Goal: Task Accomplishment & Management: Use online tool/utility

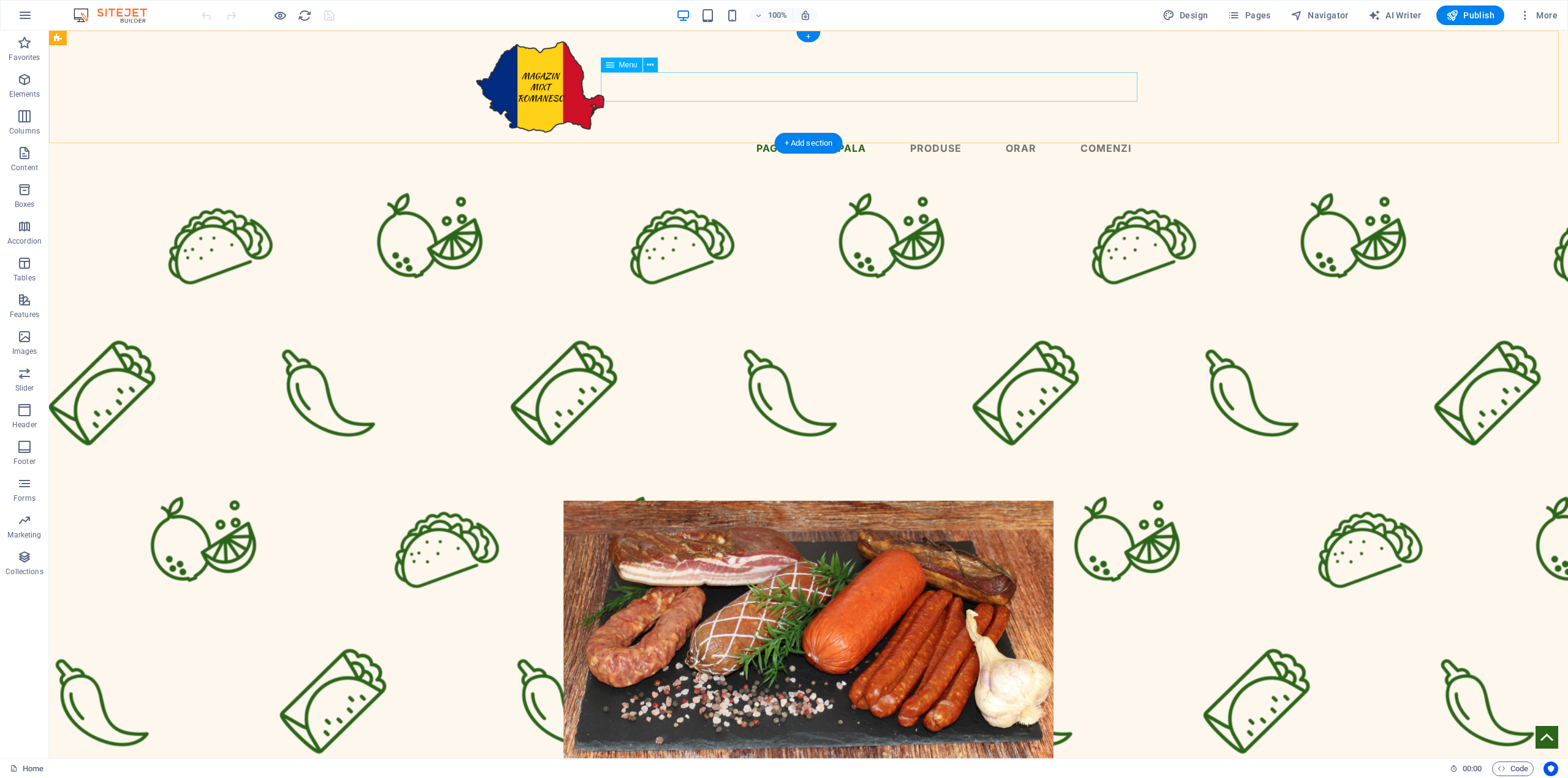
click at [926, 134] on nav "Pagina principala Produse Orar Comenzi" at bounding box center [808, 148] width 667 height 29
click at [1262, 14] on span "Pages" at bounding box center [1249, 15] width 43 height 12
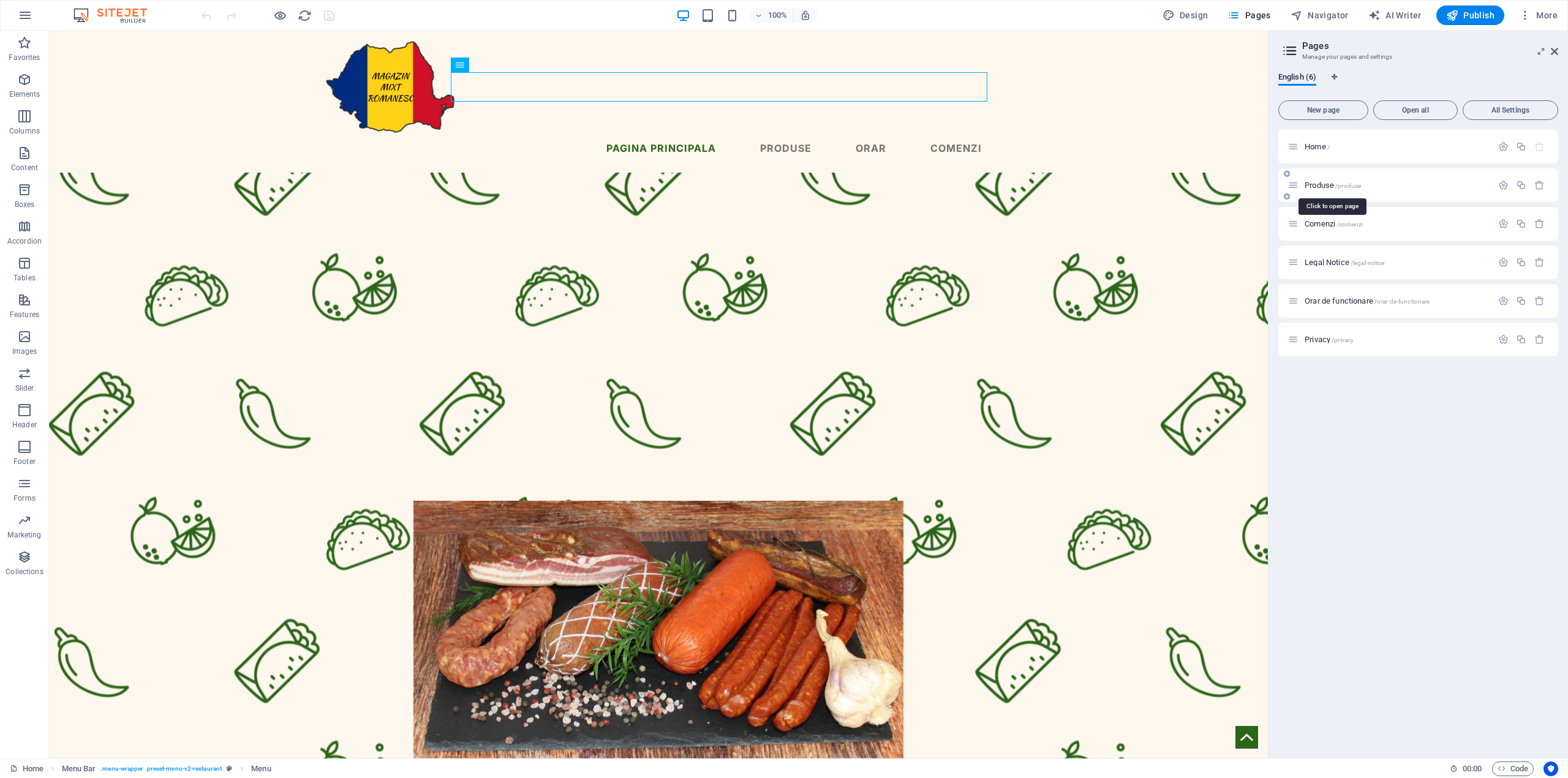
click at [1355, 184] on span "/produse" at bounding box center [1348, 186] width 26 height 7
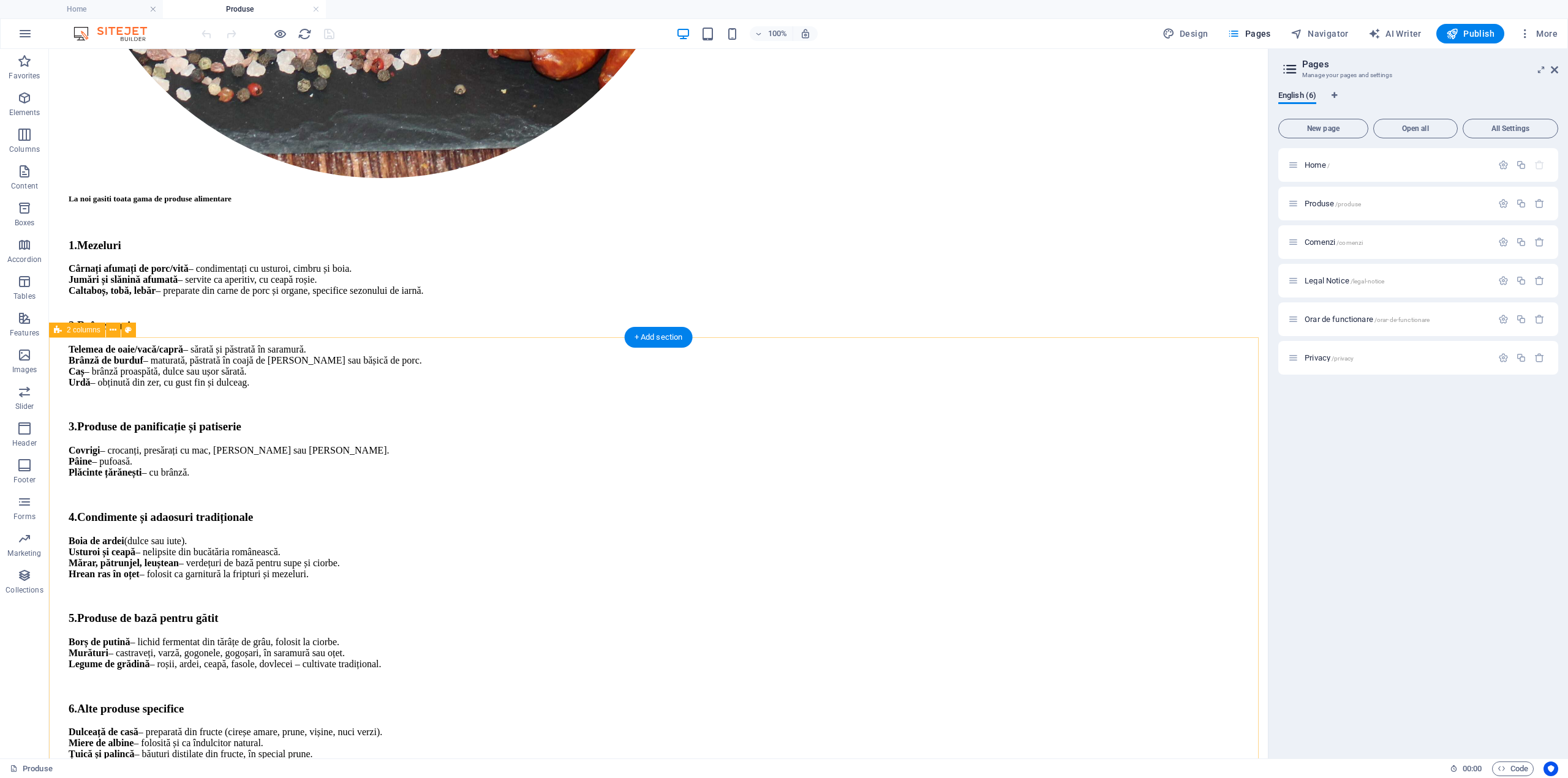
scroll to position [735, 0]
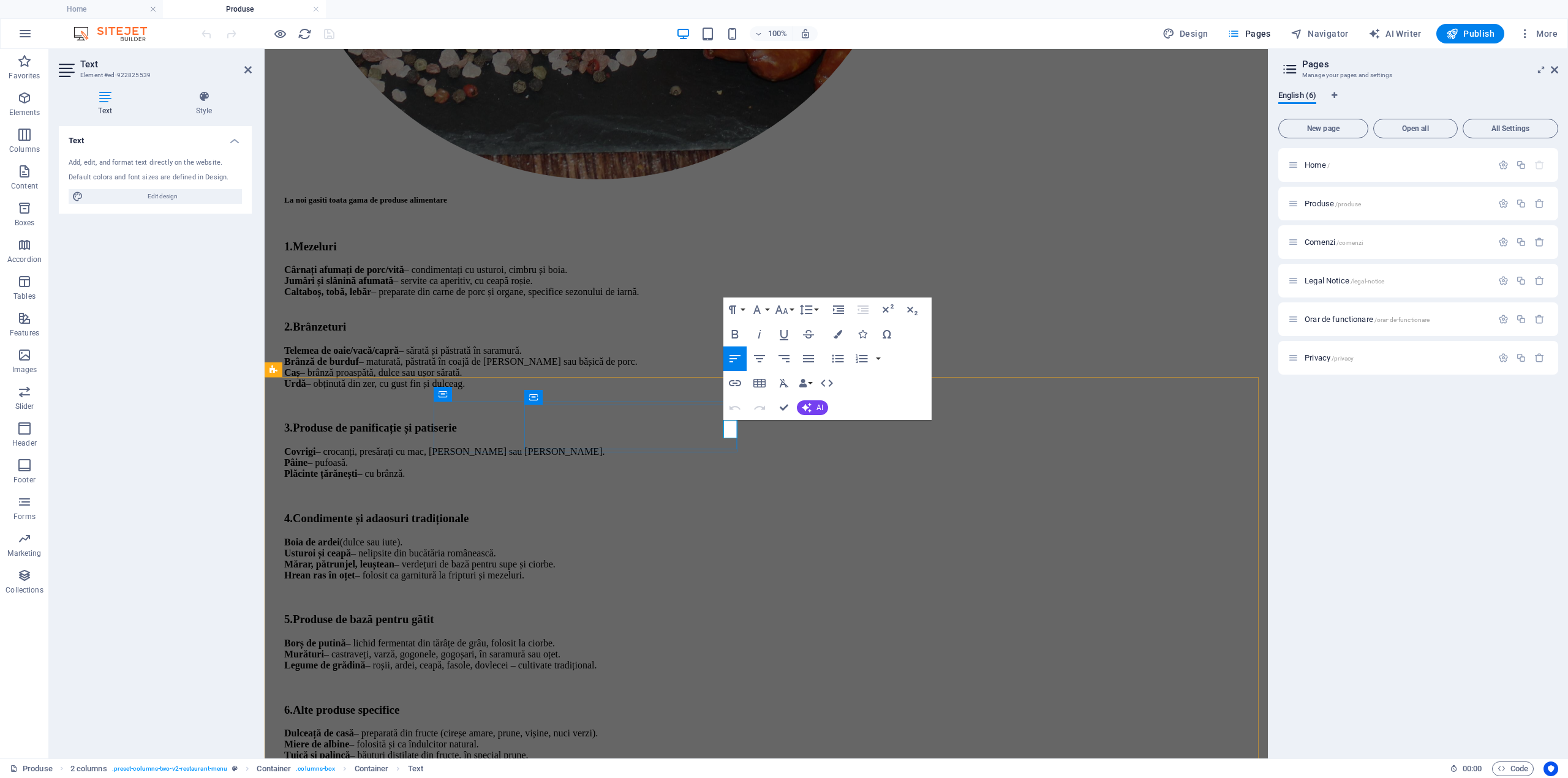
drag, startPoint x: 732, startPoint y: 430, endPoint x: 725, endPoint y: 430, distance: 7.0
copy span "€"
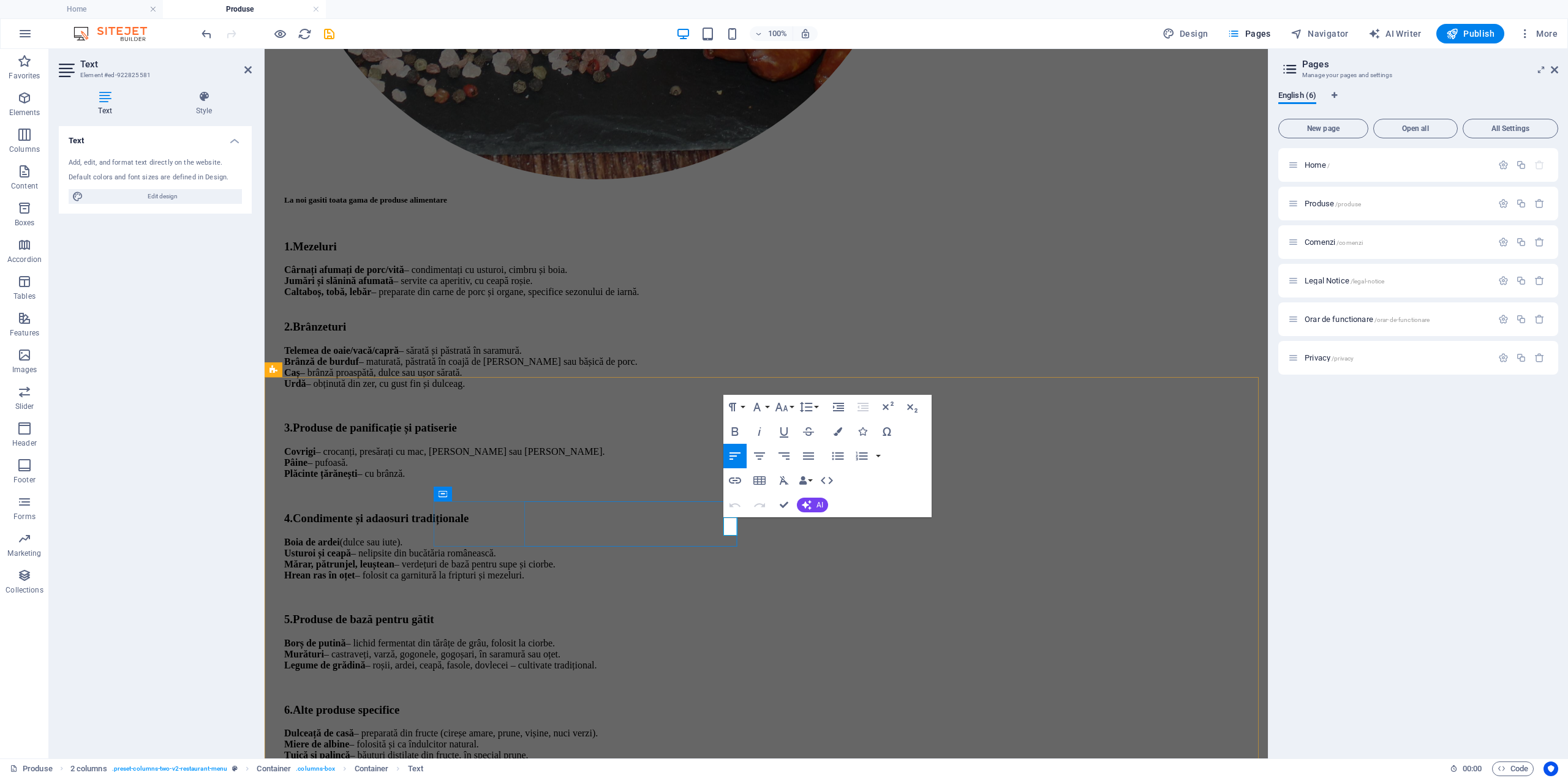
drag, startPoint x: 735, startPoint y: 526, endPoint x: 725, endPoint y: 527, distance: 10.0
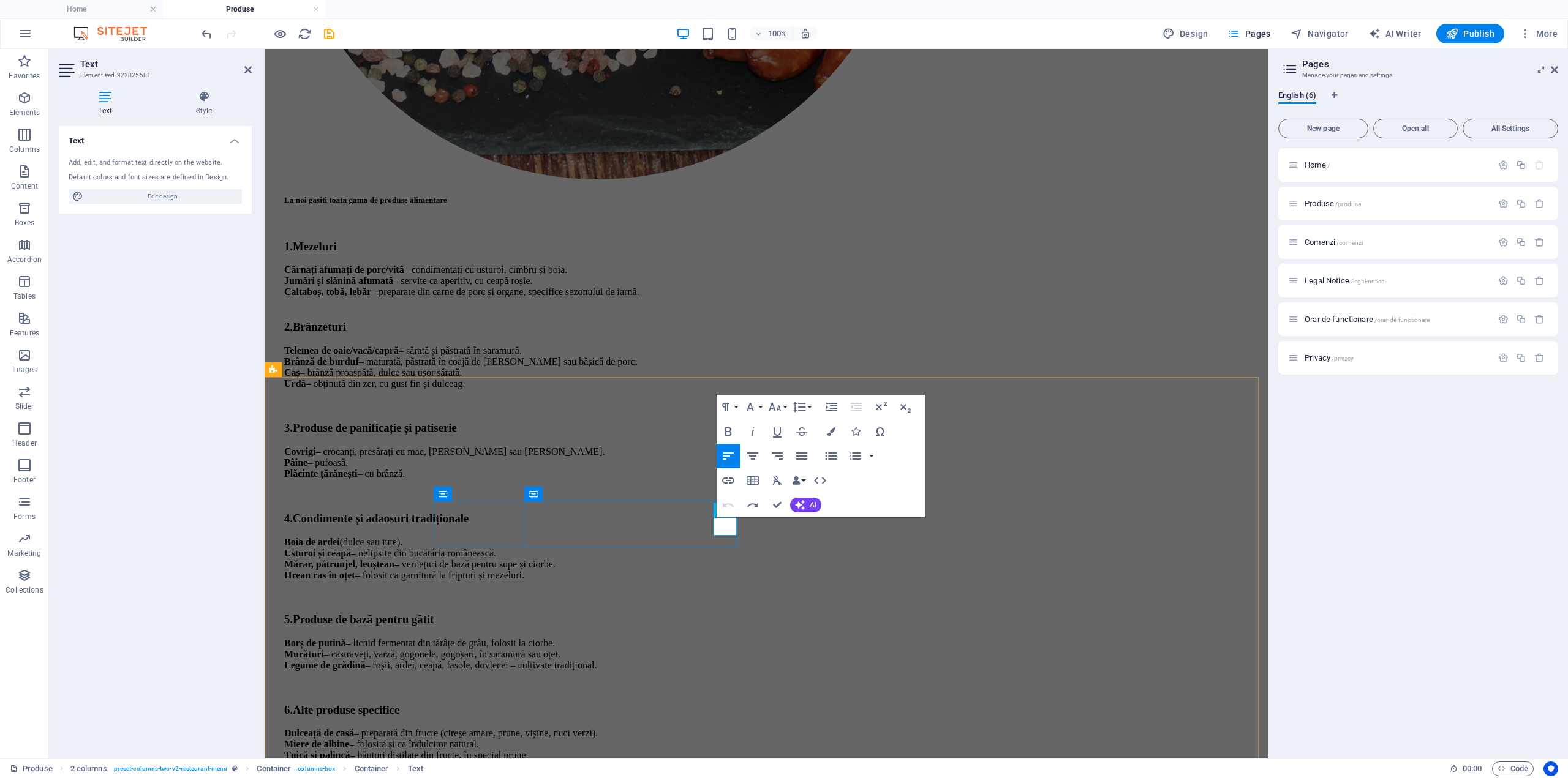
scroll to position [764, 0]
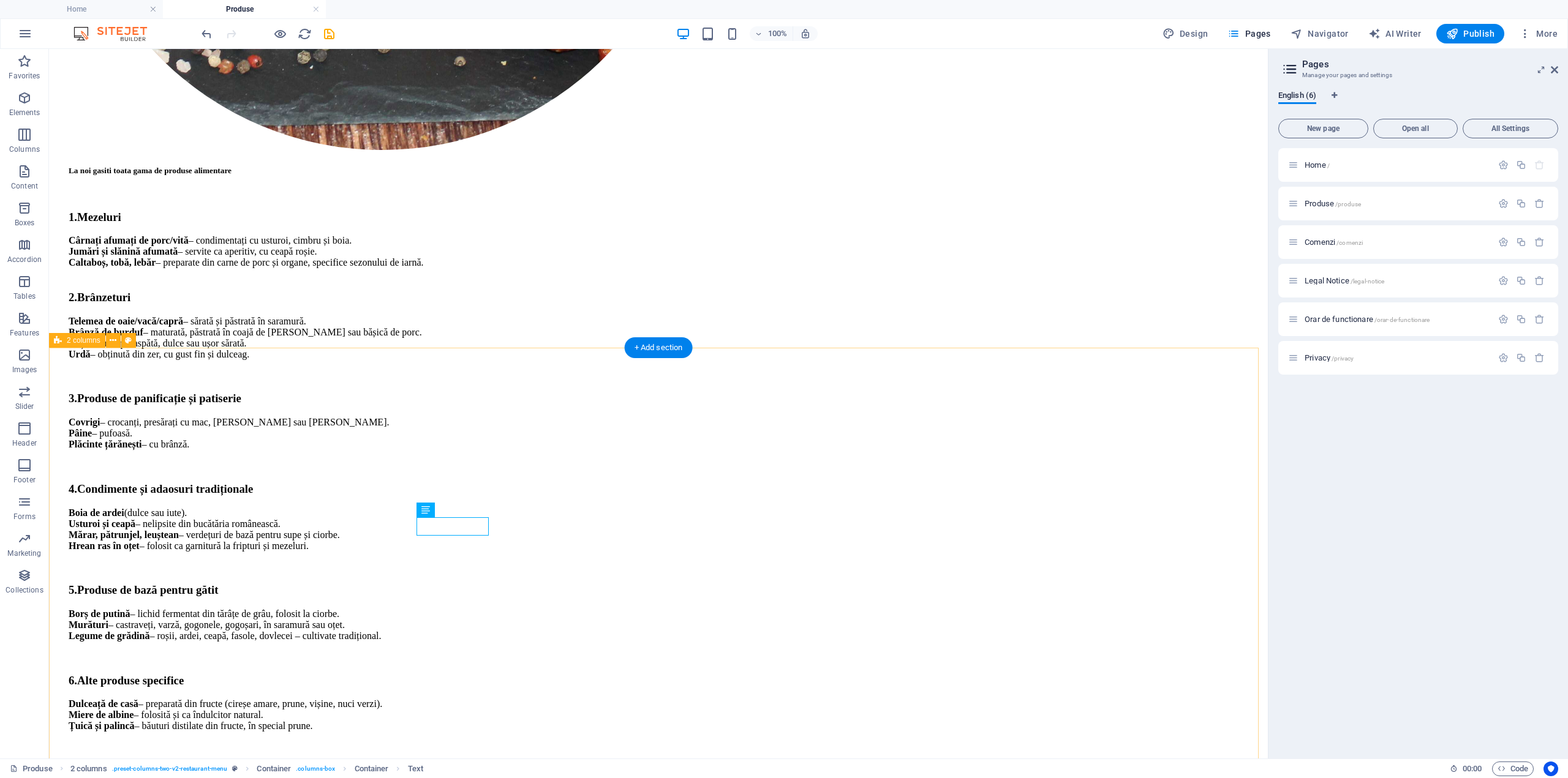
drag, startPoint x: 590, startPoint y: 399, endPoint x: 584, endPoint y: 402, distance: 6.7
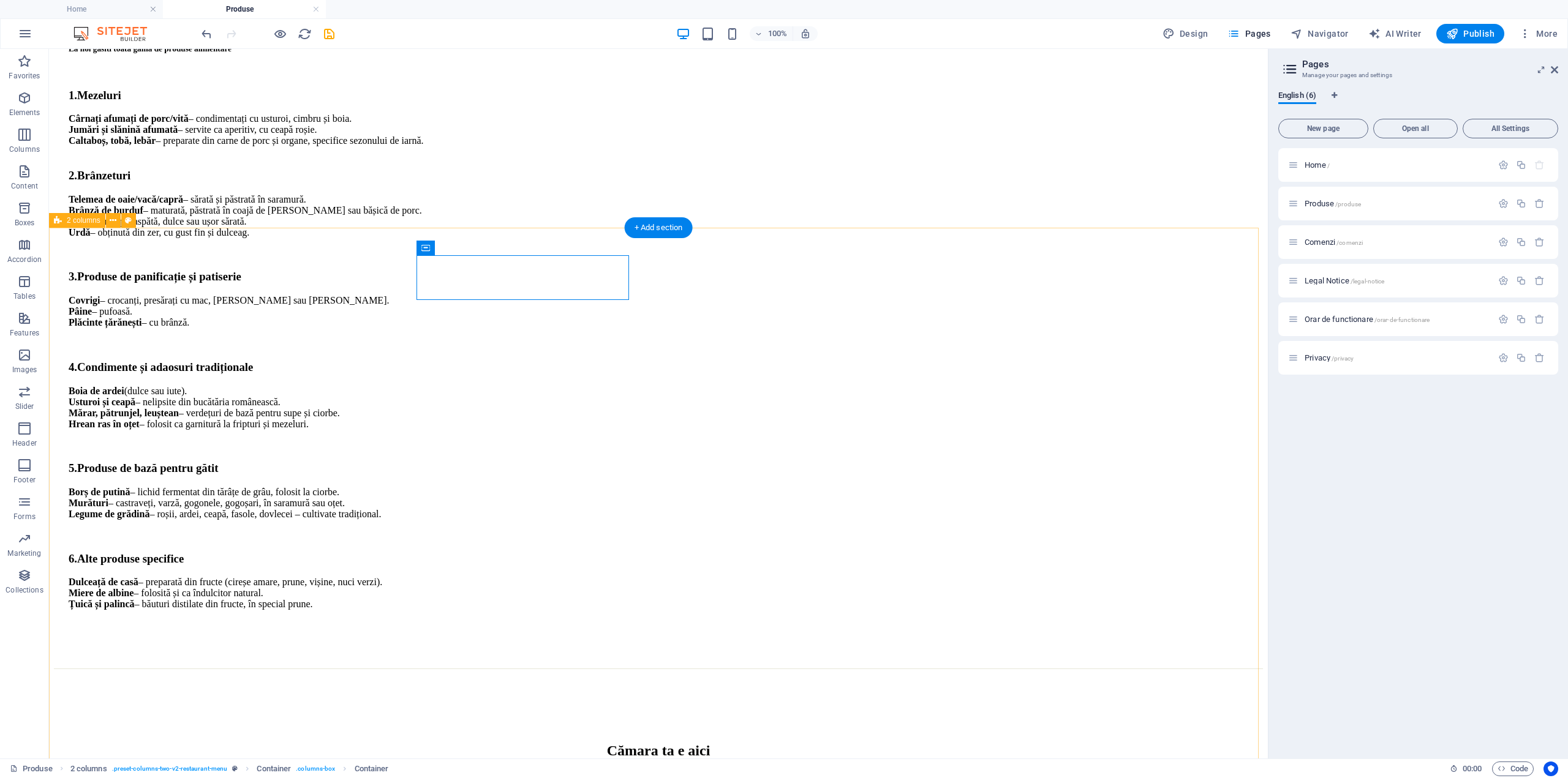
scroll to position [887, 0]
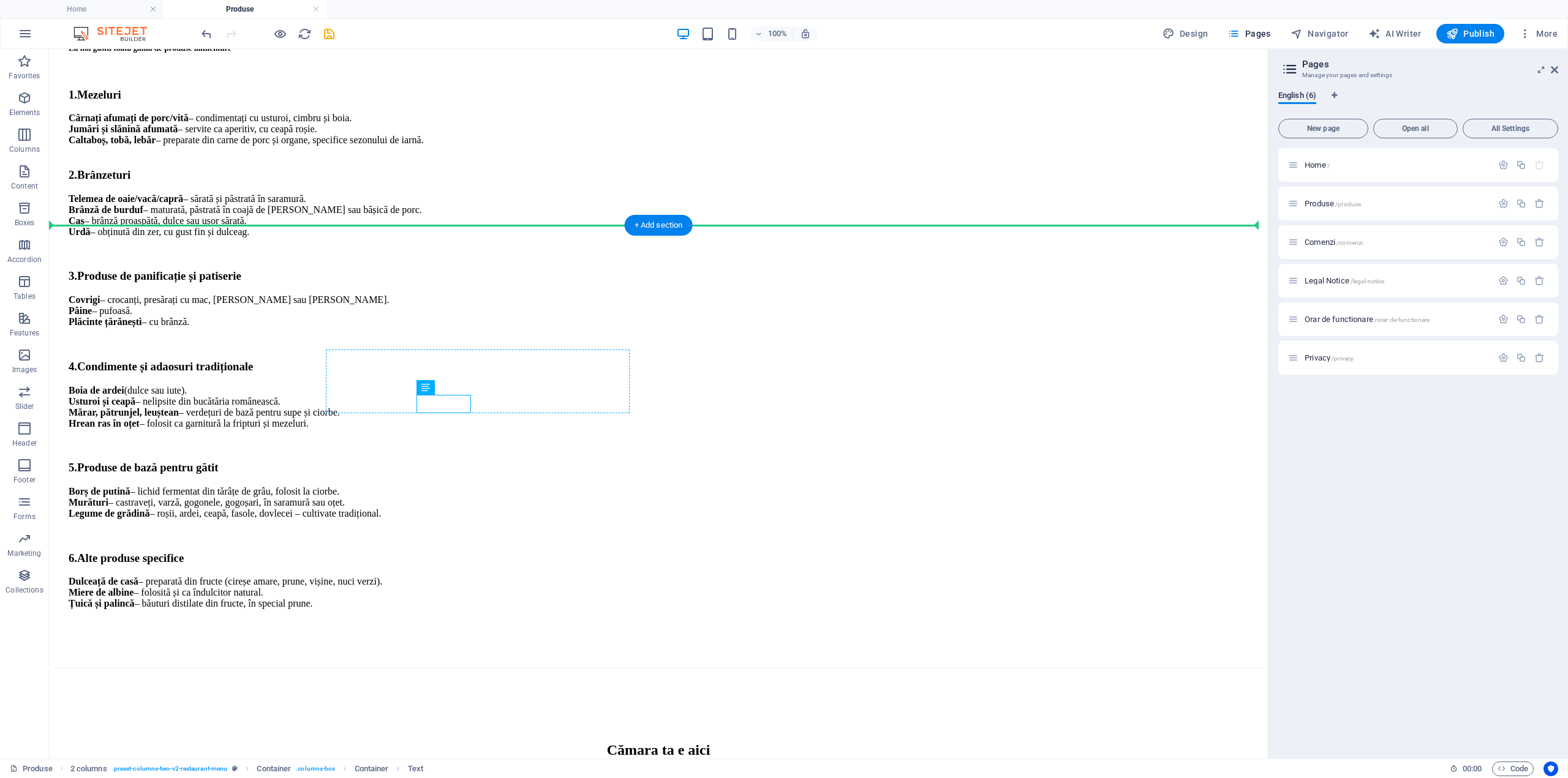
drag, startPoint x: 458, startPoint y: 407, endPoint x: 615, endPoint y: 372, distance: 160.9
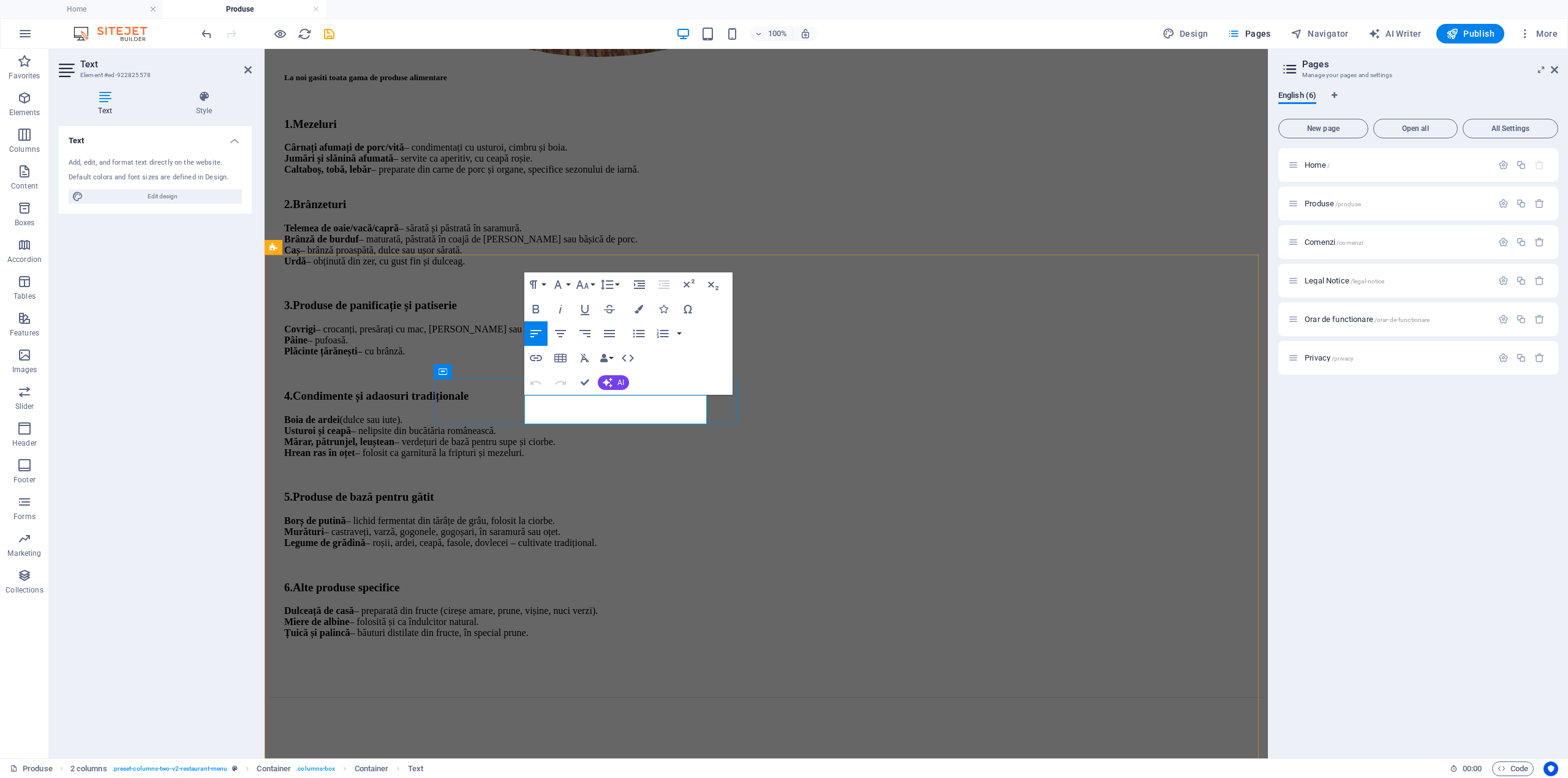
drag, startPoint x: 586, startPoint y: 380, endPoint x: 542, endPoint y: 332, distance: 65.1
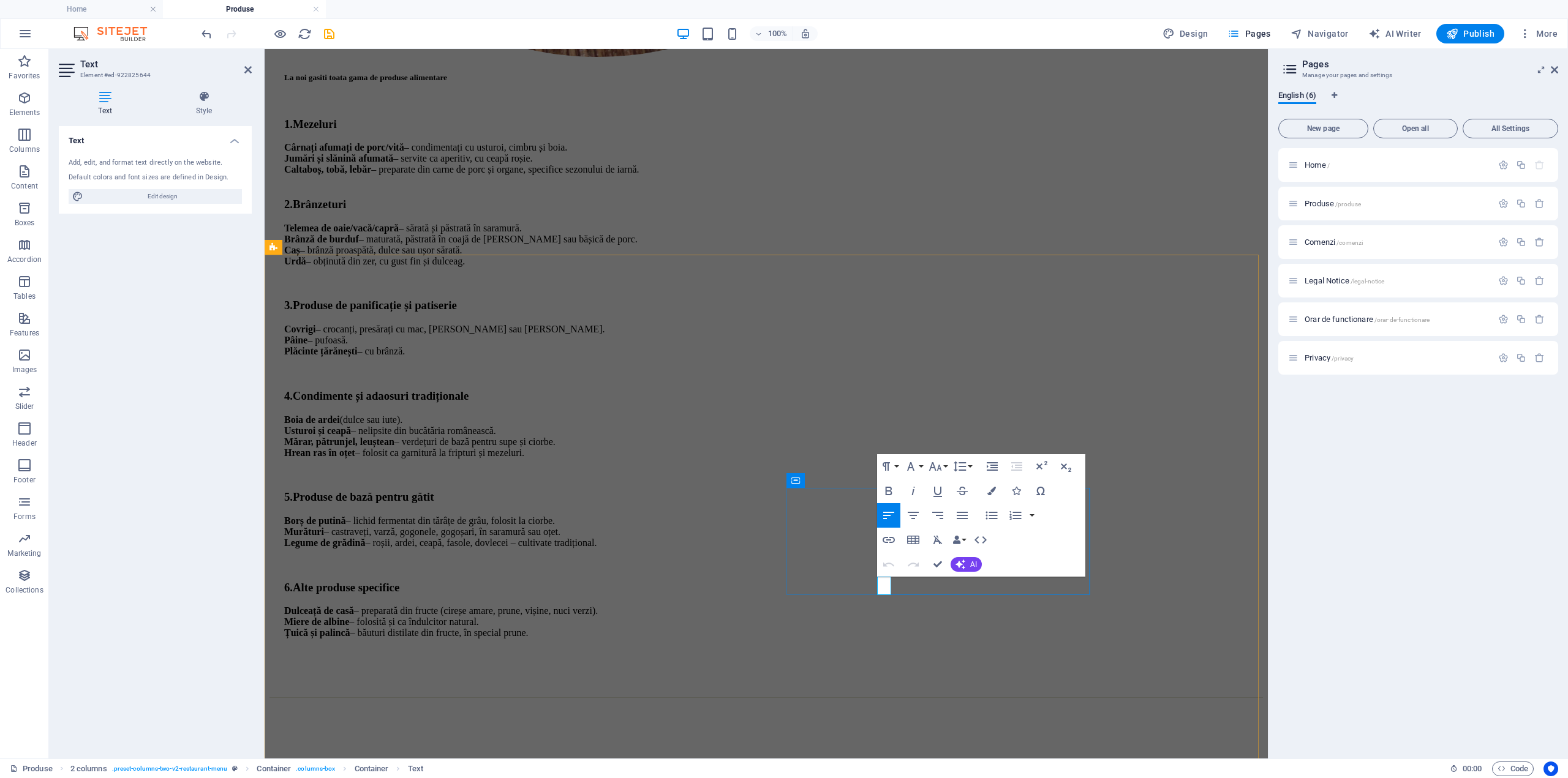
drag, startPoint x: 882, startPoint y: 585, endPoint x: 888, endPoint y: 586, distance: 6.1
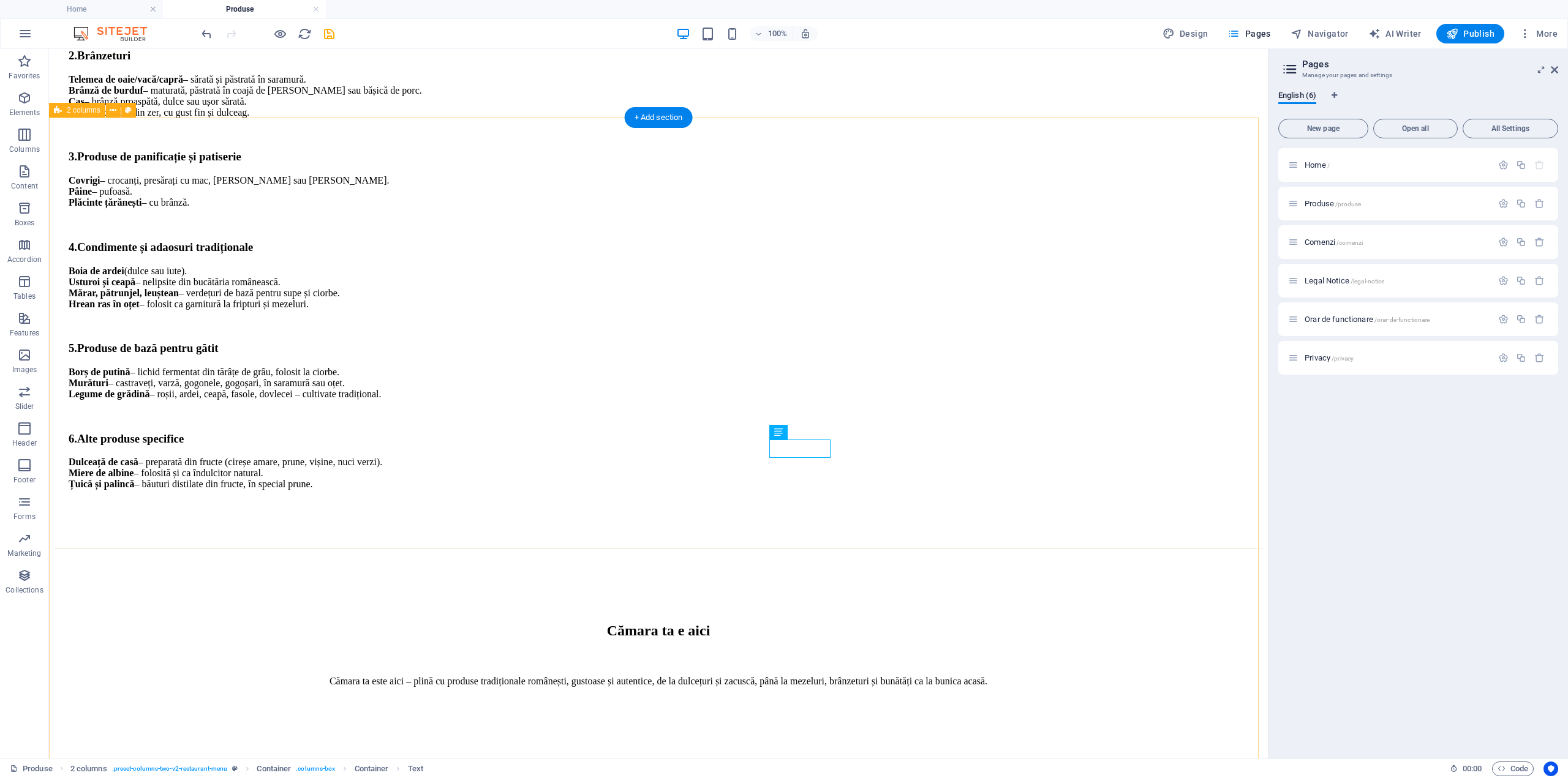
scroll to position [1041, 0]
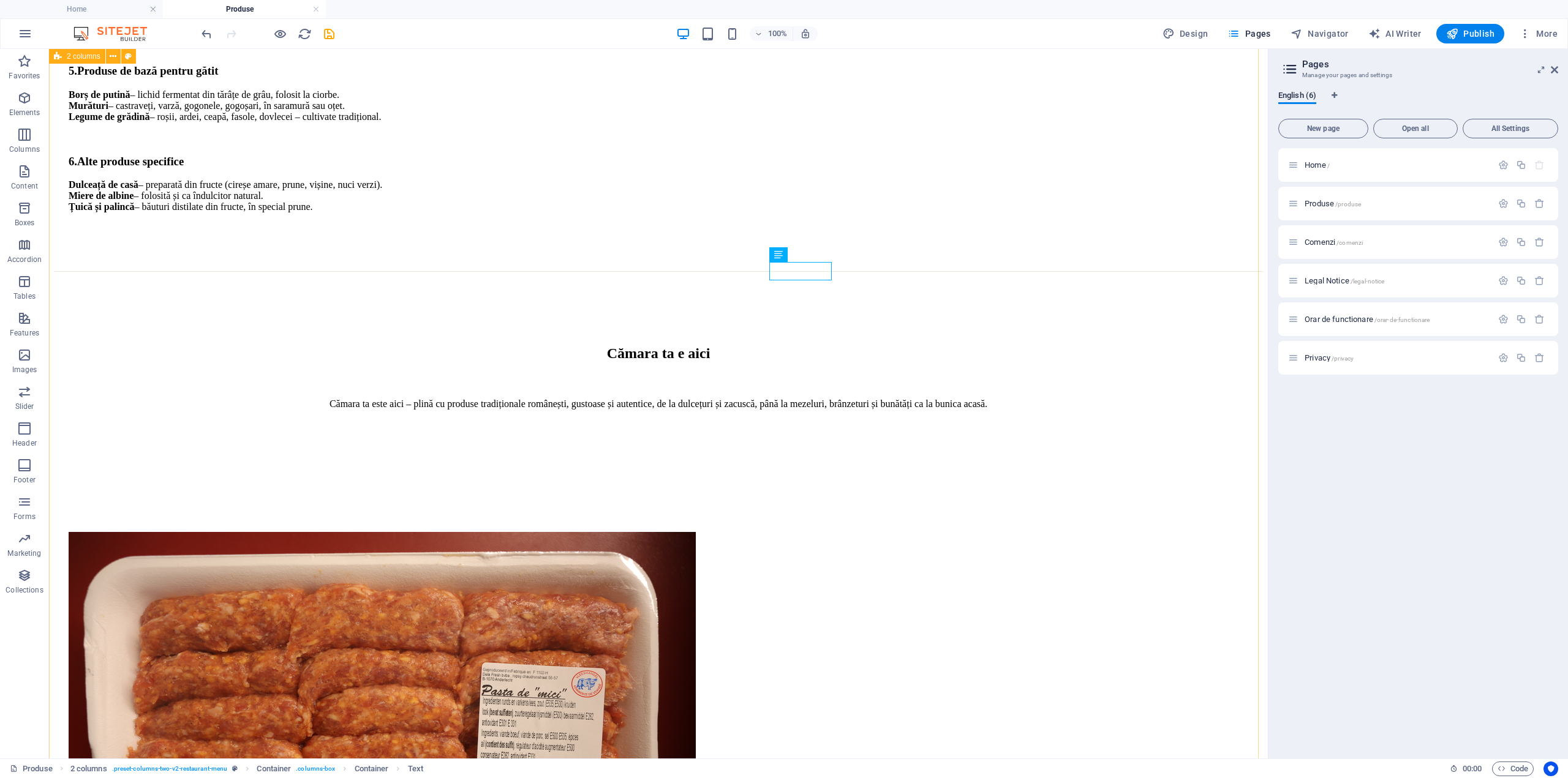
scroll to position [1285, 0]
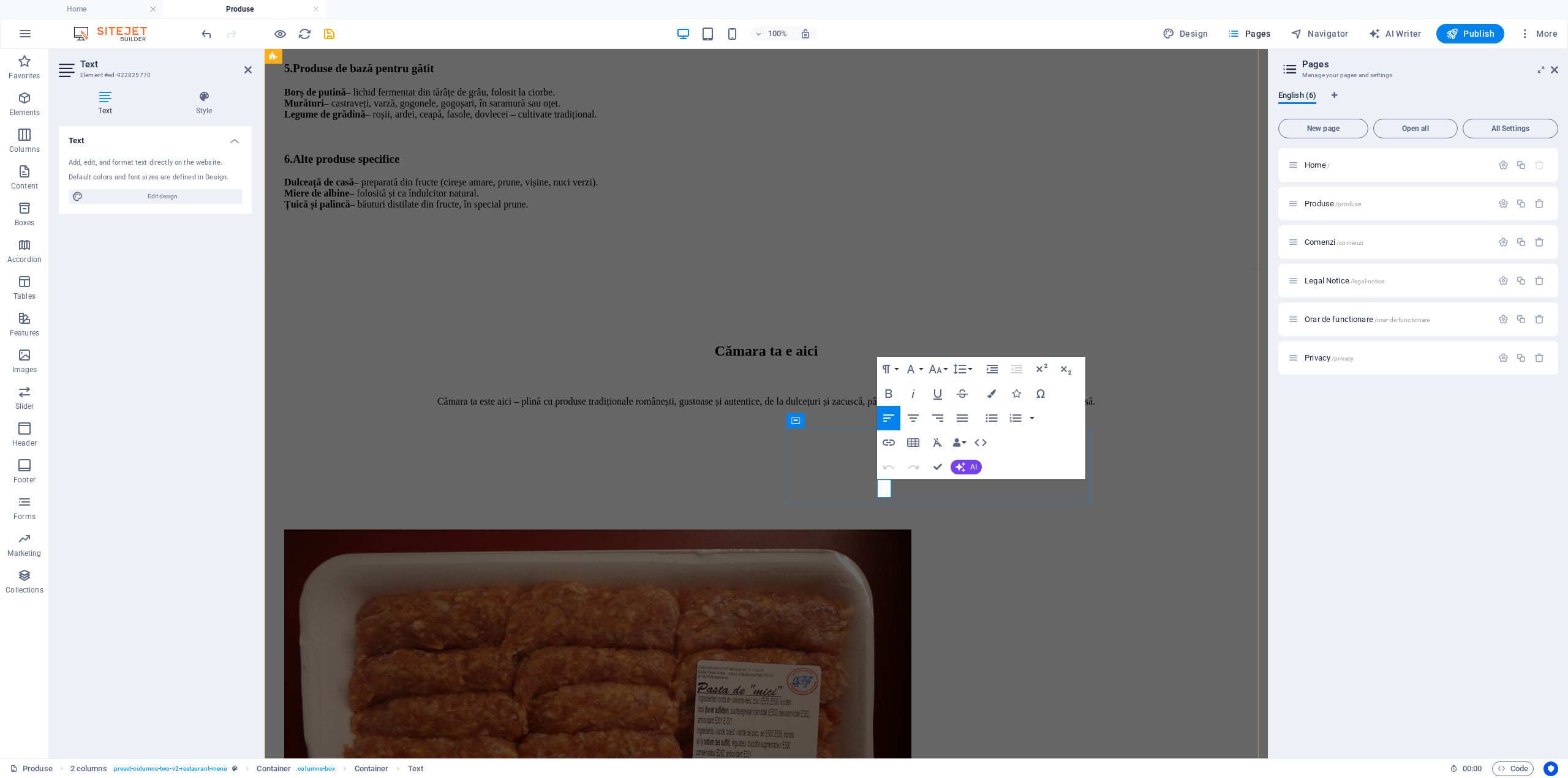
drag, startPoint x: 880, startPoint y: 490, endPoint x: 888, endPoint y: 490, distance: 8.0
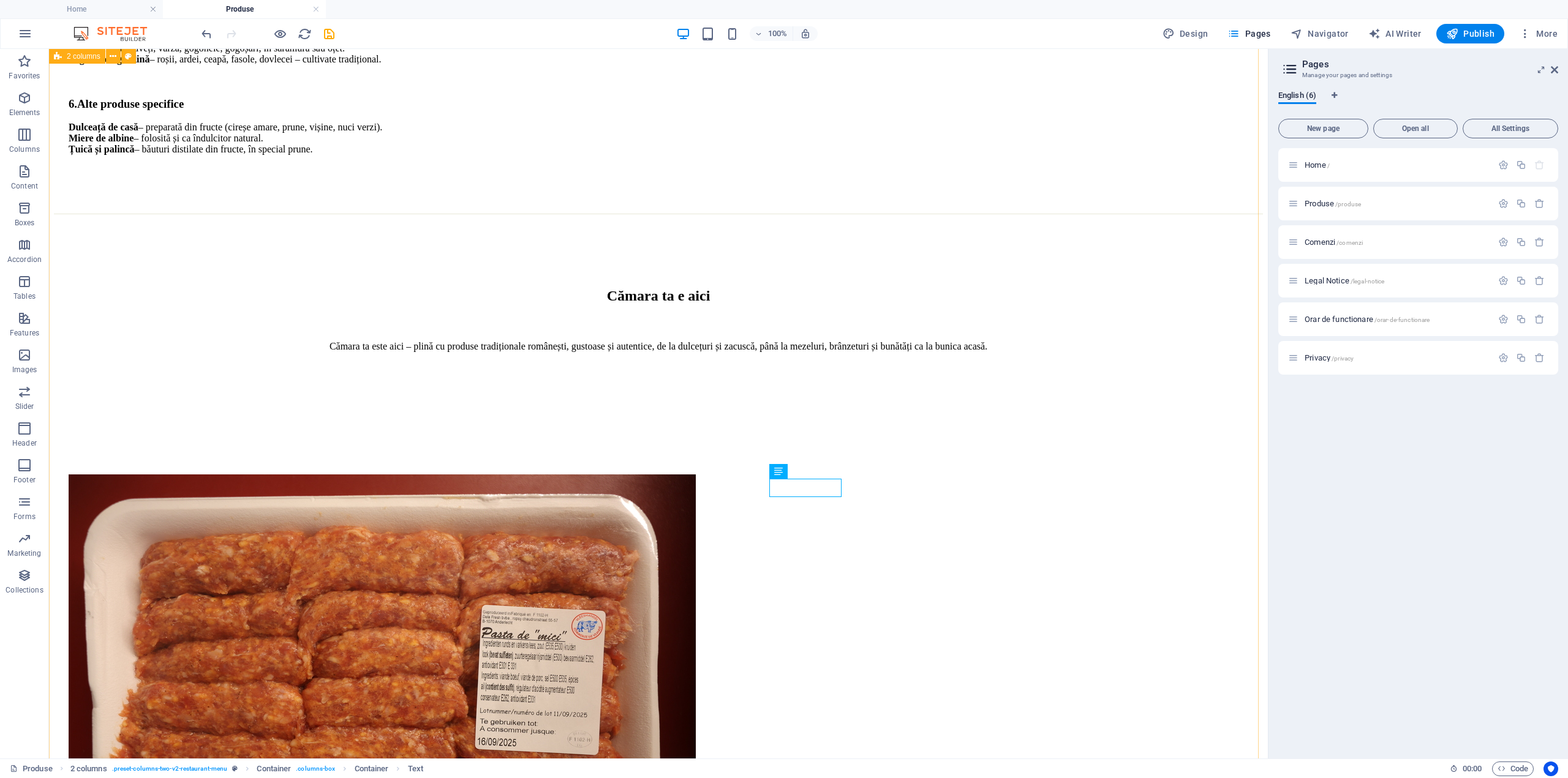
scroll to position [1347, 0]
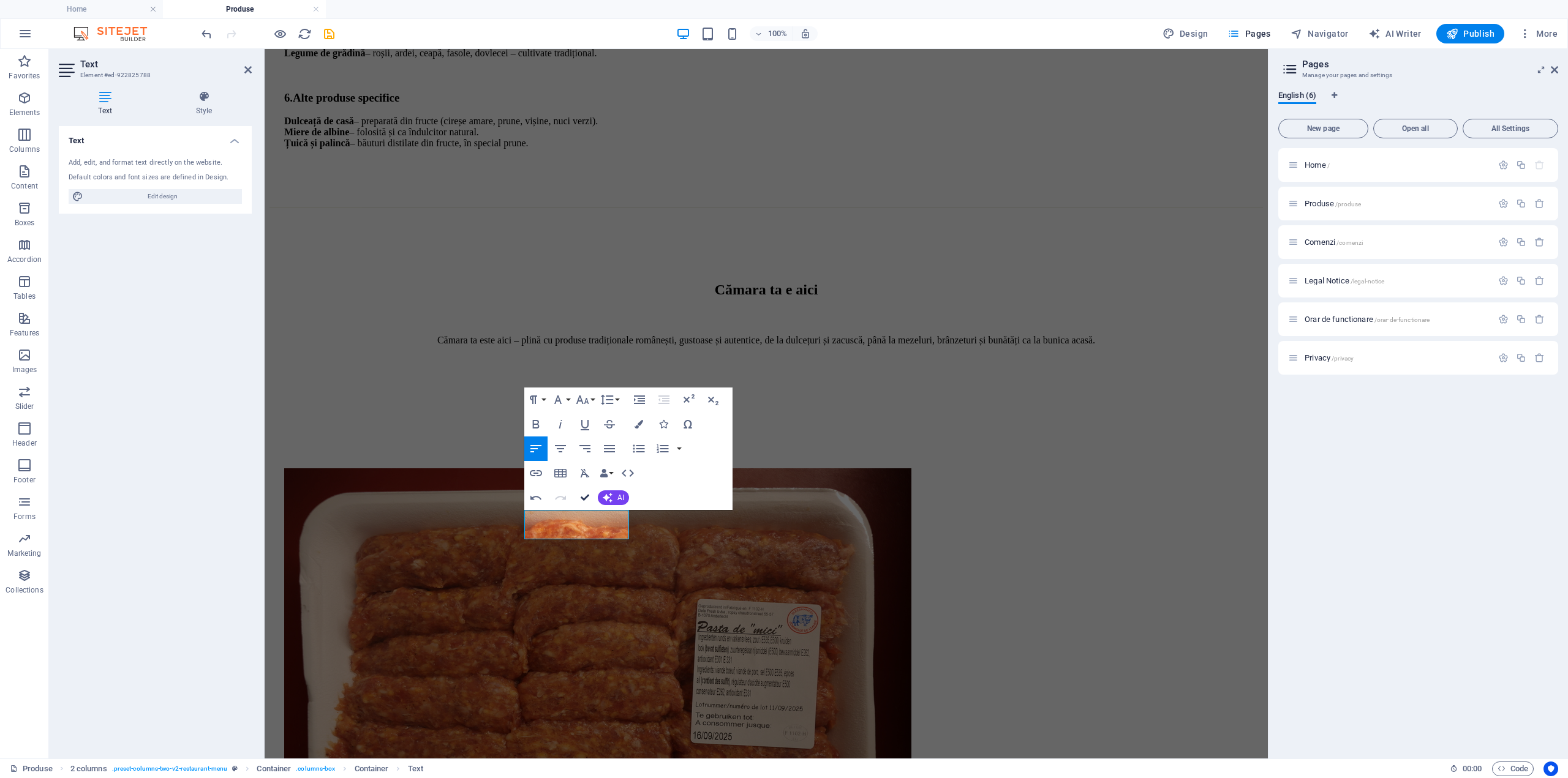
drag, startPoint x: 584, startPoint y: 496, endPoint x: 519, endPoint y: 16, distance: 484.4
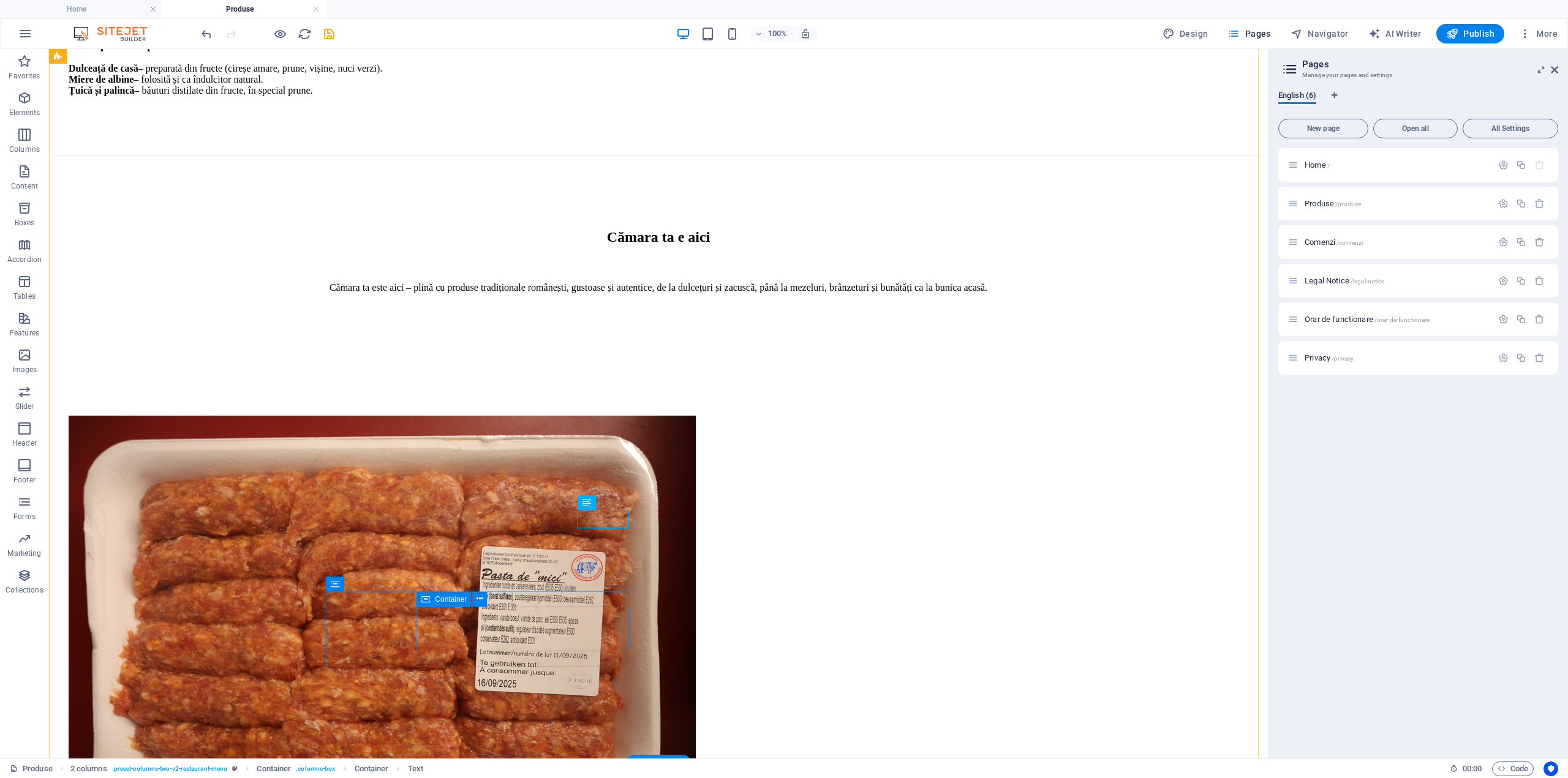
scroll to position [1470, 0]
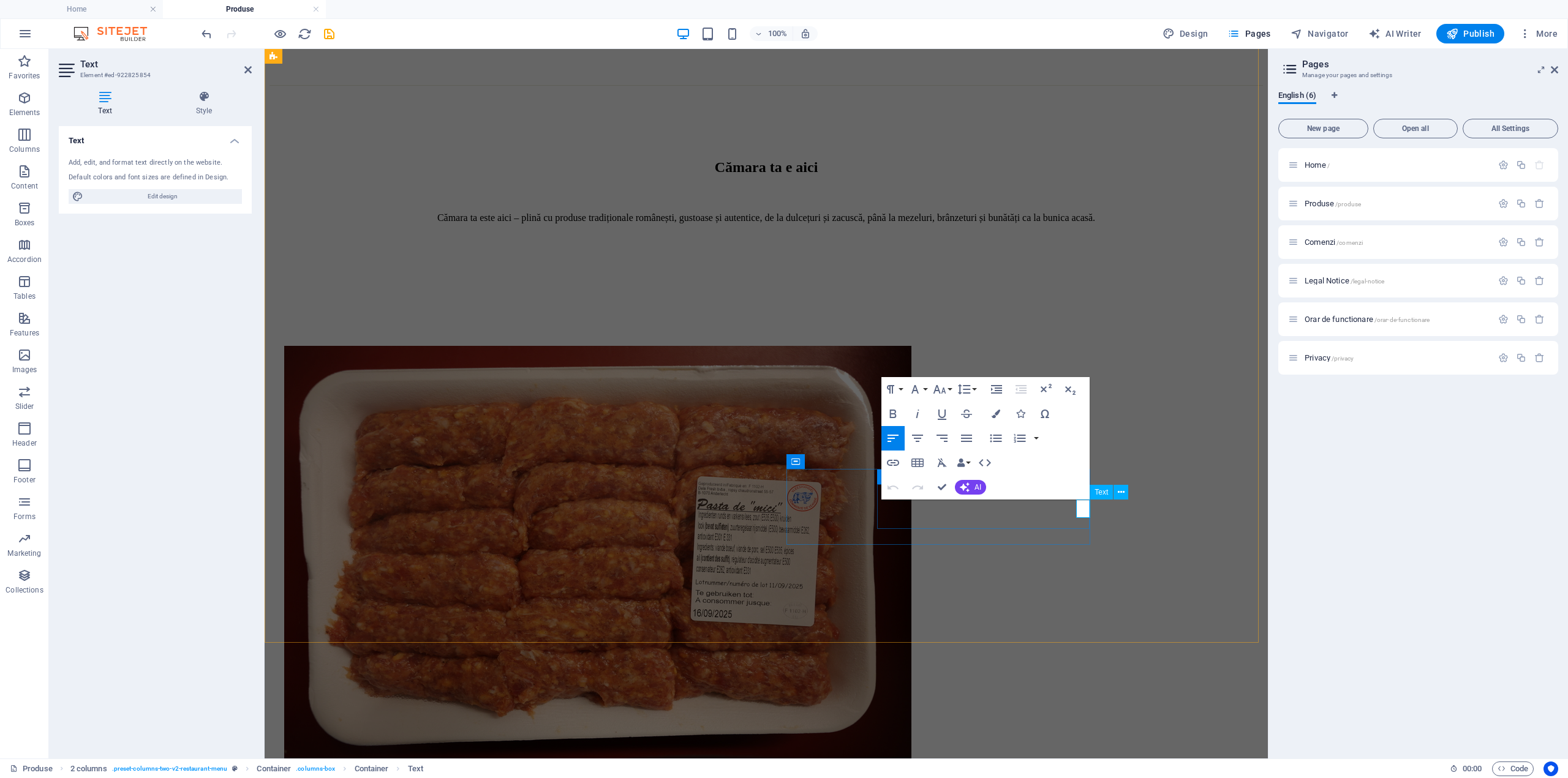
drag, startPoint x: 941, startPoint y: 486, endPoint x: 829, endPoint y: 484, distance: 112.0
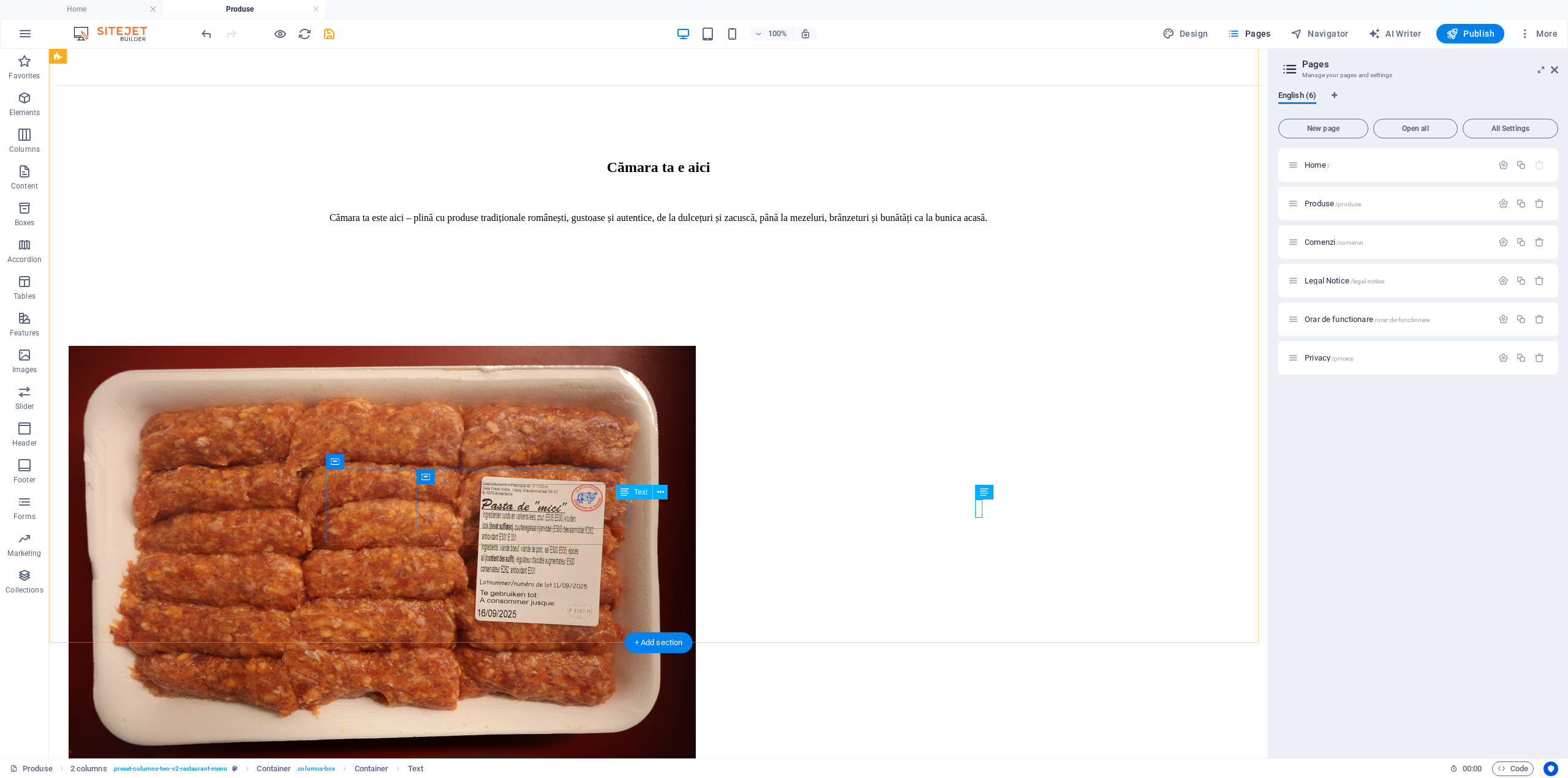
drag, startPoint x: 623, startPoint y: 507, endPoint x: 410, endPoint y: 507, distance: 213.0
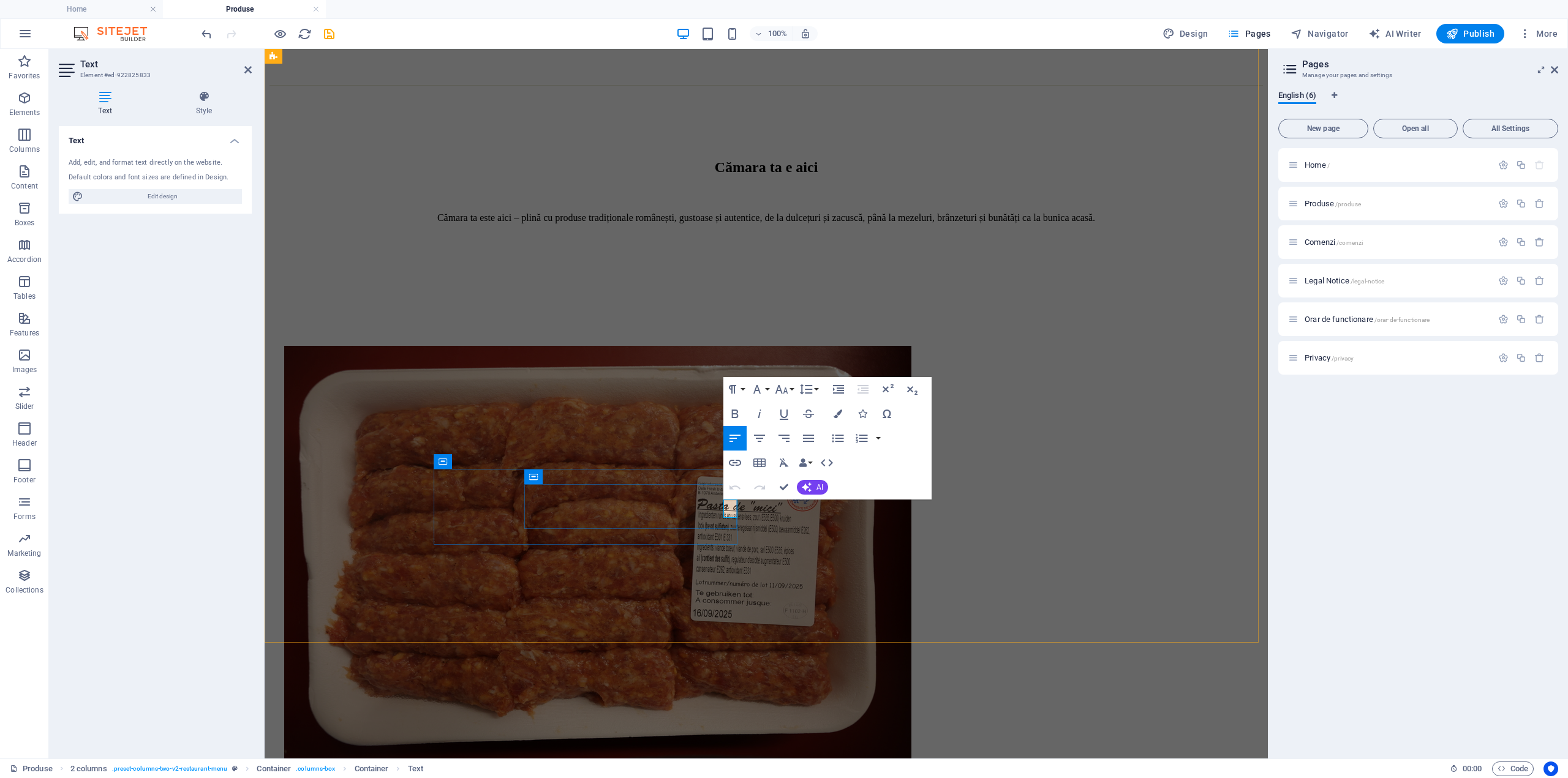
drag, startPoint x: 728, startPoint y: 511, endPoint x: 735, endPoint y: 510, distance: 7.1
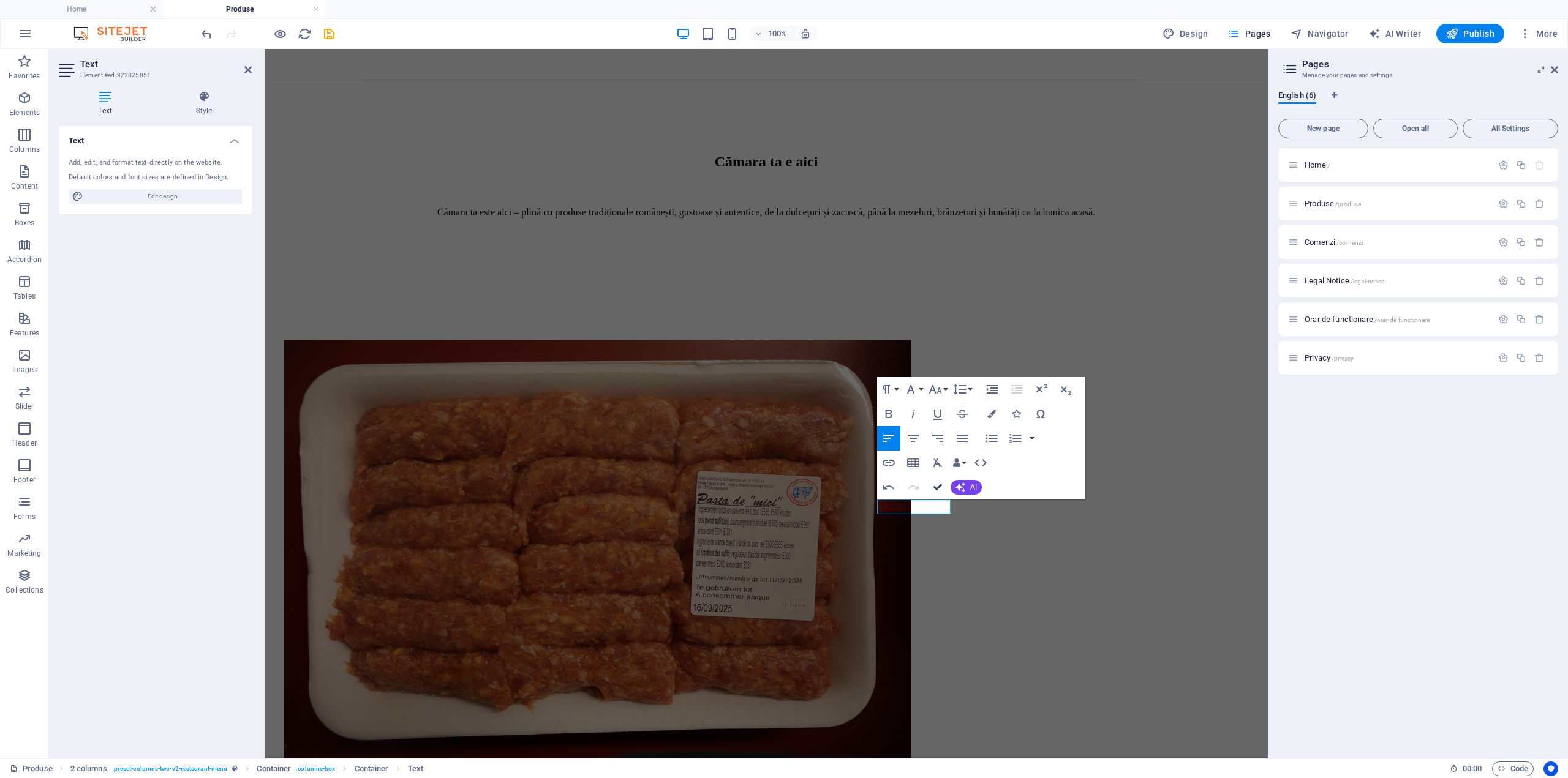
drag, startPoint x: 939, startPoint y: 485, endPoint x: 656, endPoint y: 465, distance: 283.7
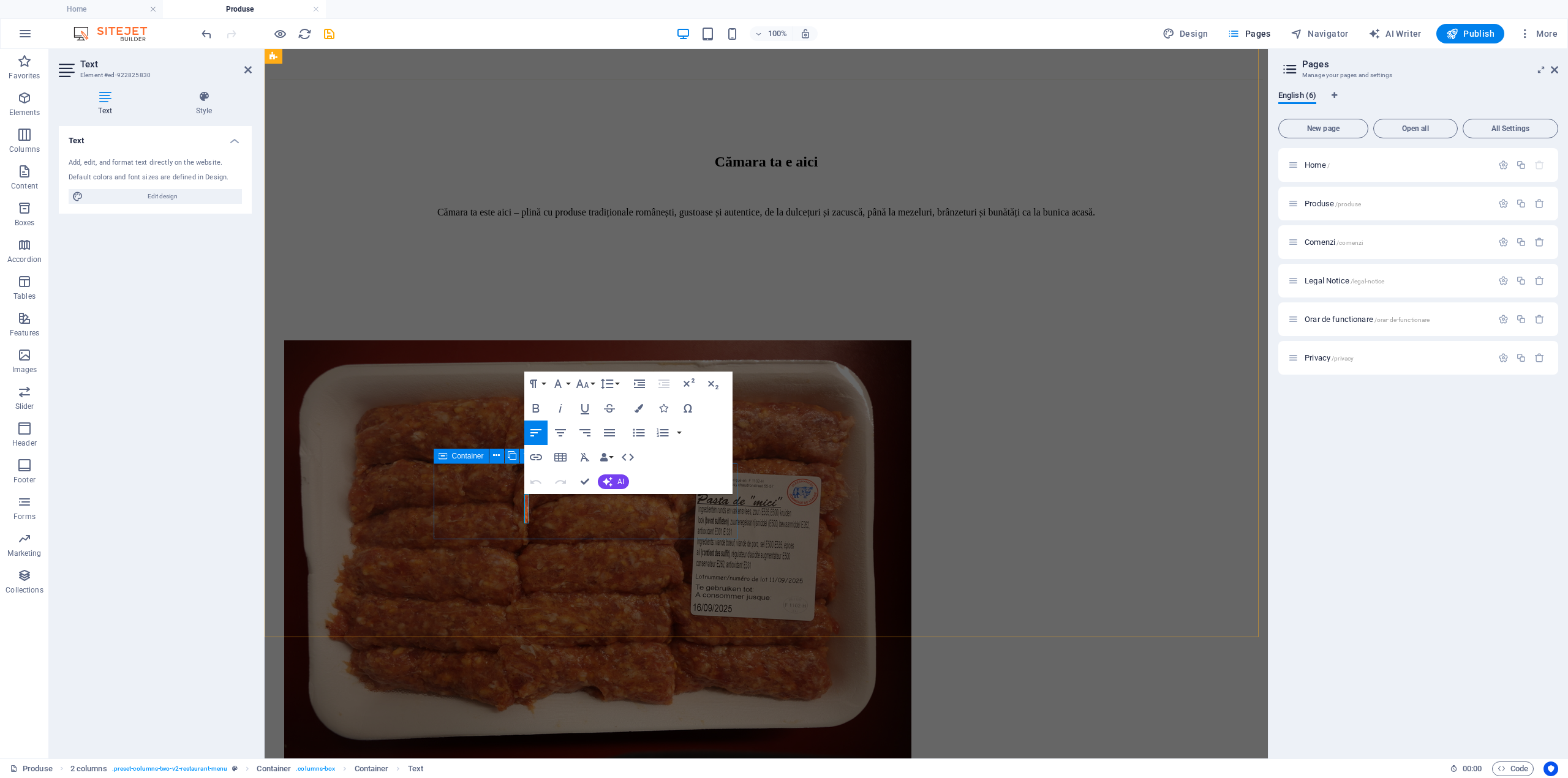
scroll to position [1481, 0]
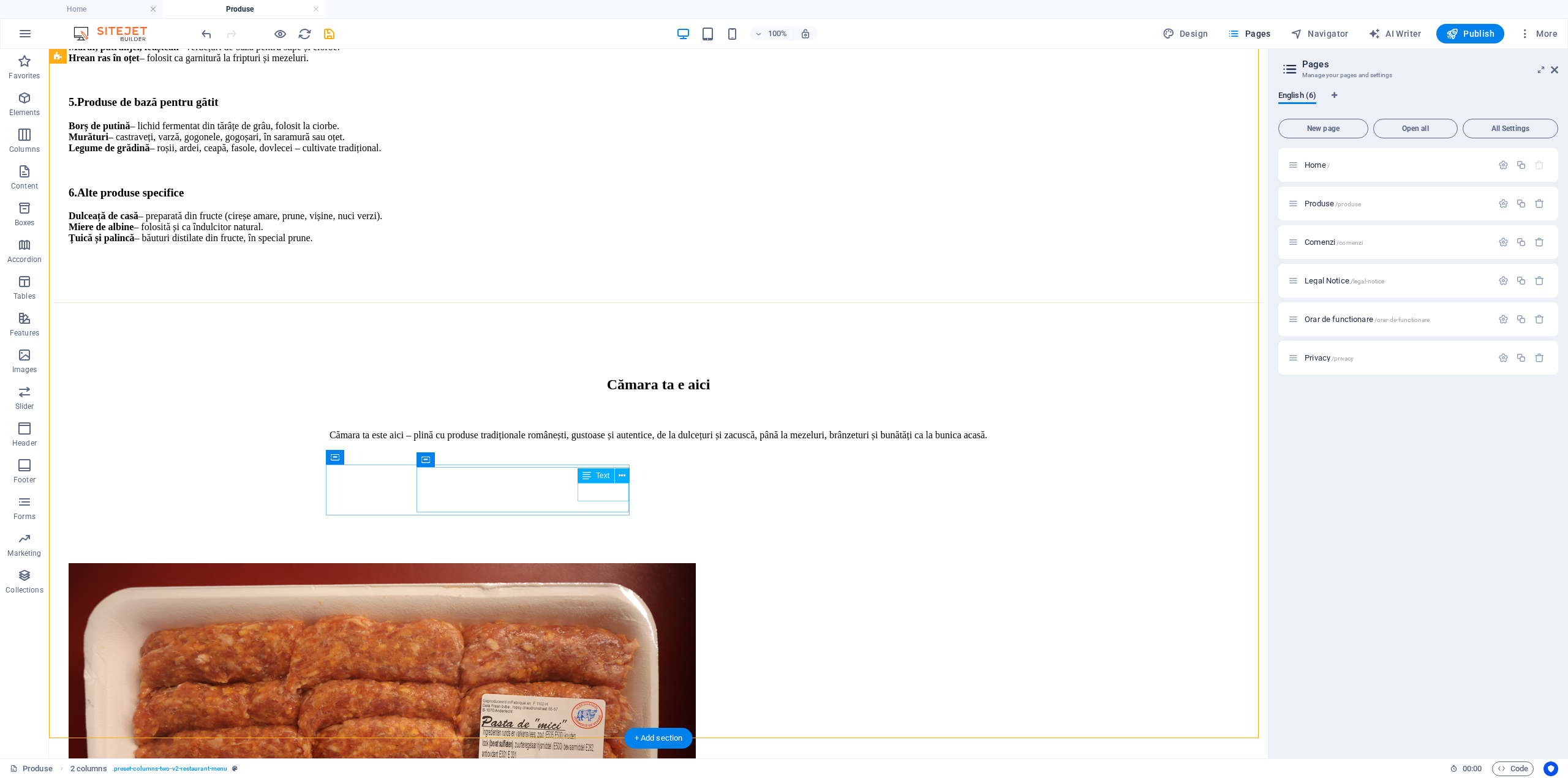
scroll to position [1235, 0]
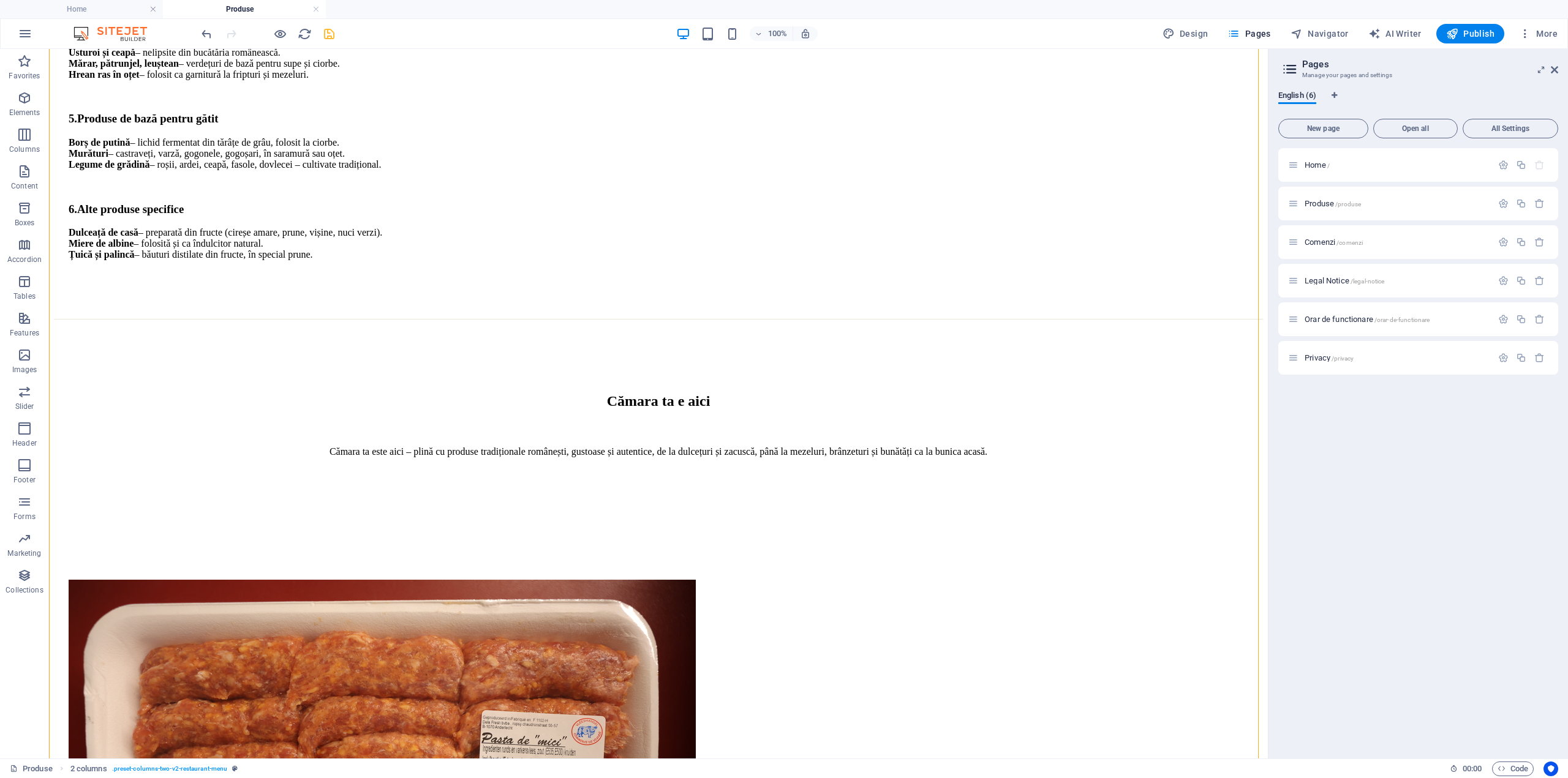
click at [327, 34] on icon "save" at bounding box center [329, 34] width 14 height 14
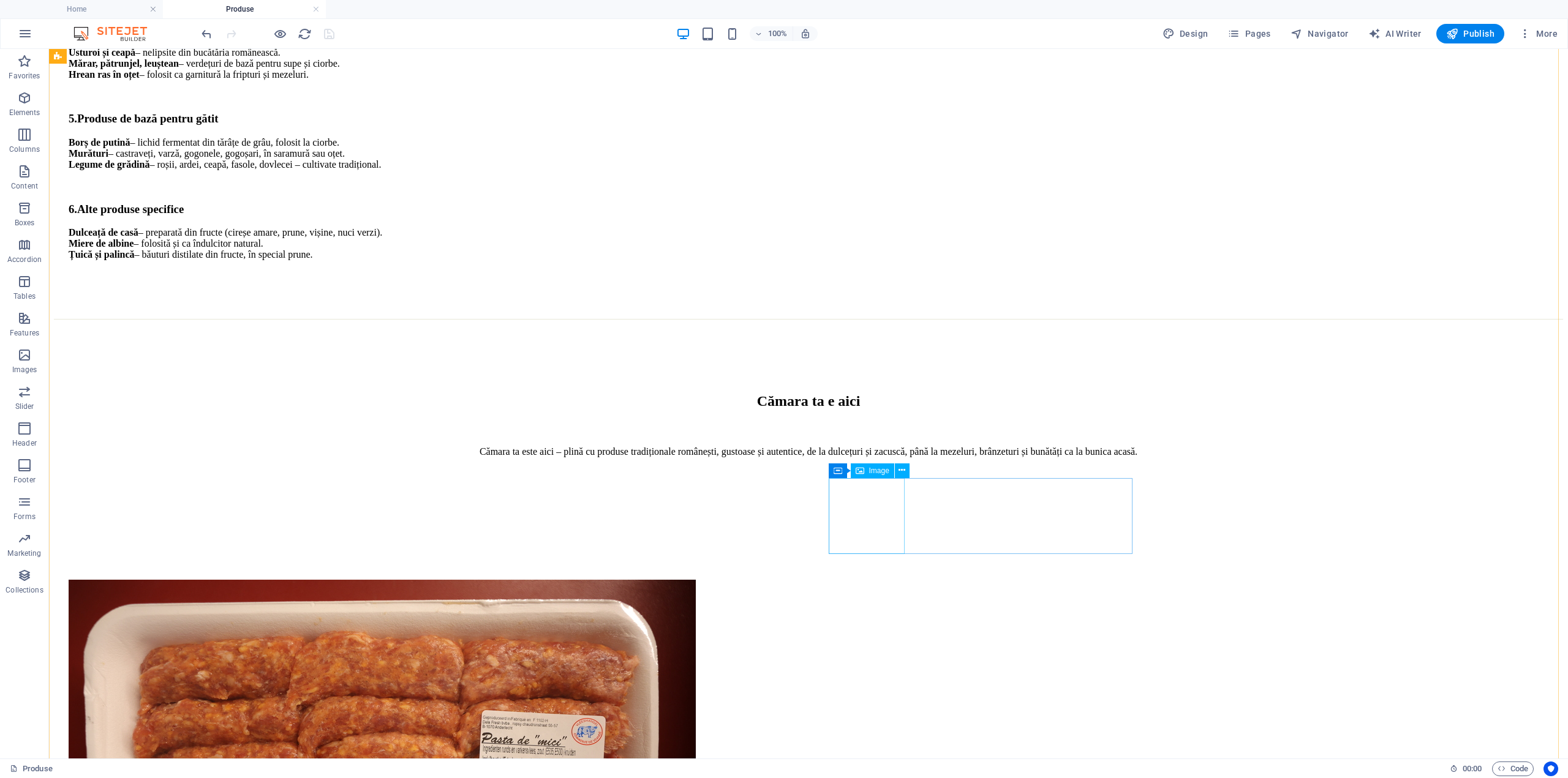
select select "%"
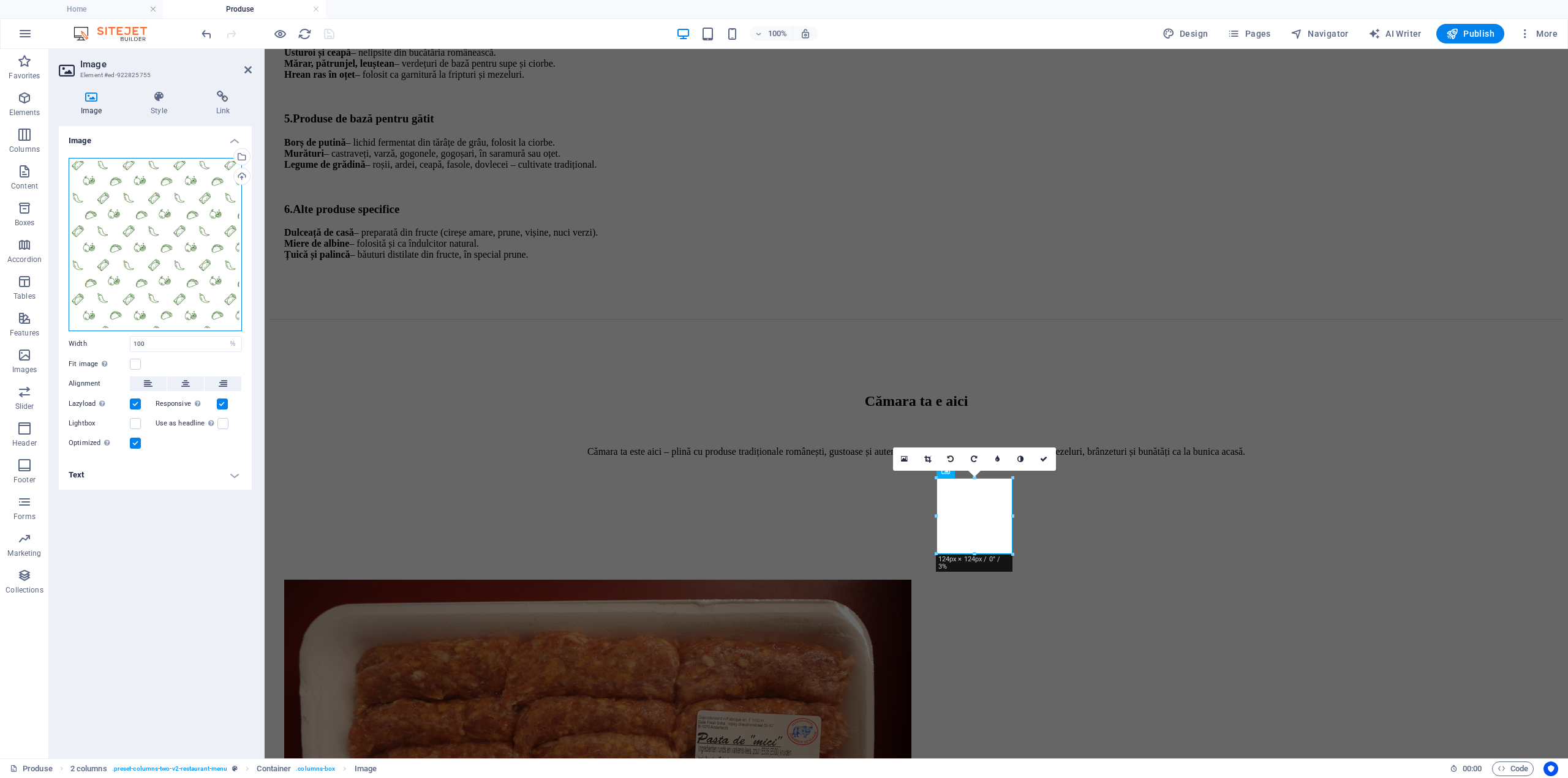
click at [222, 175] on div "Drag files here, click to choose files or select files from Files or our free s…" at bounding box center [155, 244] width 173 height 173
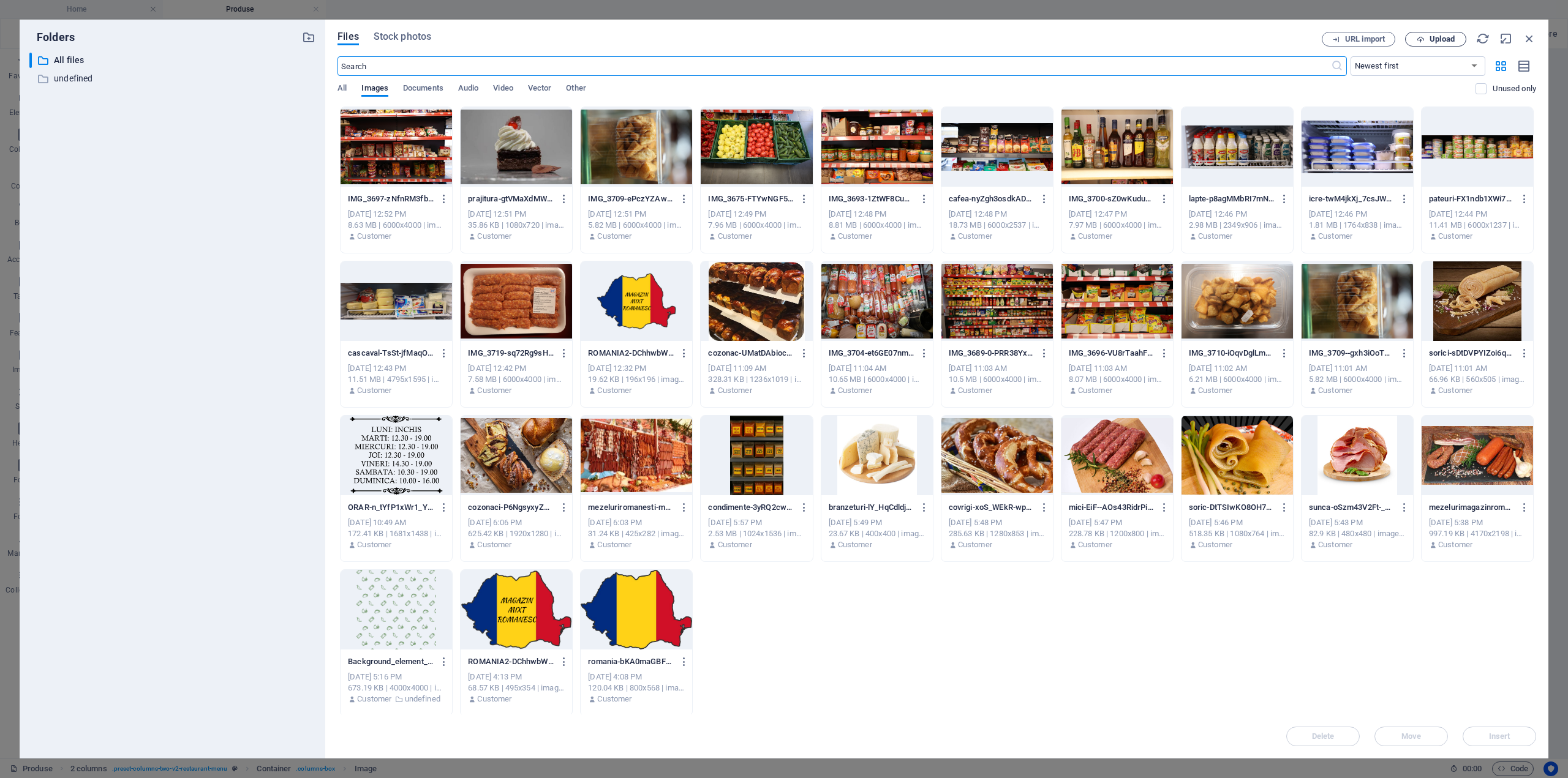
click at [1449, 36] on span "Upload" at bounding box center [1442, 39] width 25 height 8
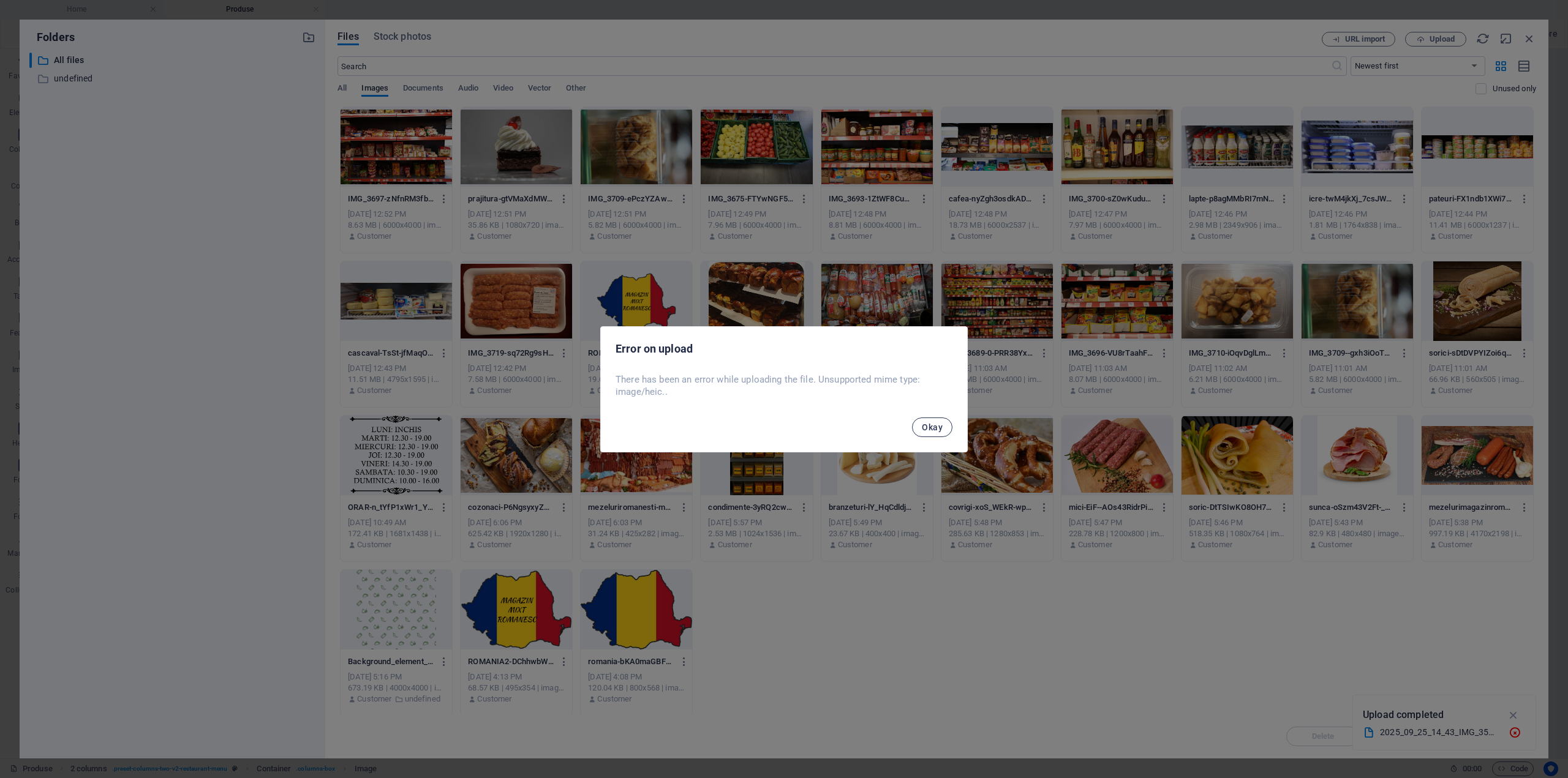
click at [933, 427] on span "Okay" at bounding box center [932, 427] width 21 height 10
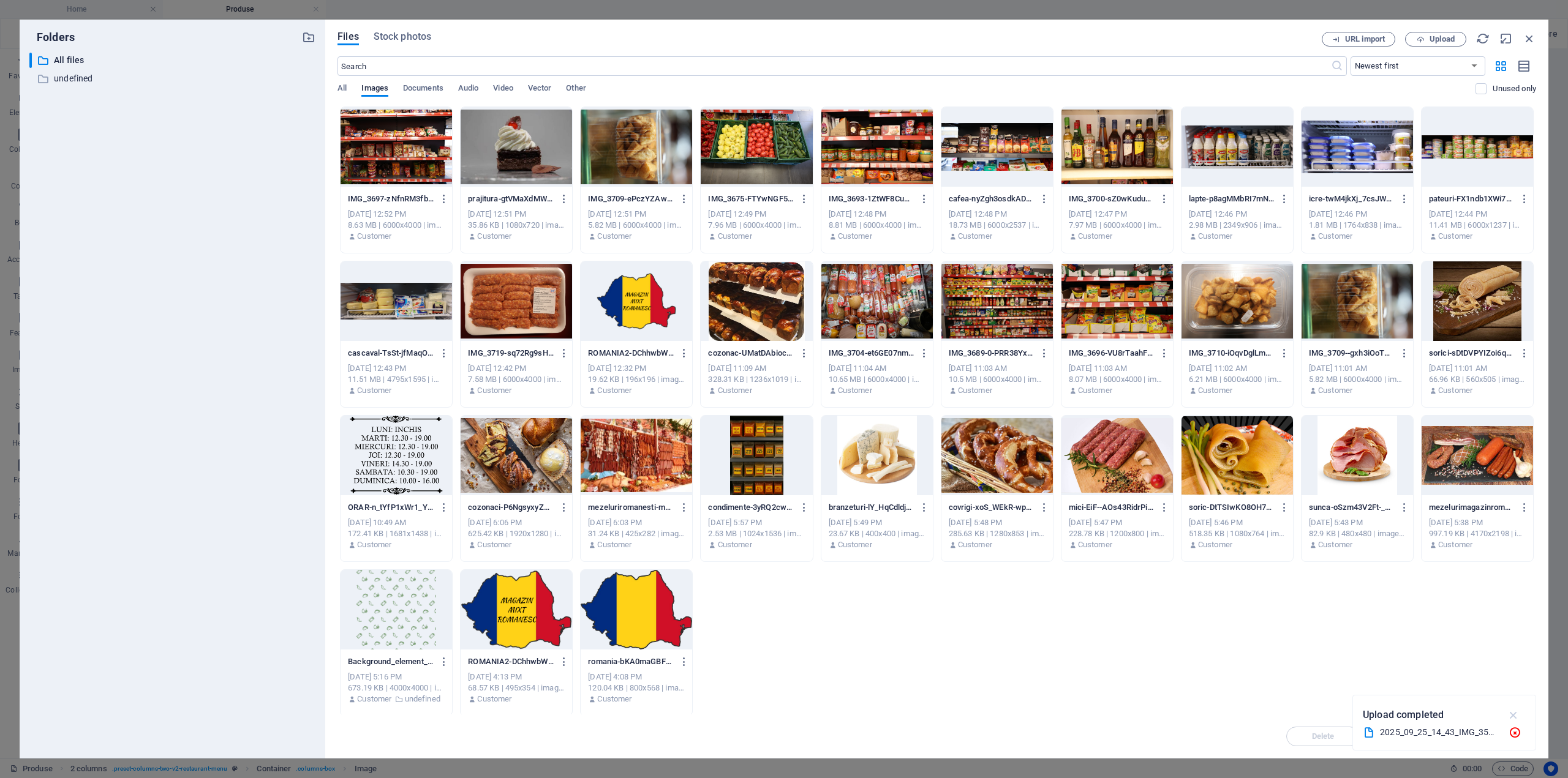
click at [1513, 716] on icon "button" at bounding box center [1513, 715] width 14 height 14
click at [1430, 36] on span "Upload" at bounding box center [1442, 39] width 25 height 8
click at [1513, 712] on icon "button" at bounding box center [1513, 715] width 14 height 14
click at [1030, 632] on div "IMG_3697-zNfnRM3fbQRIeAZIv5t7uQ.JPG IMG_3697-zNfnRM3fbQRIeAZIv5t7uQ.JPG [DATE] …" at bounding box center [937, 412] width 1199 height 610
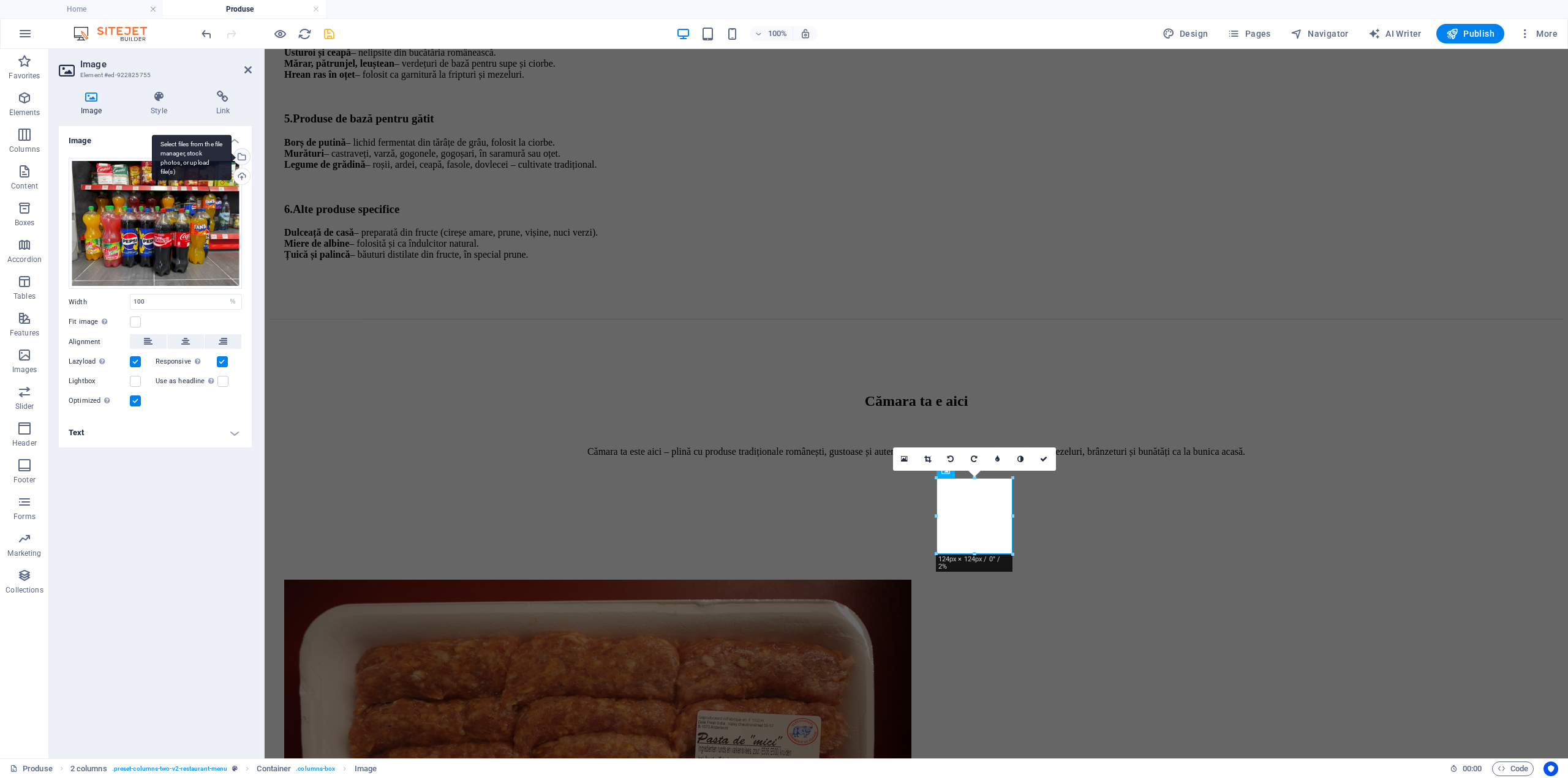
click at [242, 155] on div "Select files from the file manager, stock photos, or upload file(s)" at bounding box center [240, 158] width 18 height 18
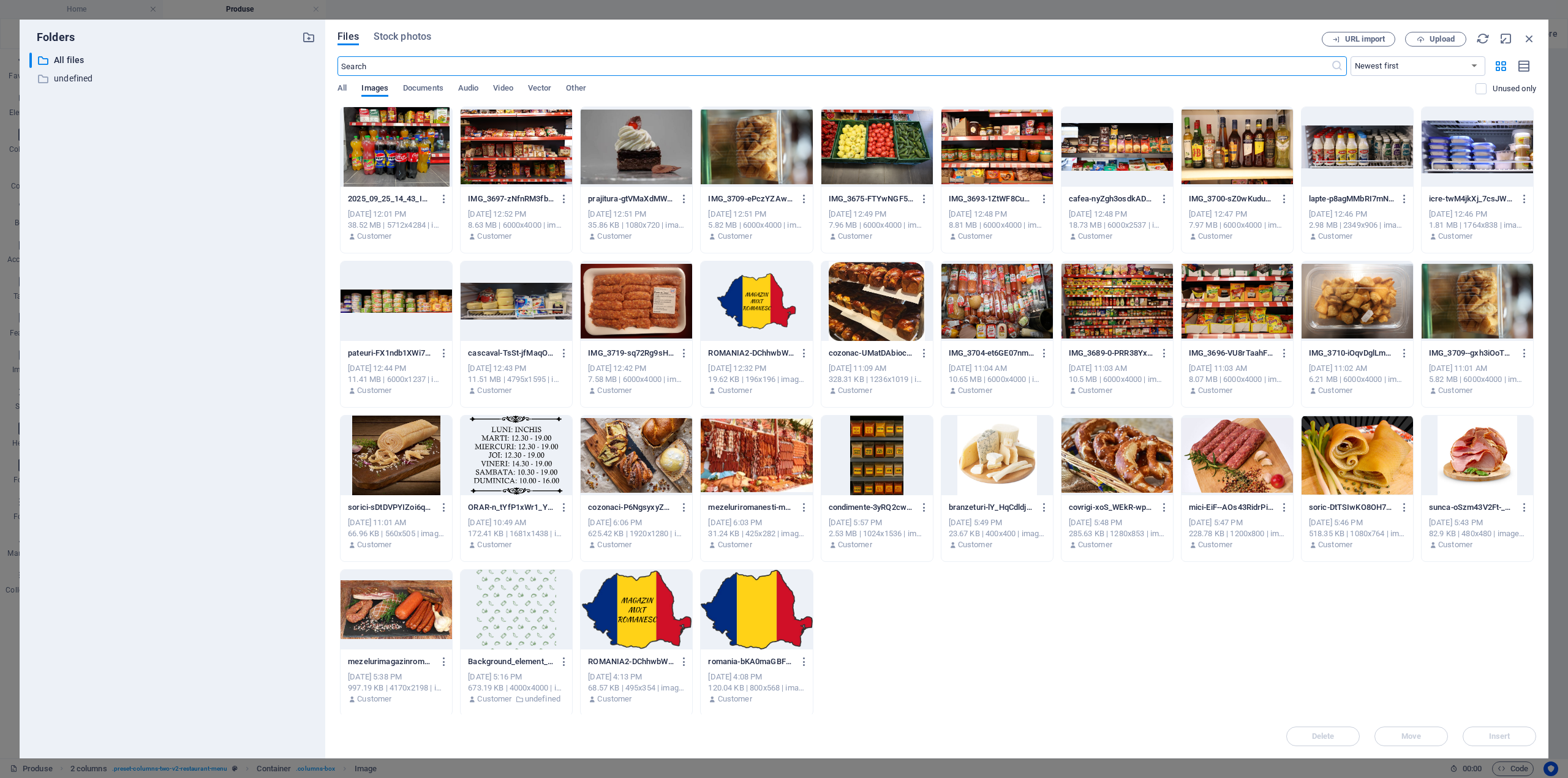
click at [403, 140] on div at bounding box center [396, 147] width 112 height 79
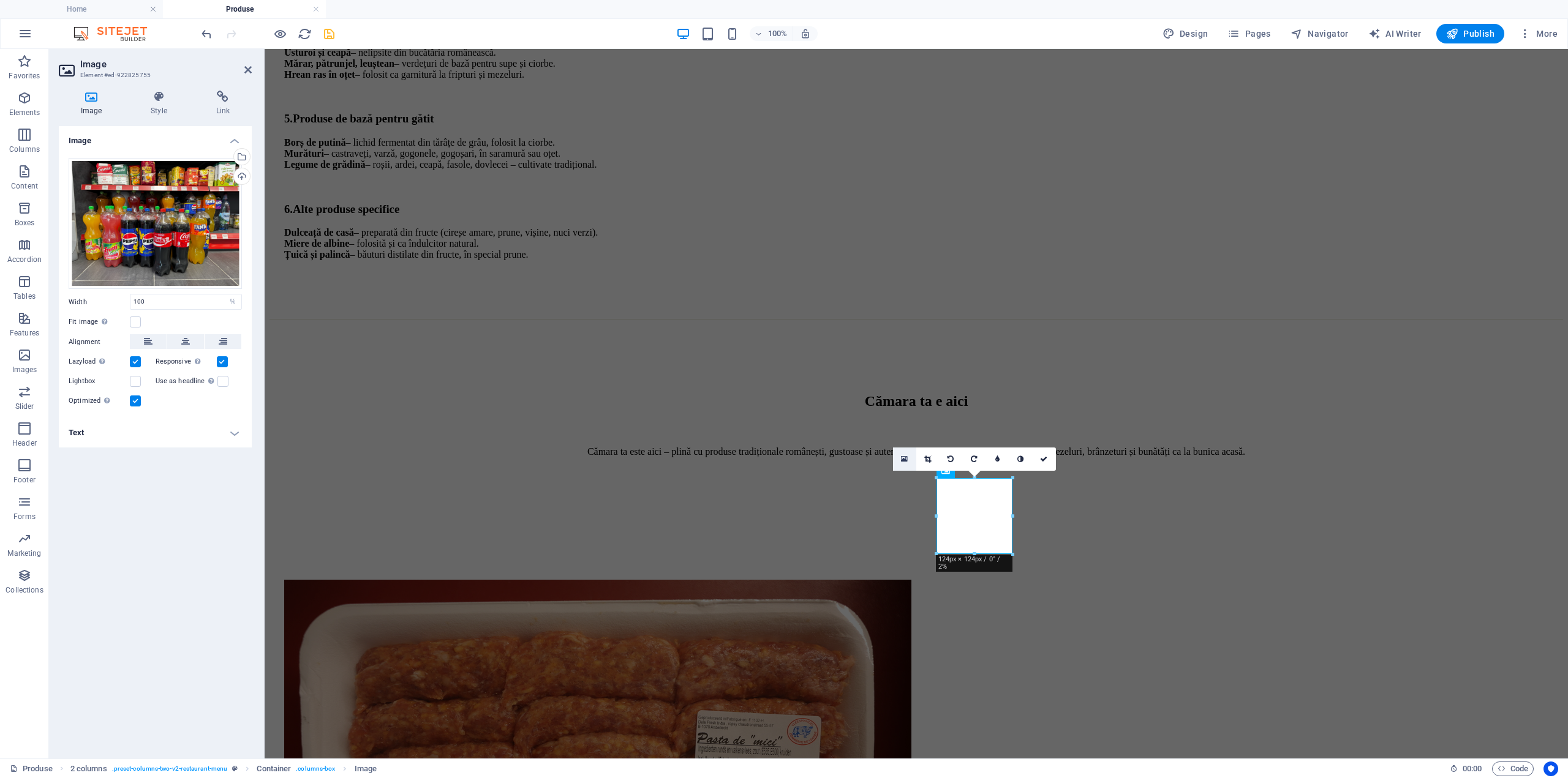
click at [904, 458] on icon at bounding box center [904, 459] width 7 height 9
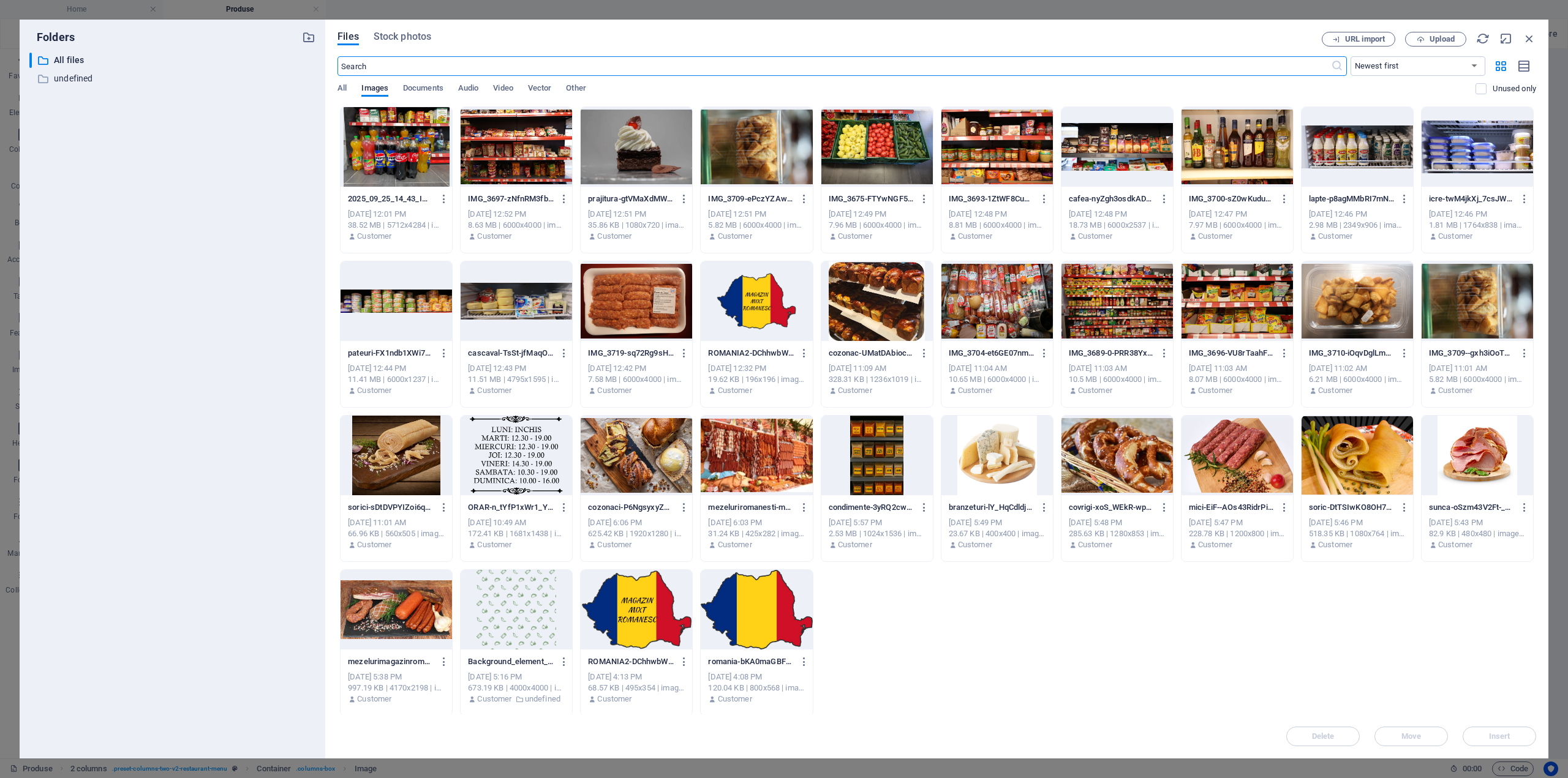
click at [392, 147] on div at bounding box center [396, 147] width 112 height 79
click at [392, 147] on div "1" at bounding box center [396, 147] width 112 height 79
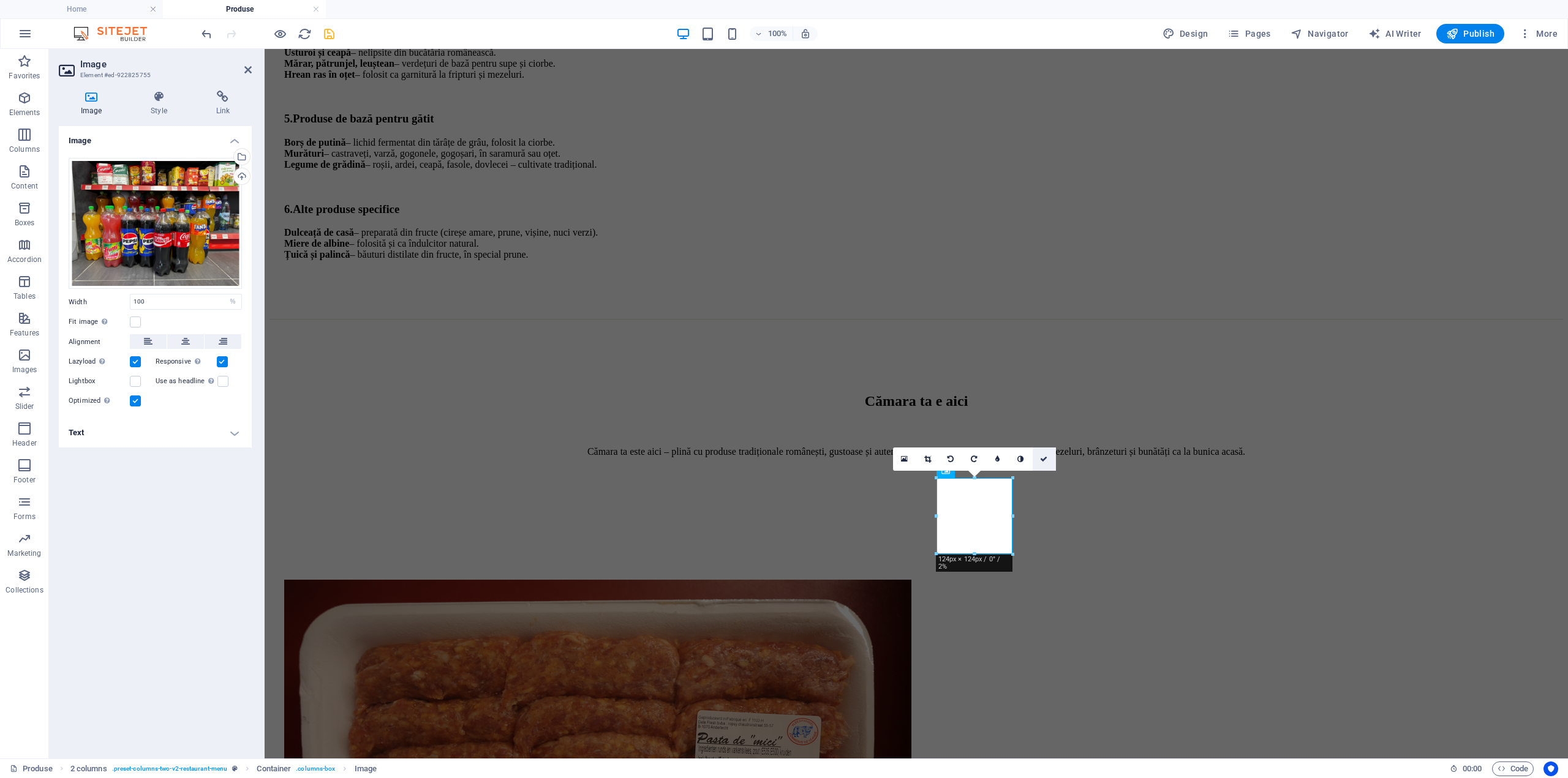
click at [1046, 462] on icon at bounding box center [1043, 459] width 8 height 8
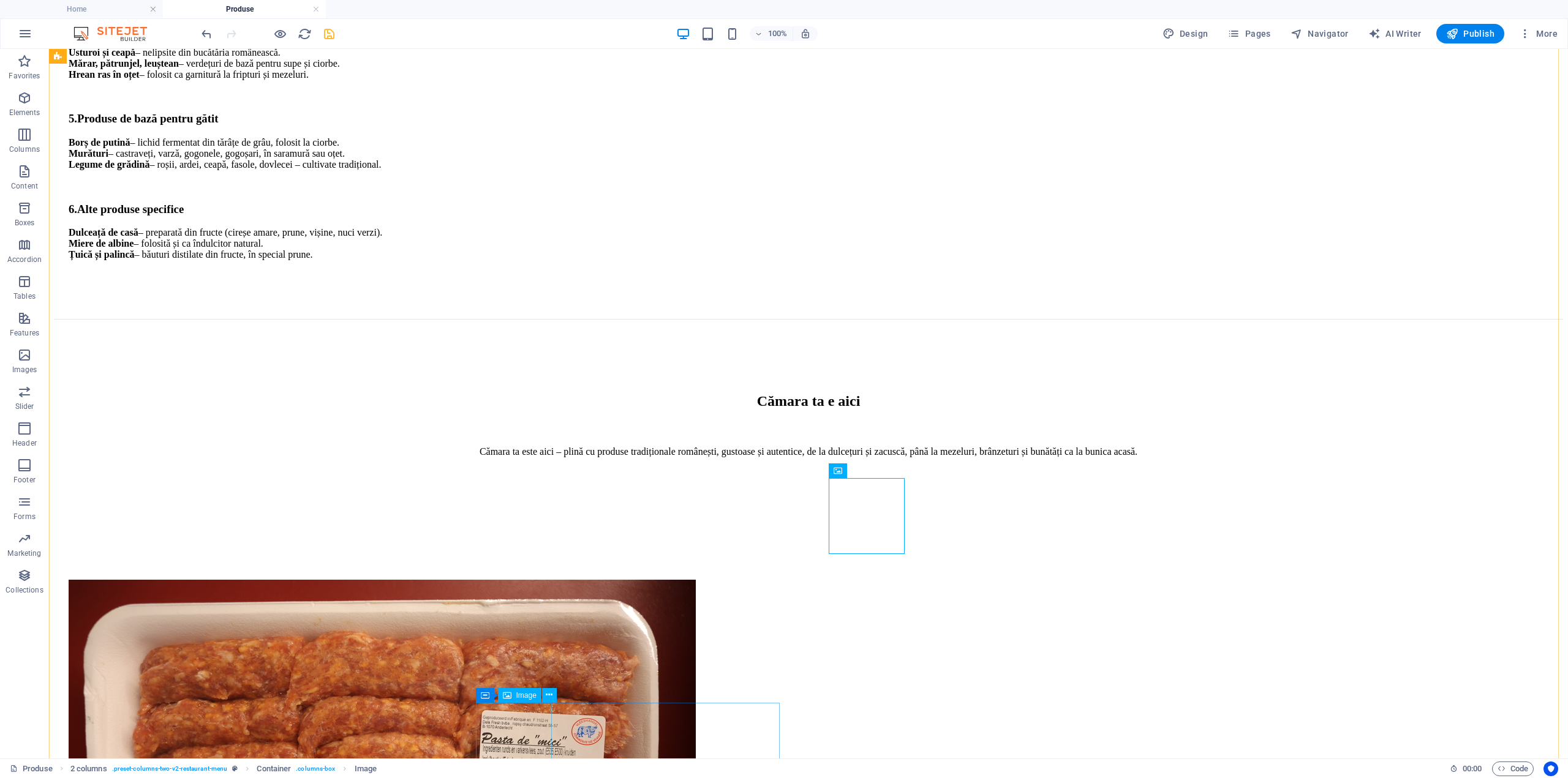
select select "%"
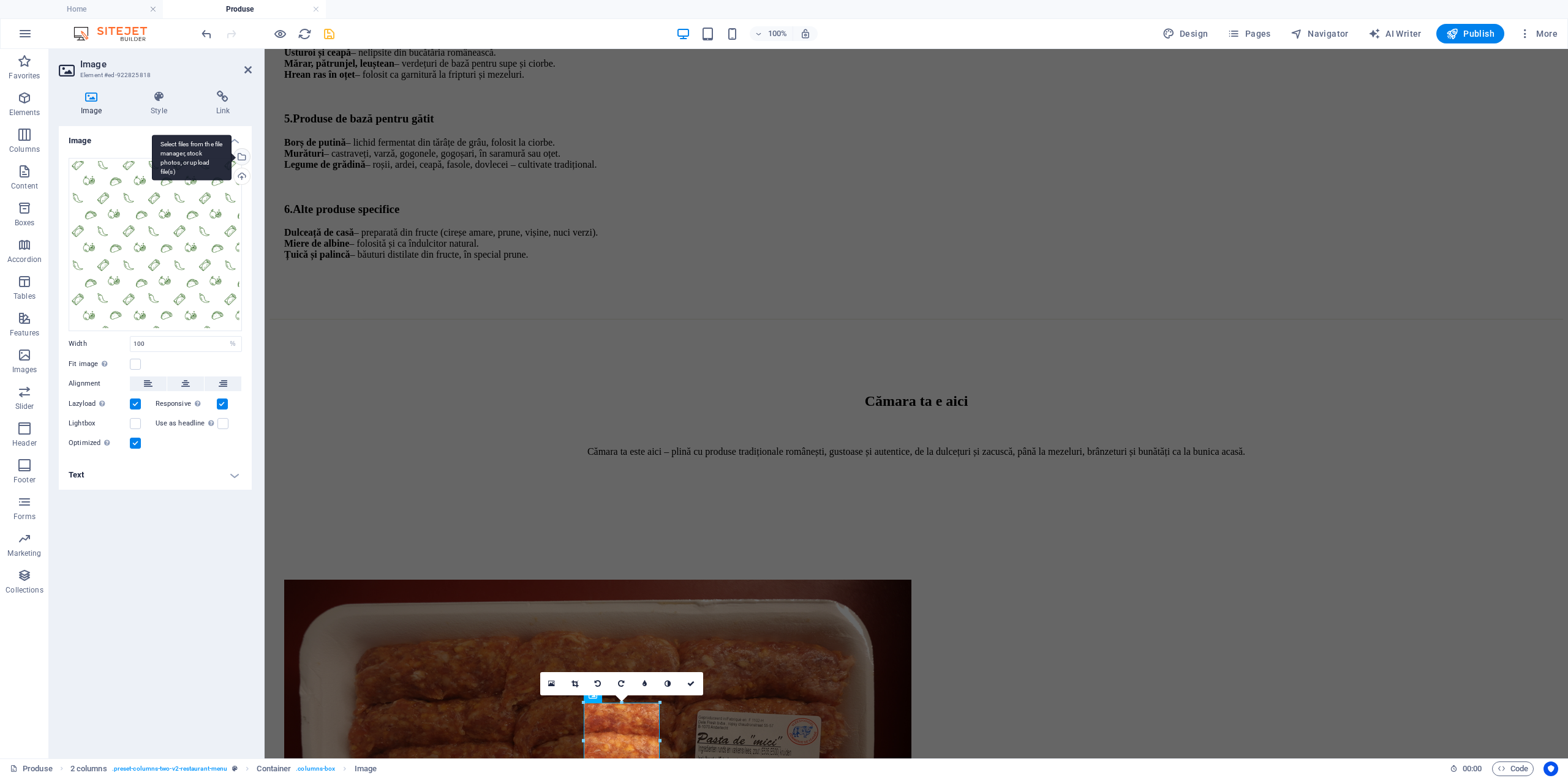
click at [232, 155] on div "Select files from the file manager, stock photos, or upload file(s)" at bounding box center [192, 158] width 79 height 46
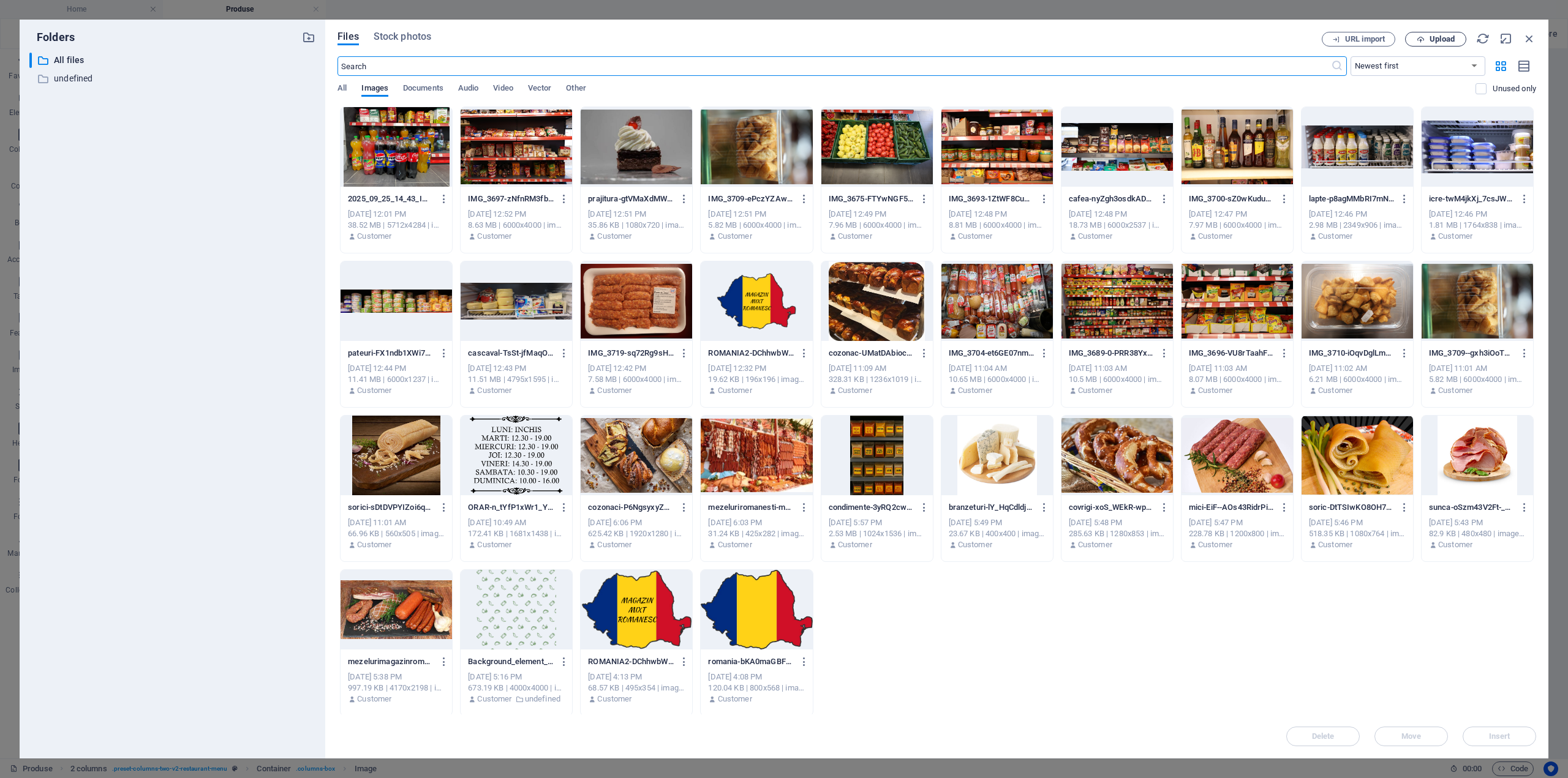
click at [1436, 34] on button "Upload" at bounding box center [1435, 38] width 61 height 14
click at [1515, 703] on icon "button" at bounding box center [1513, 700] width 14 height 14
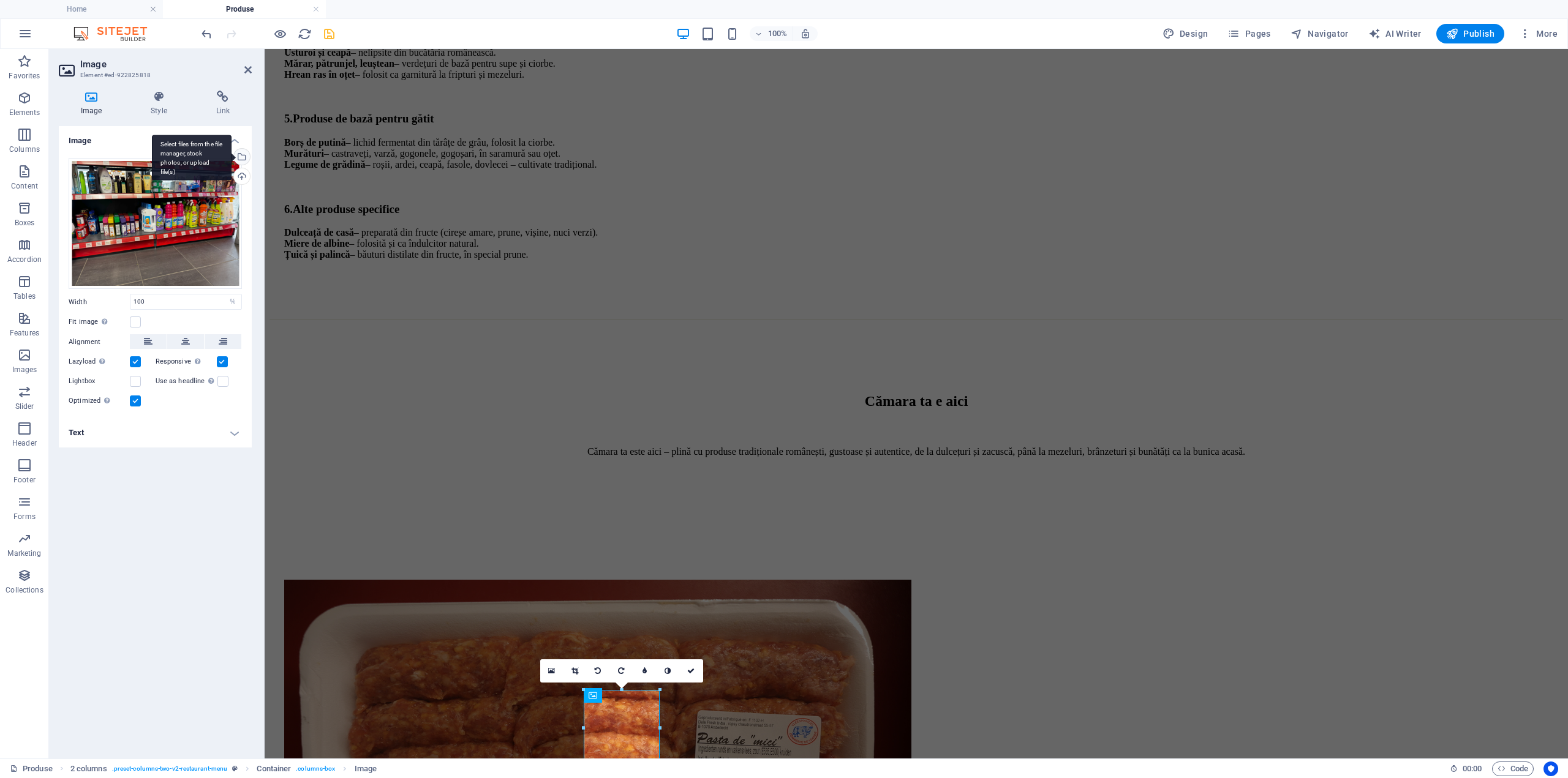
click at [244, 157] on div "Select files from the file manager, stock photos, or upload file(s)" at bounding box center [240, 158] width 18 height 18
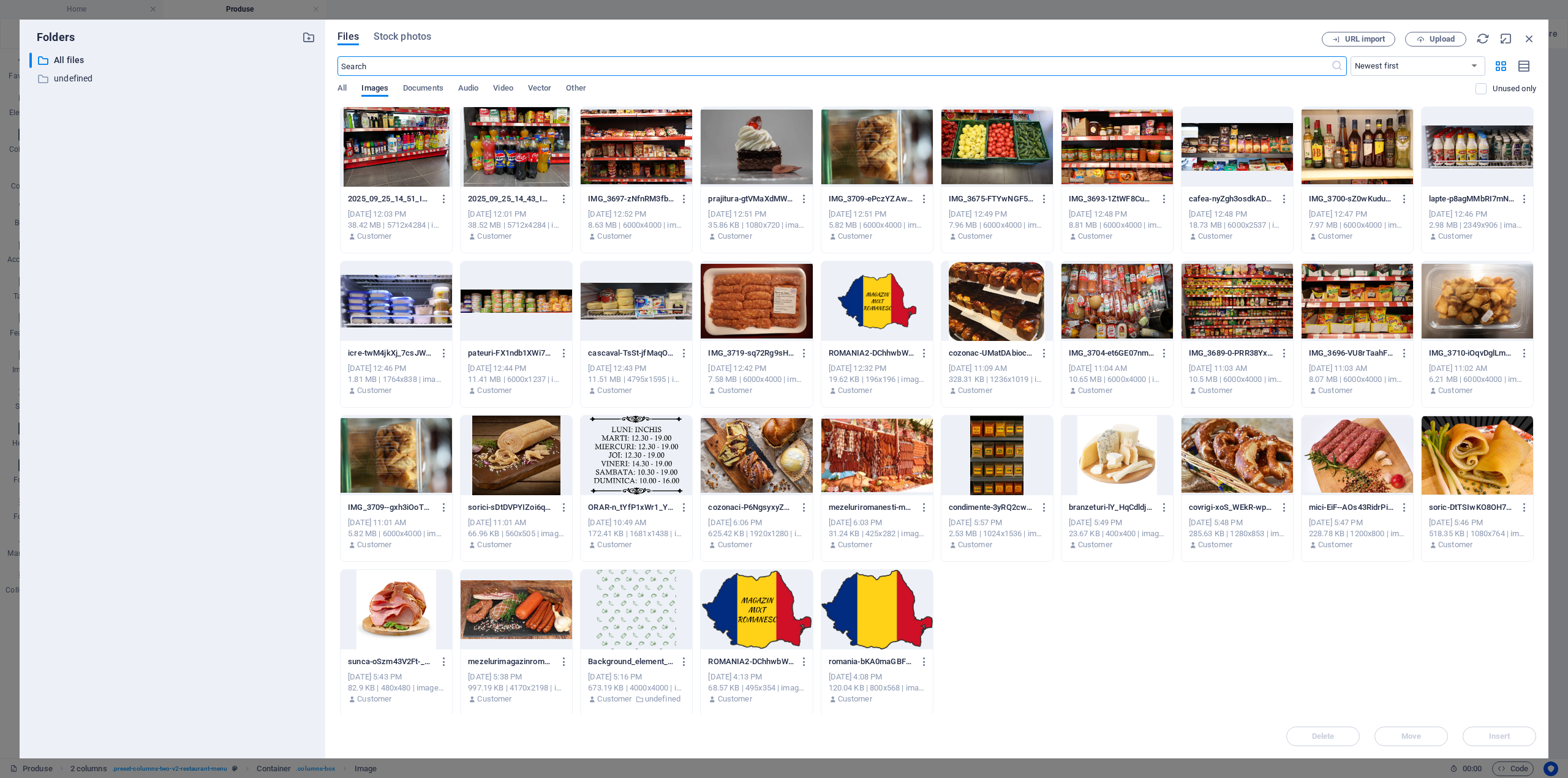
click at [428, 161] on div at bounding box center [396, 147] width 112 height 79
drag, startPoint x: 1489, startPoint y: 737, endPoint x: 1112, endPoint y: 627, distance: 392.7
click at [1489, 737] on span "Insert" at bounding box center [1499, 736] width 21 height 8
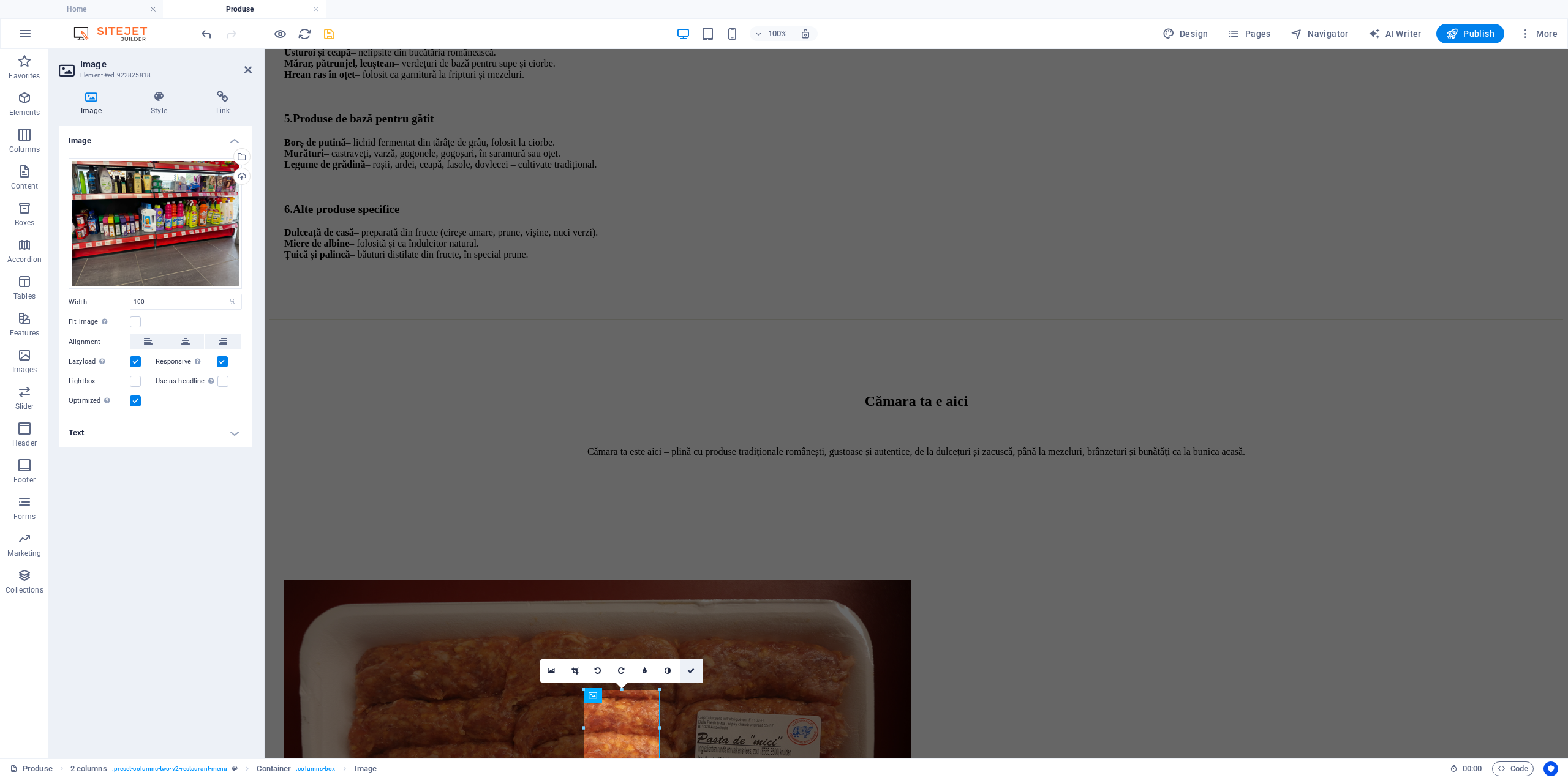
click at [693, 671] on icon at bounding box center [690, 670] width 8 height 8
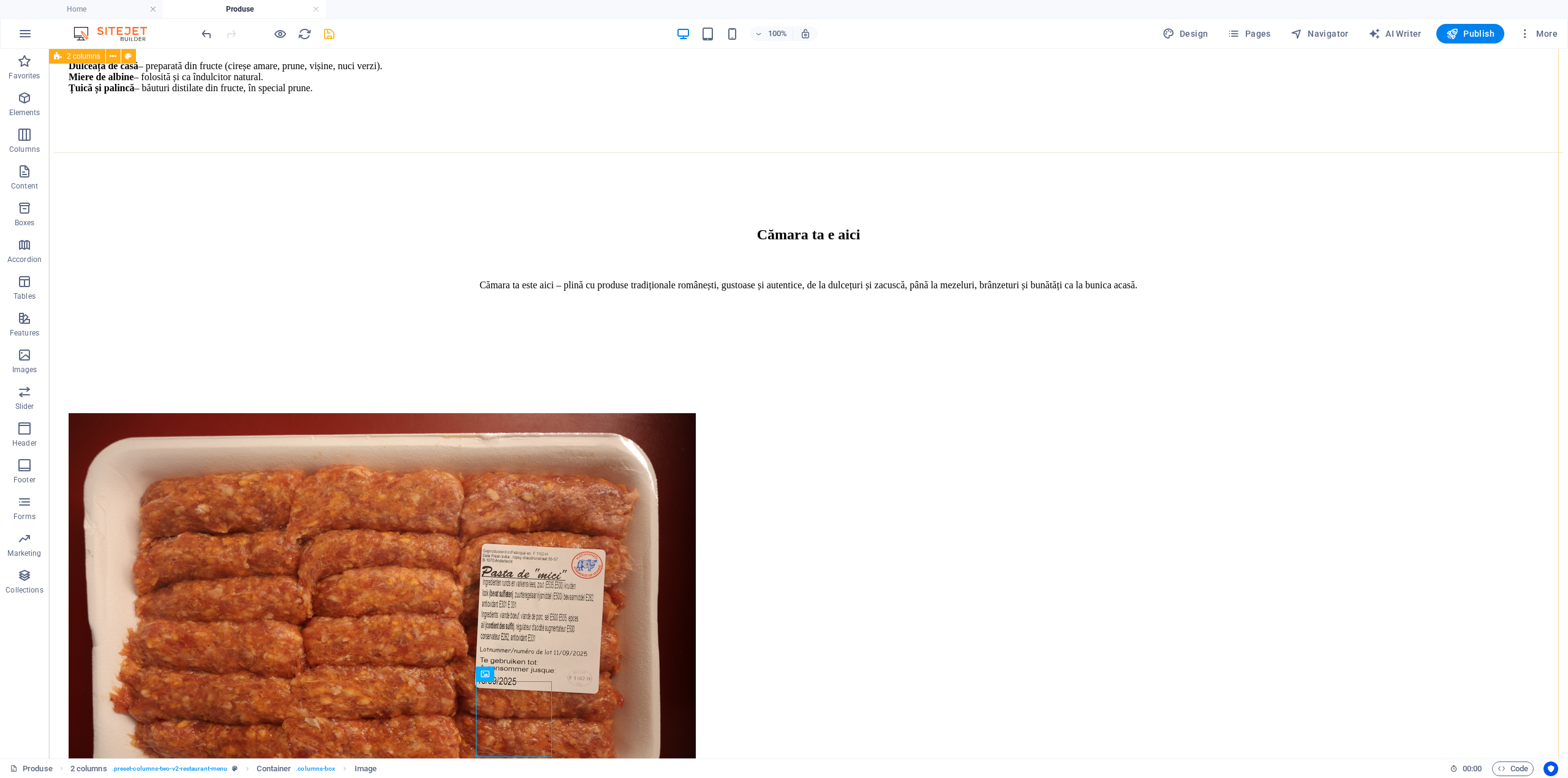
scroll to position [1419, 0]
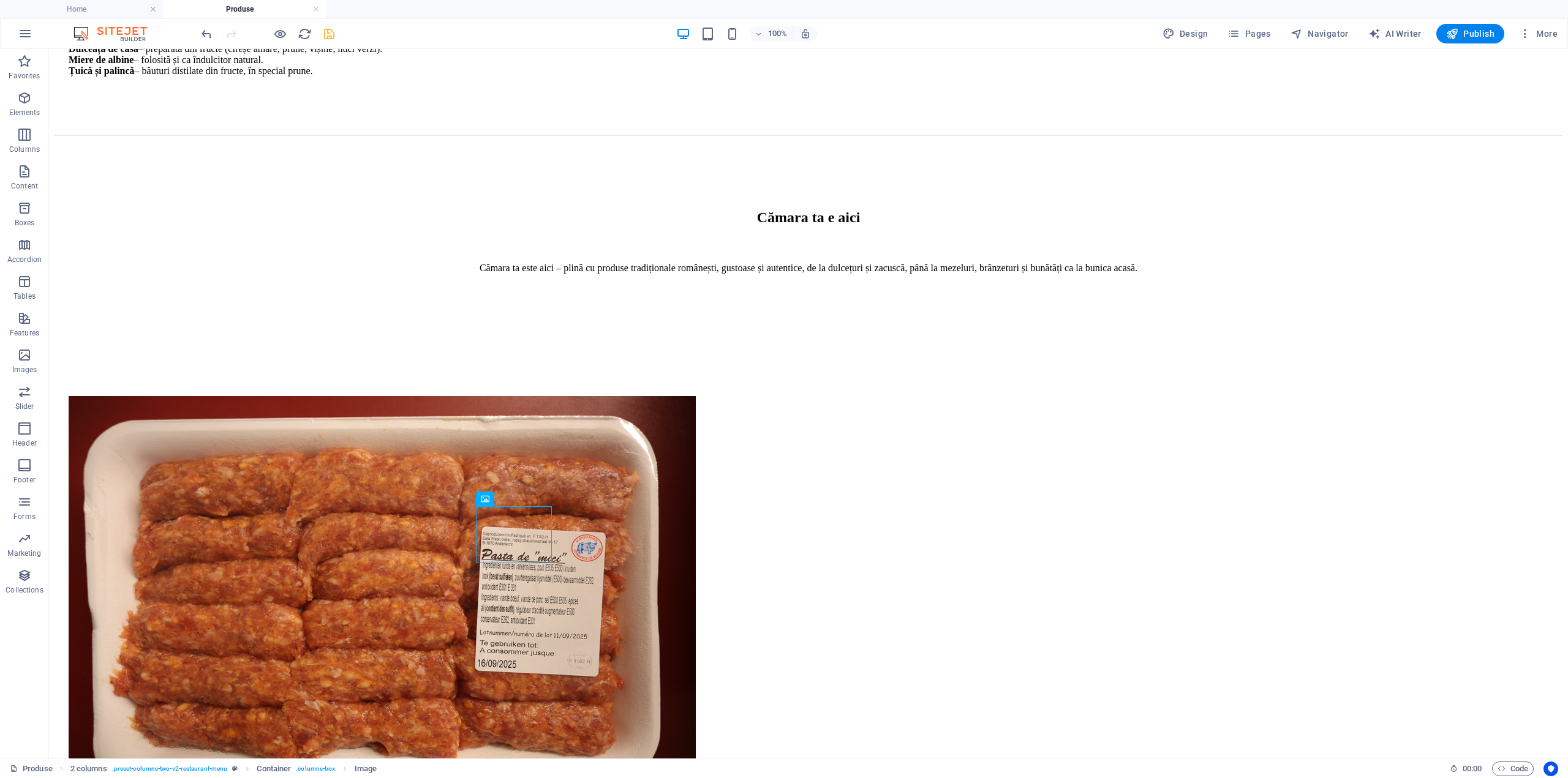
click at [328, 34] on icon "save" at bounding box center [329, 34] width 14 height 14
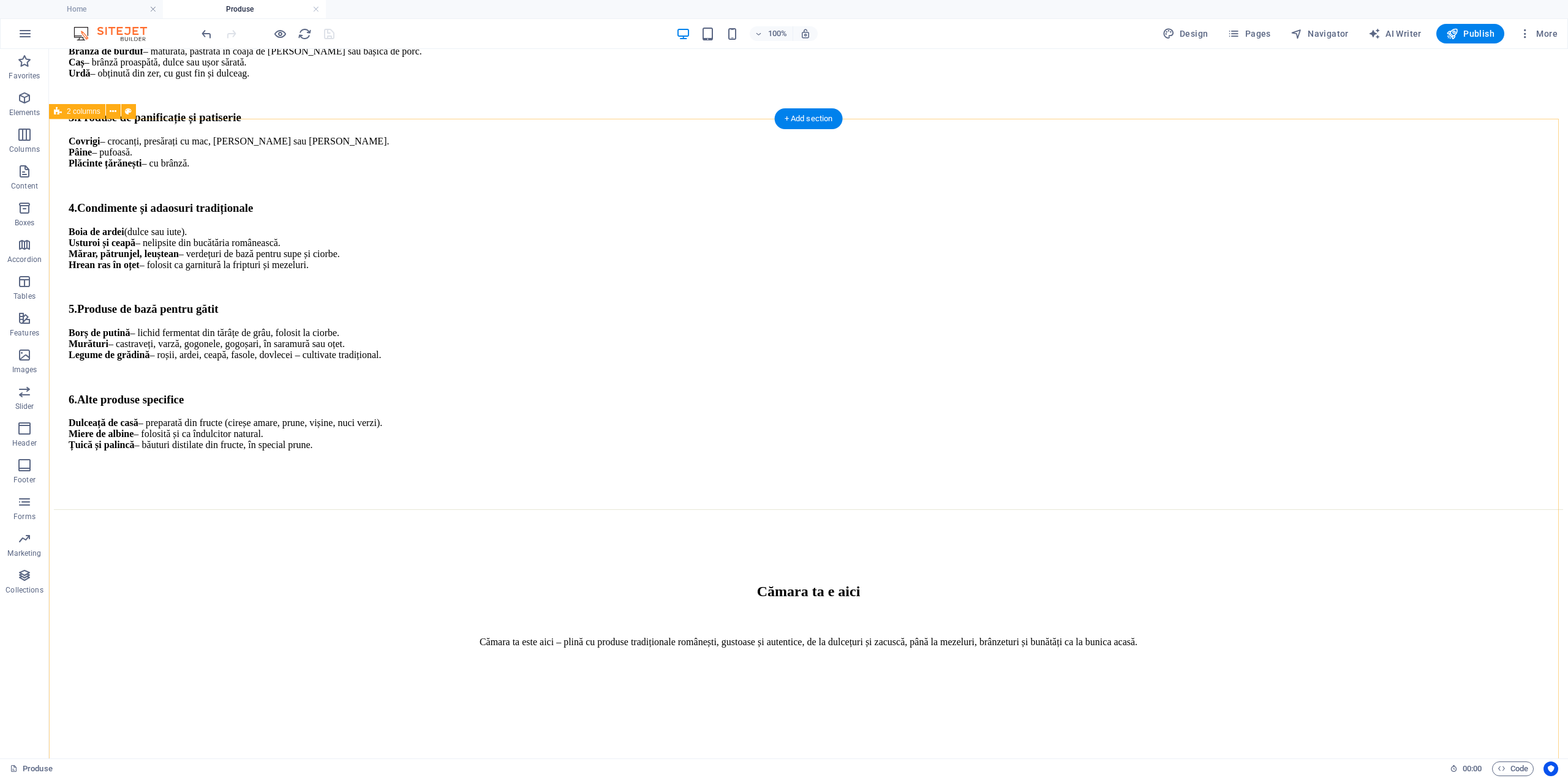
scroll to position [1052, 0]
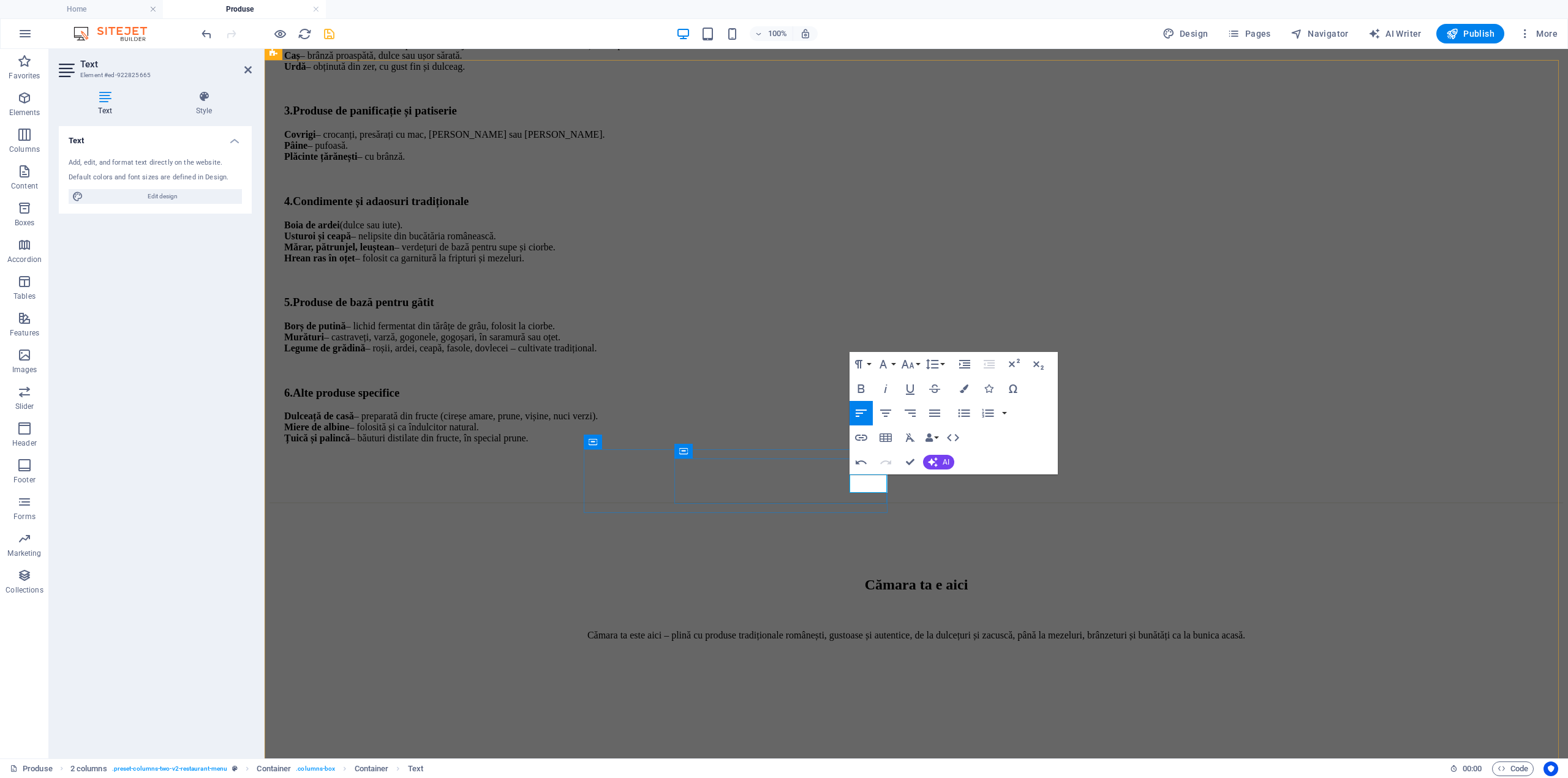
drag, startPoint x: 858, startPoint y: 483, endPoint x: 864, endPoint y: 482, distance: 6.1
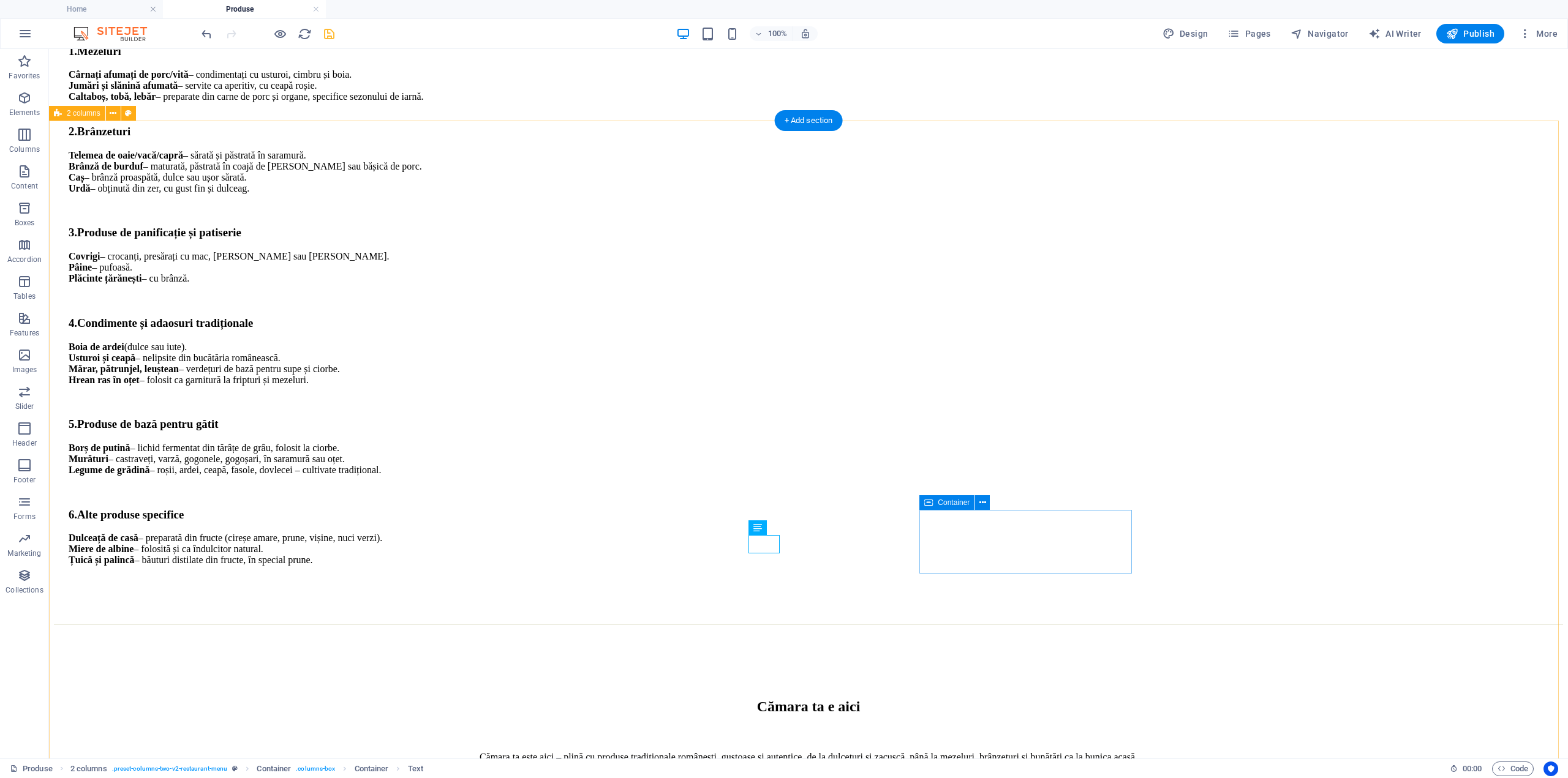
scroll to position [929, 0]
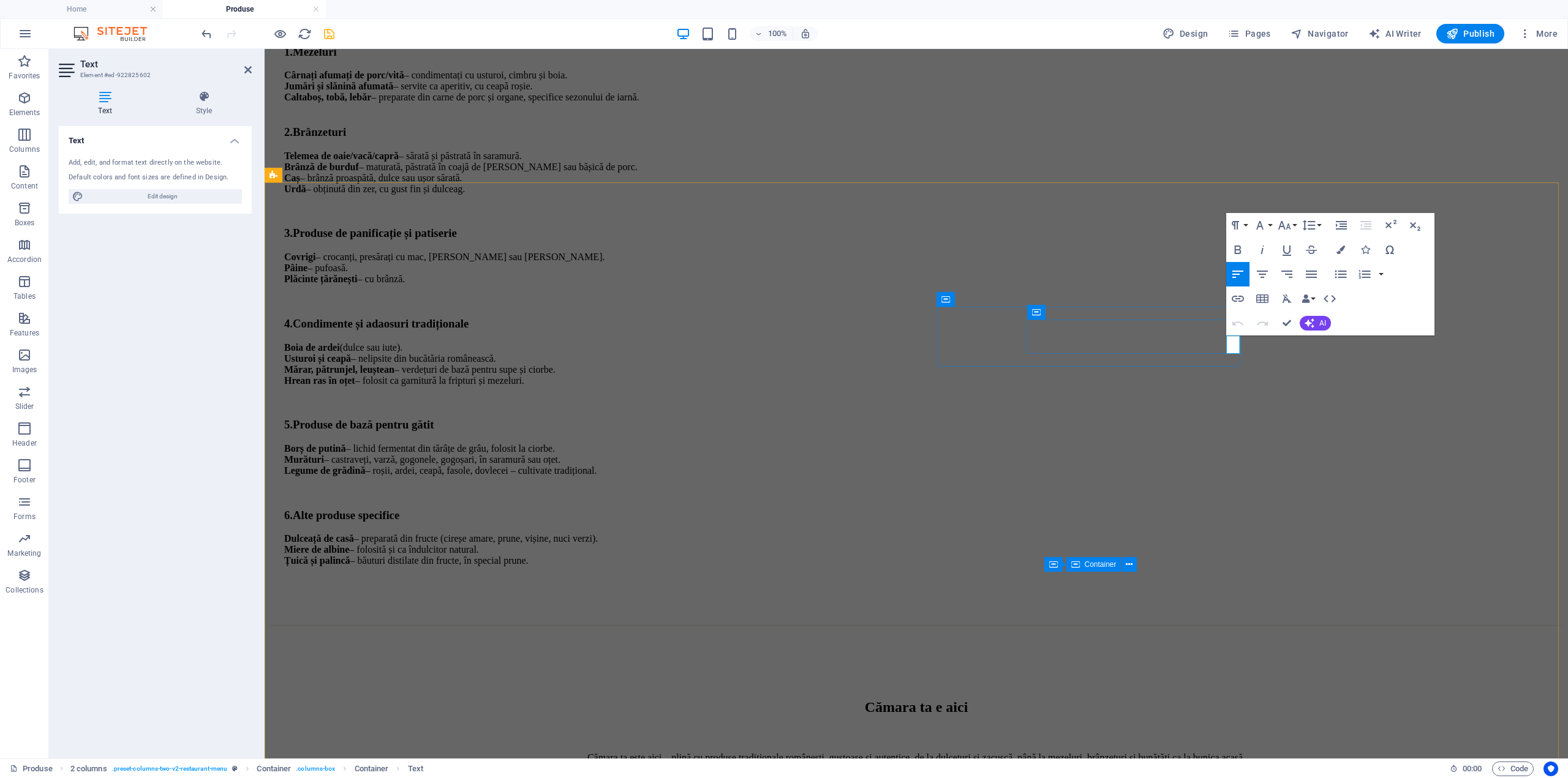
drag, startPoint x: 1238, startPoint y: 344, endPoint x: 1243, endPoint y: 349, distance: 7.1
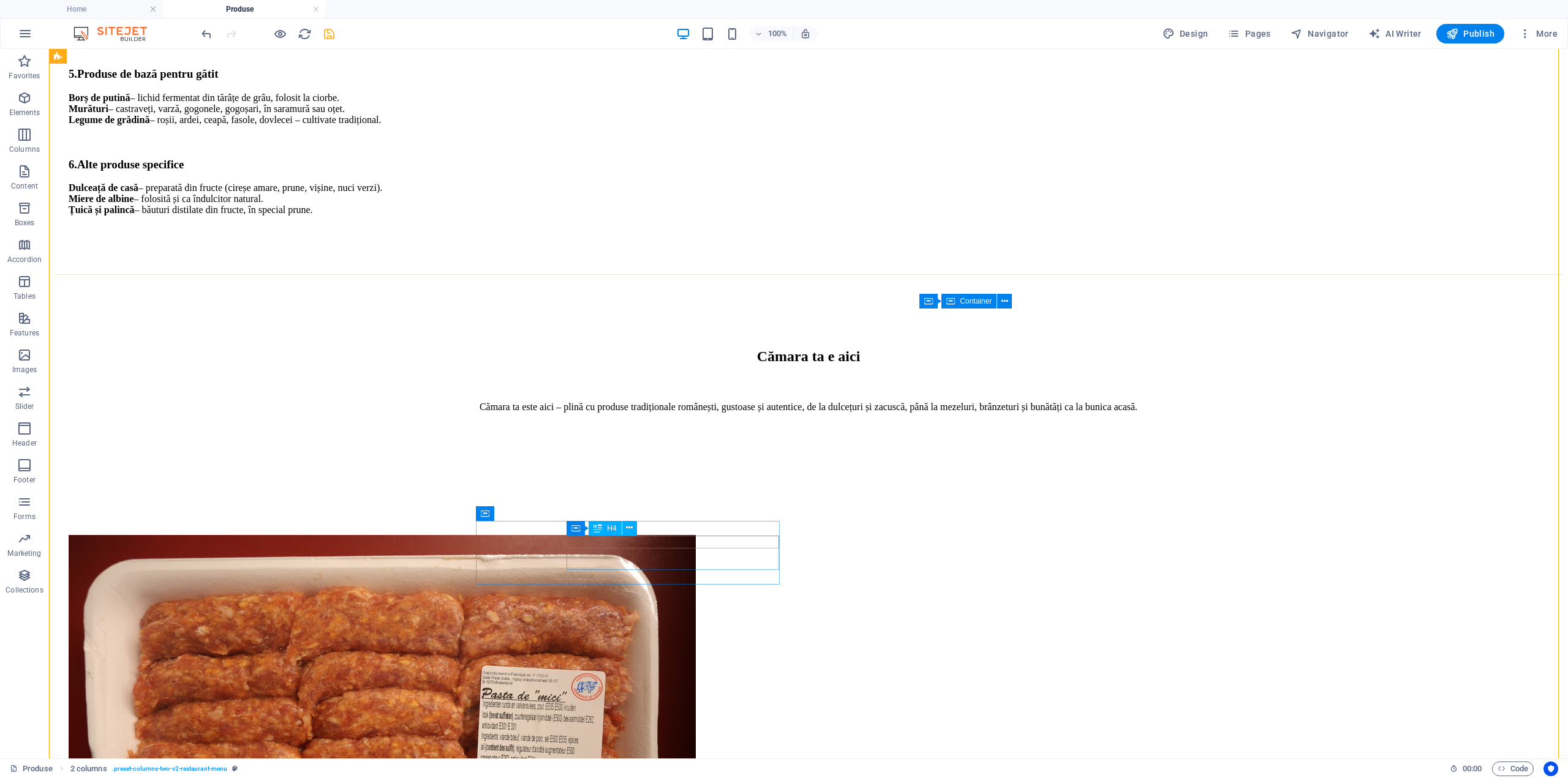
scroll to position [1297, 0]
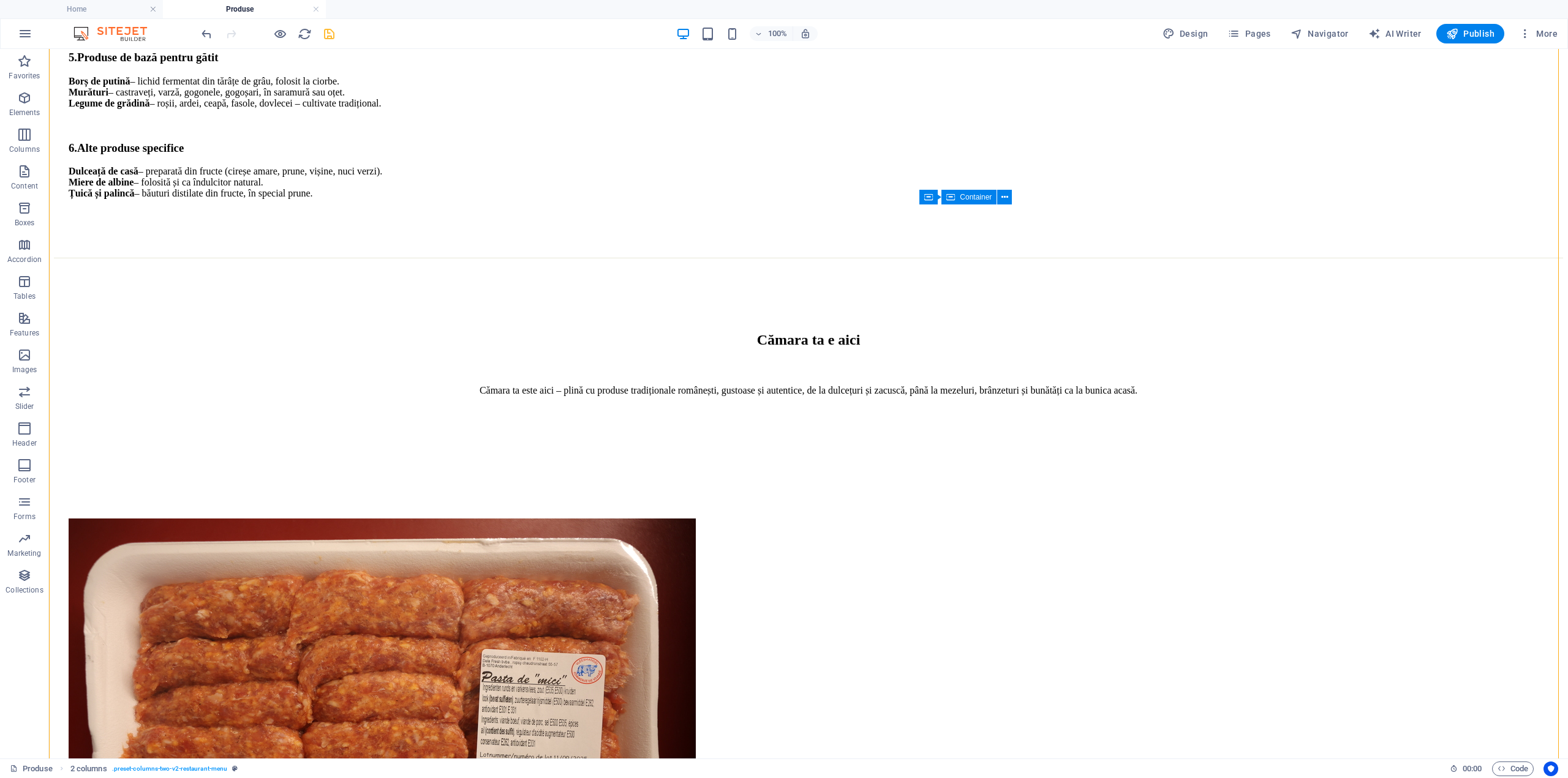
click at [323, 36] on icon "save" at bounding box center [329, 34] width 14 height 14
click at [1328, 32] on span "Navigator" at bounding box center [1319, 34] width 58 height 12
select select "17202717-en"
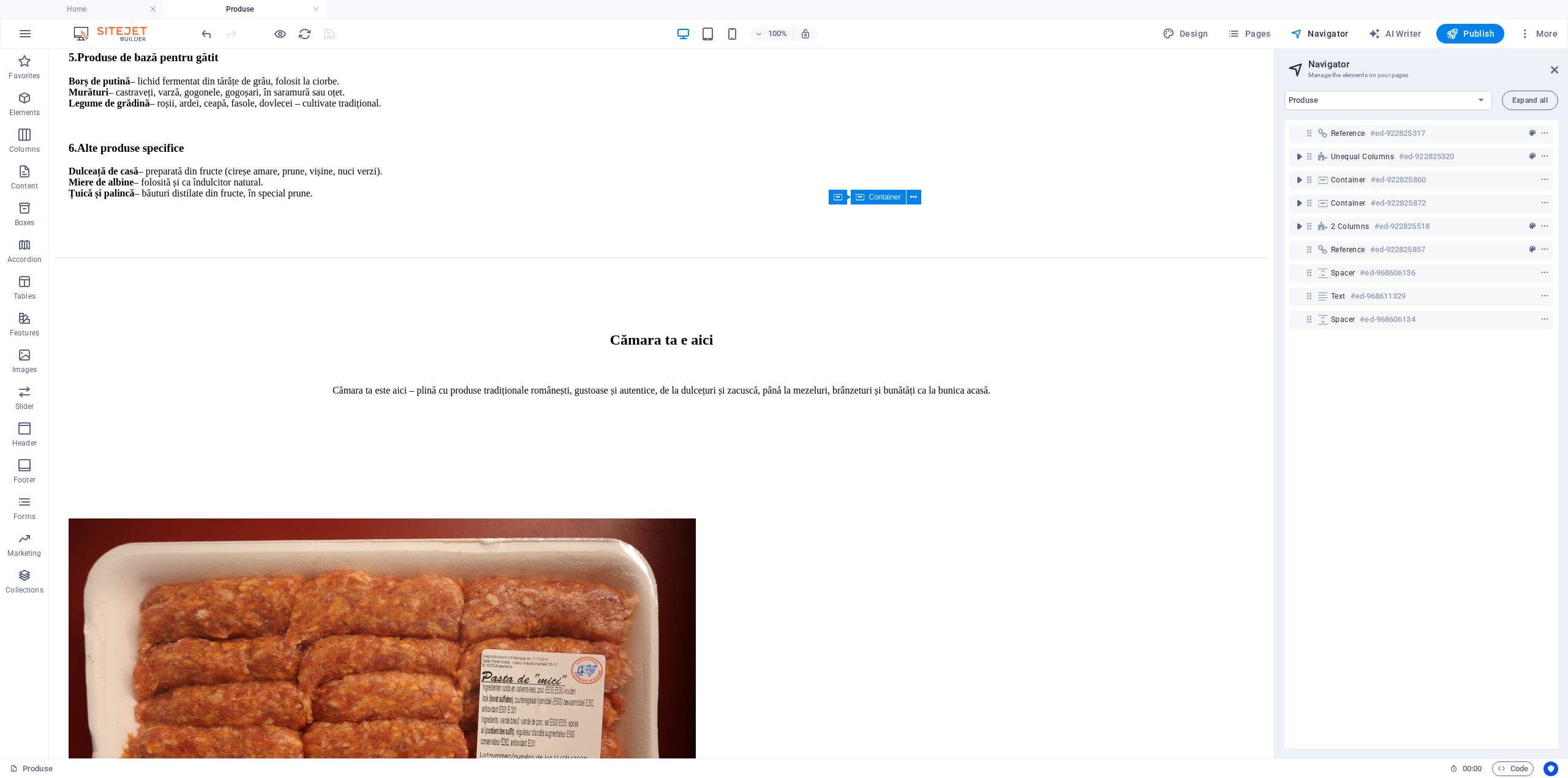
click at [1178, 22] on div "100% Design Pages Navigator AI Writer Publish More" at bounding box center [784, 34] width 1567 height 29
click at [1185, 28] on span "Design" at bounding box center [1185, 34] width 46 height 12
select select "px"
select select "400"
select select "px"
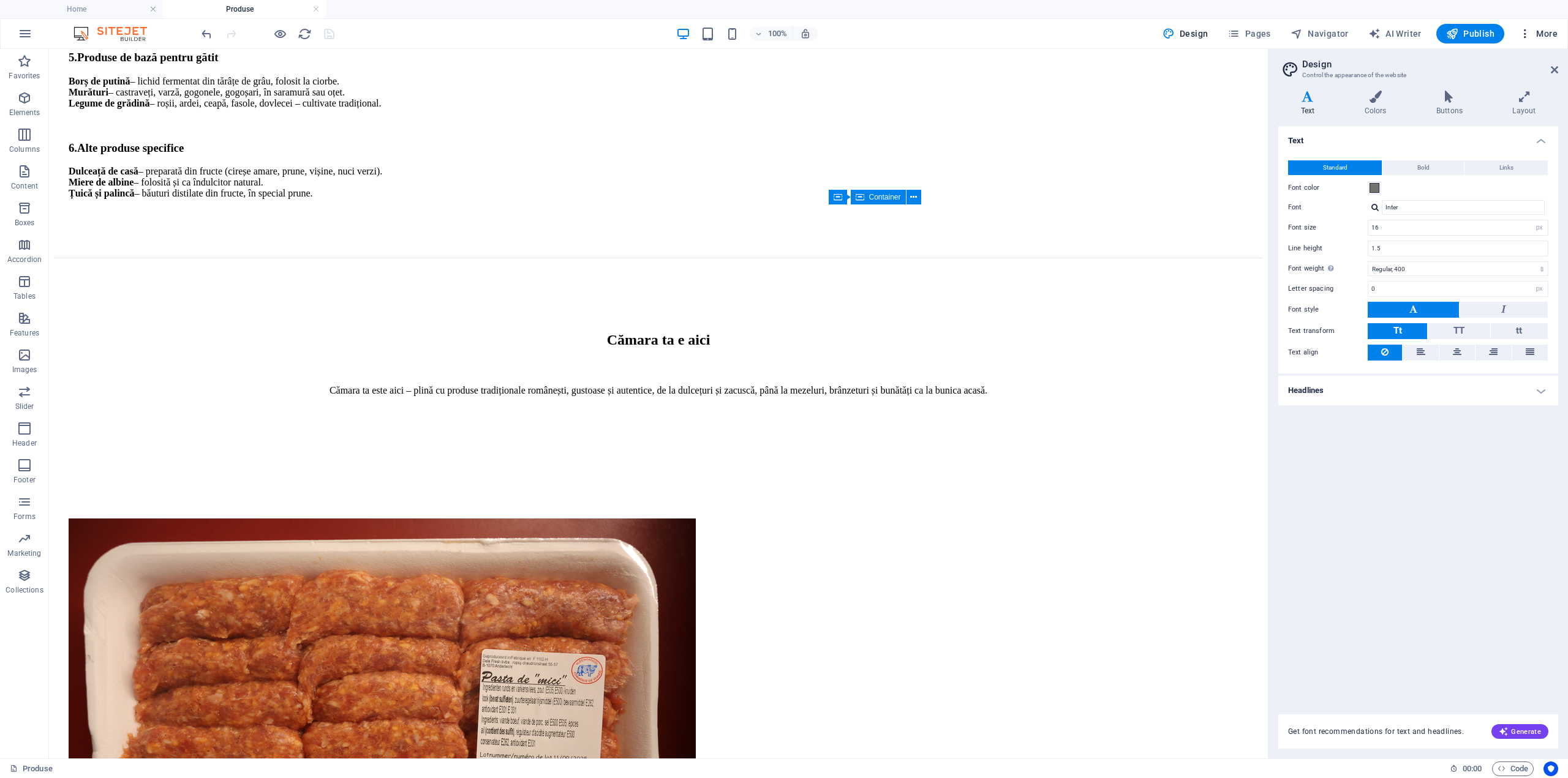
click at [1545, 42] on button "More" at bounding box center [1538, 34] width 49 height 20
click at [1494, 64] on h6 "Website Settings" at bounding box center [1513, 65] width 73 height 14
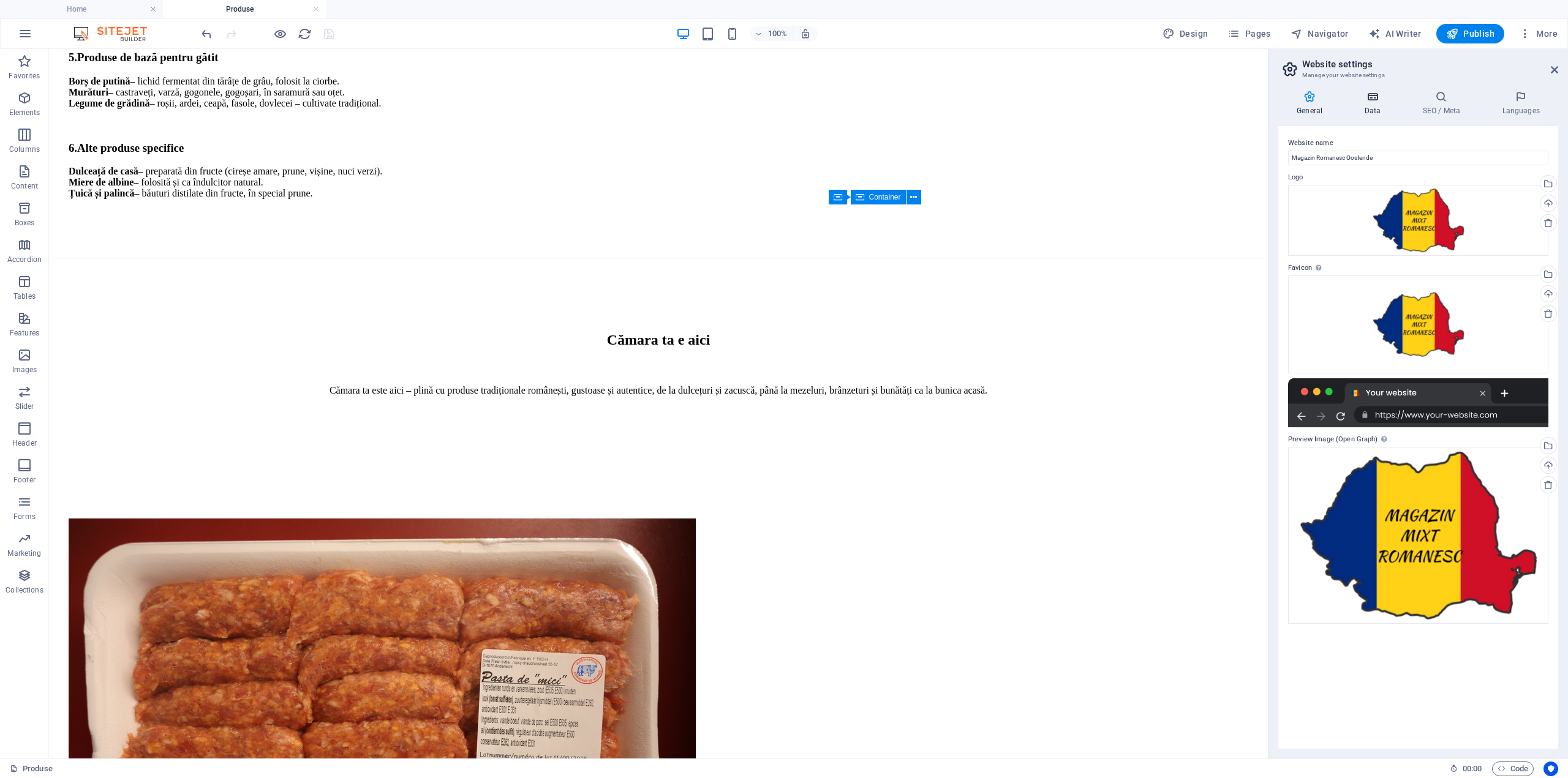
click at [1376, 103] on h4 "Data" at bounding box center [1374, 103] width 58 height 26
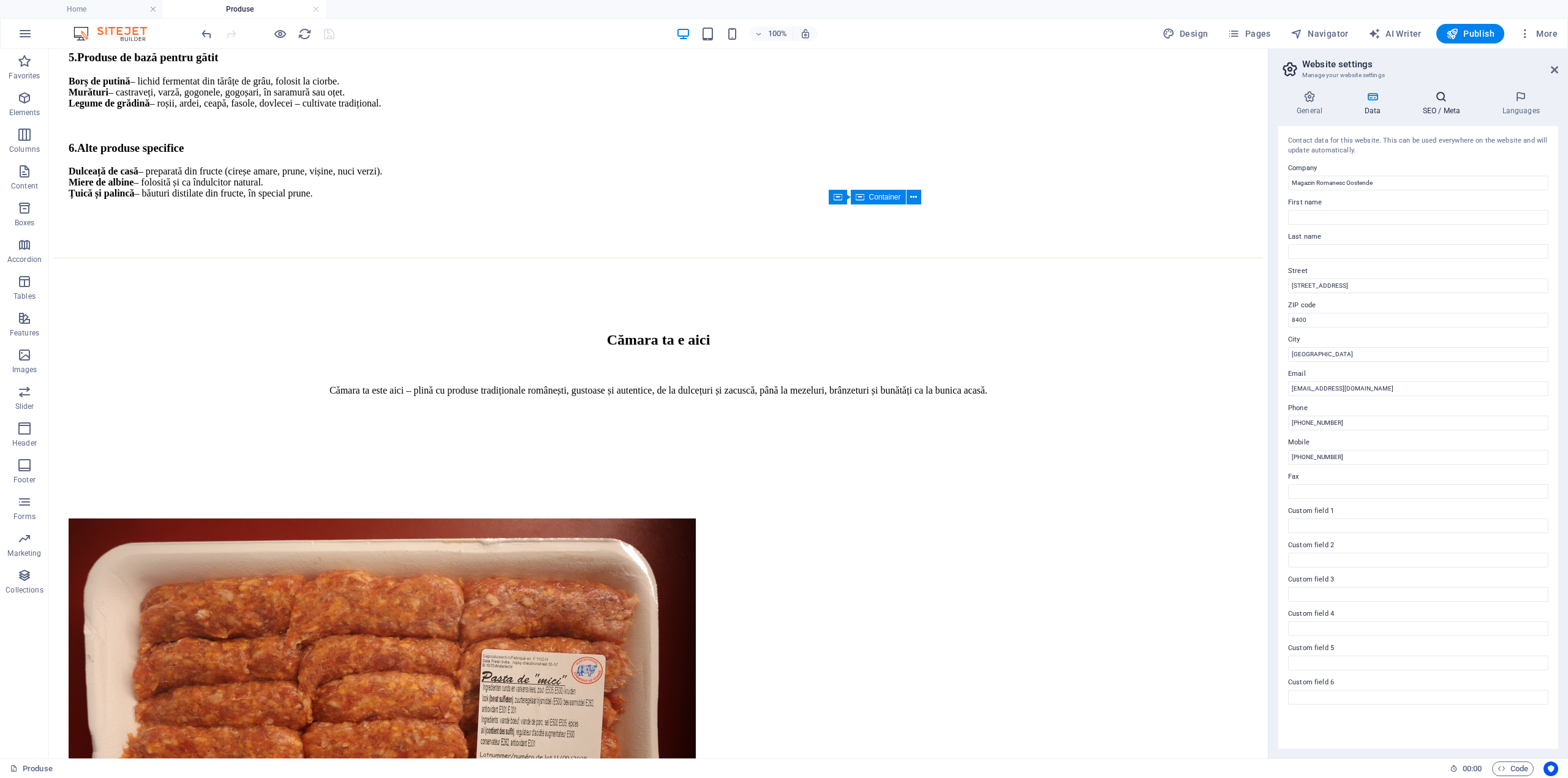
click at [1435, 104] on h4 "SEO / Meta" at bounding box center [1443, 103] width 79 height 26
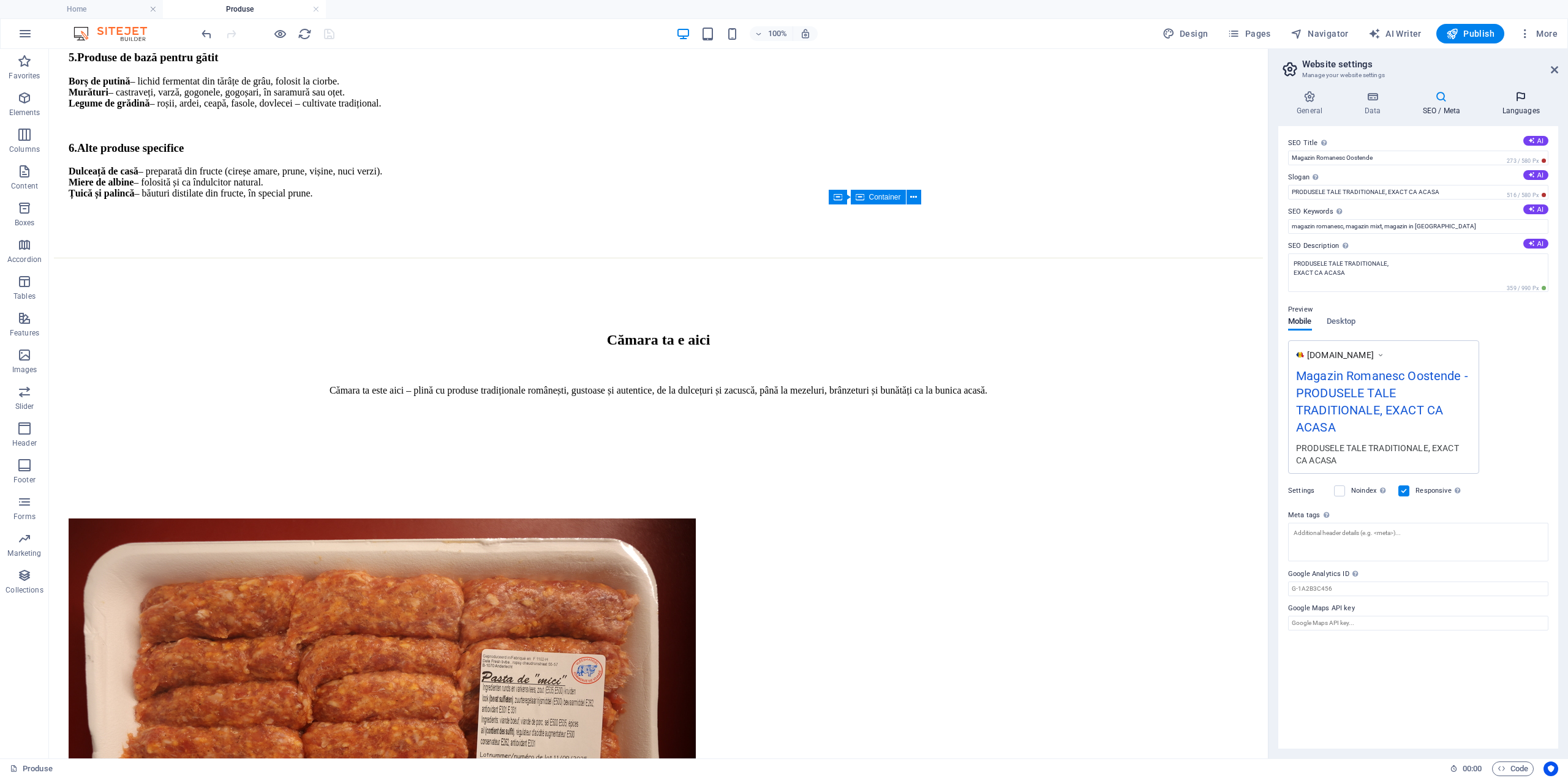
click at [1521, 101] on icon at bounding box center [1520, 97] width 75 height 12
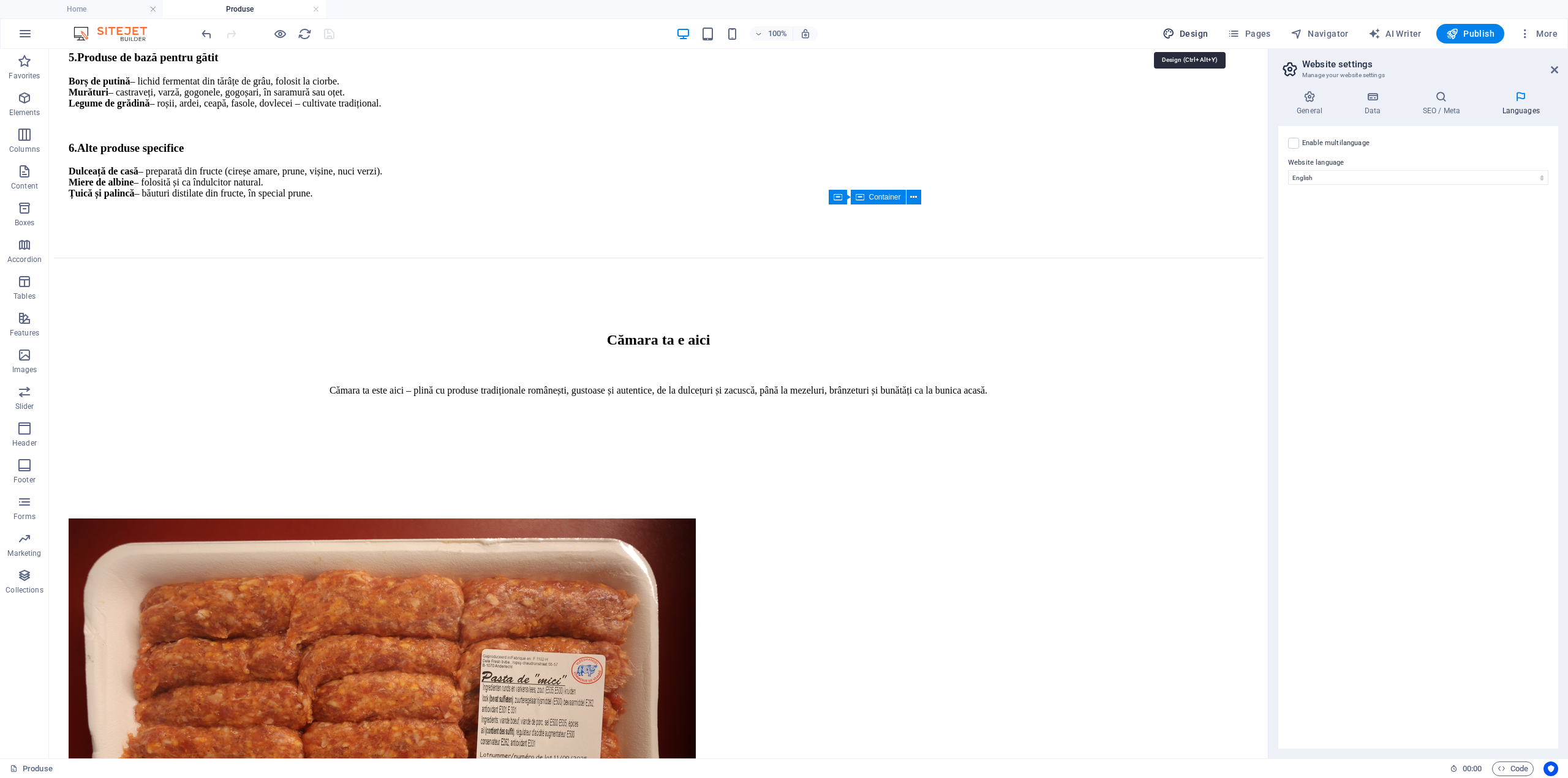
click at [1202, 32] on span "Design" at bounding box center [1185, 34] width 46 height 12
select select "px"
select select "400"
select select "px"
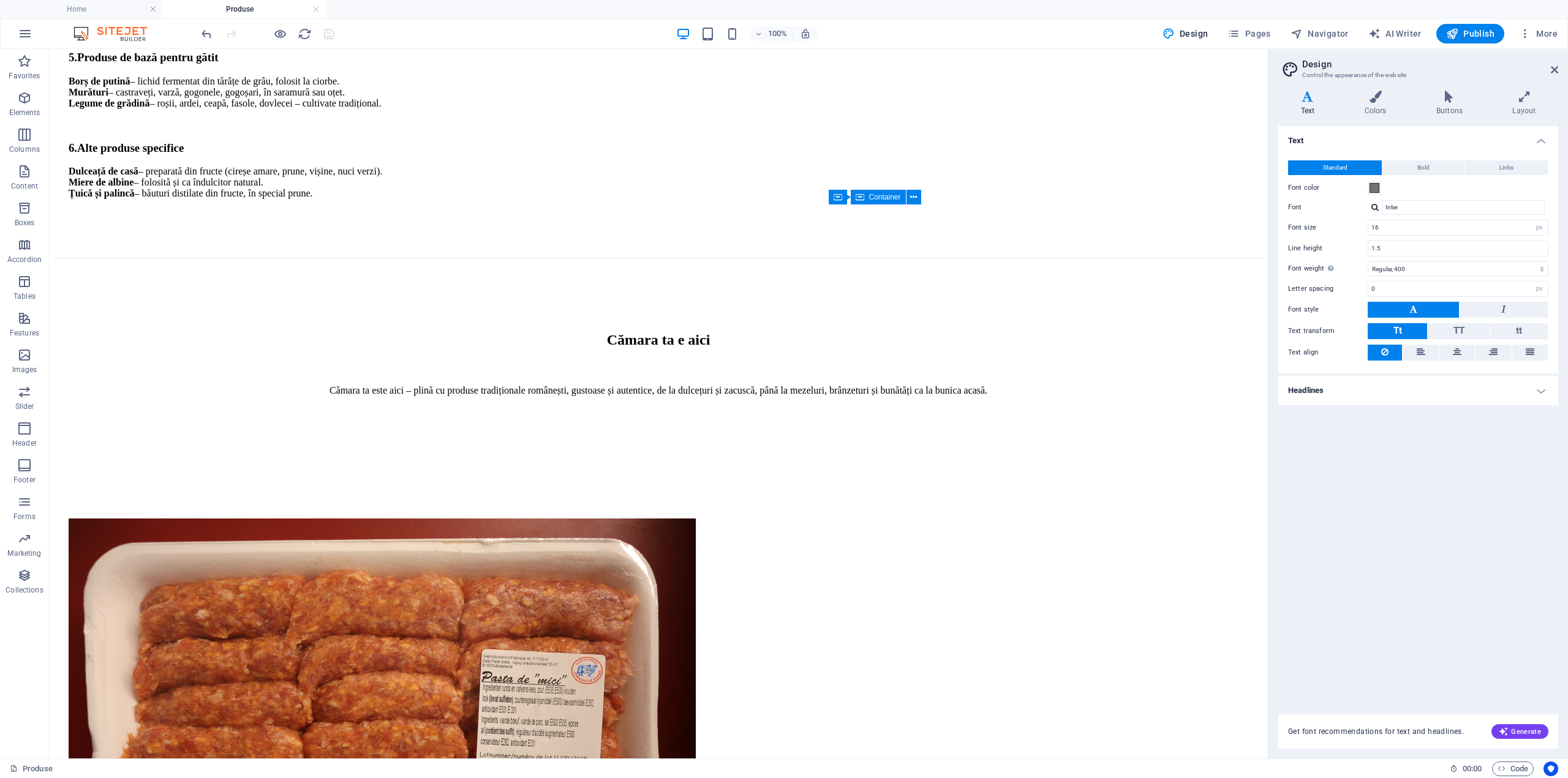
click at [1548, 69] on h2 "Design" at bounding box center [1430, 64] width 256 height 11
click at [1557, 68] on icon at bounding box center [1554, 70] width 8 height 10
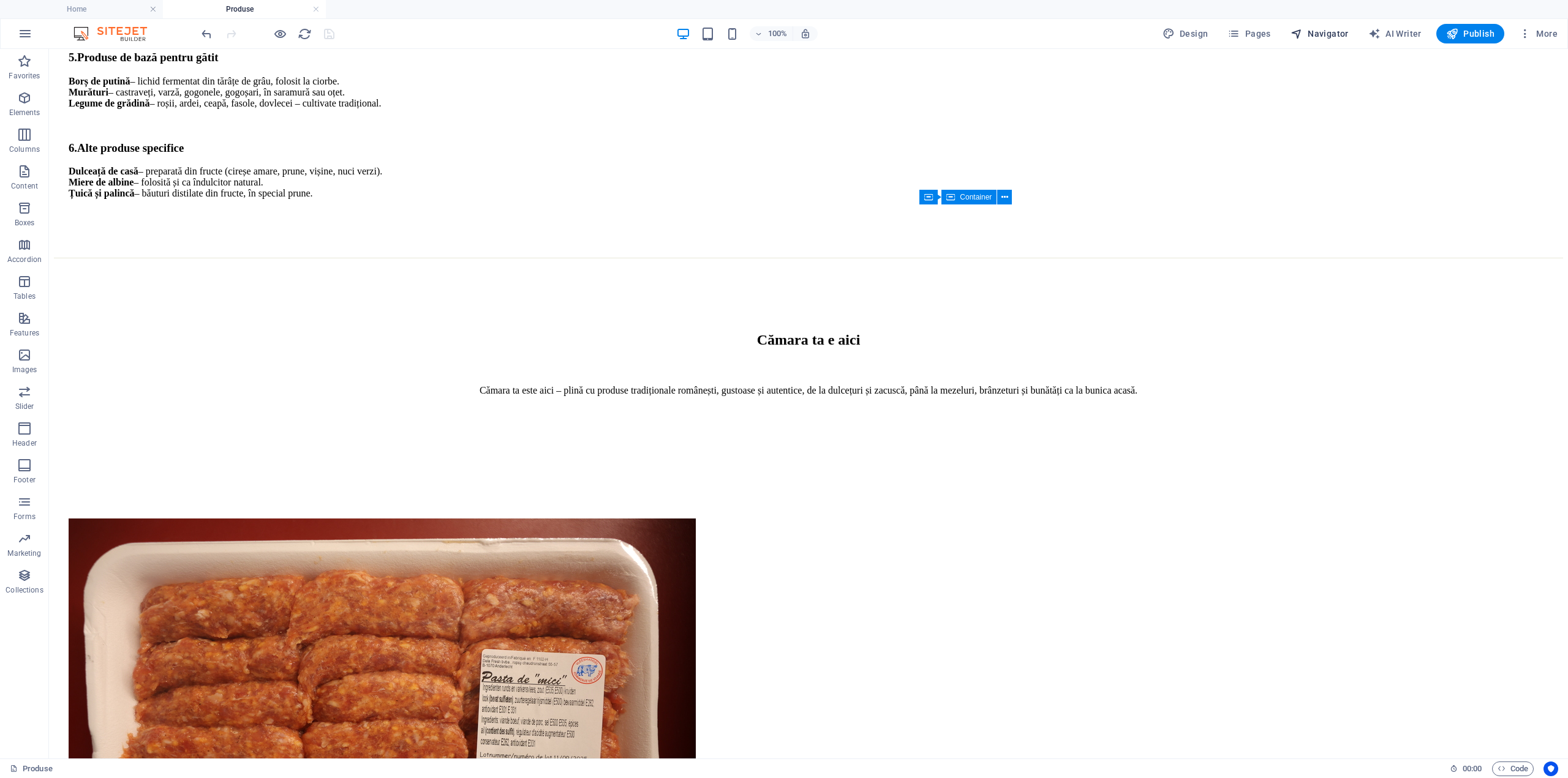
click at [1329, 36] on span "Navigator" at bounding box center [1319, 34] width 58 height 12
select select "17202717-en"
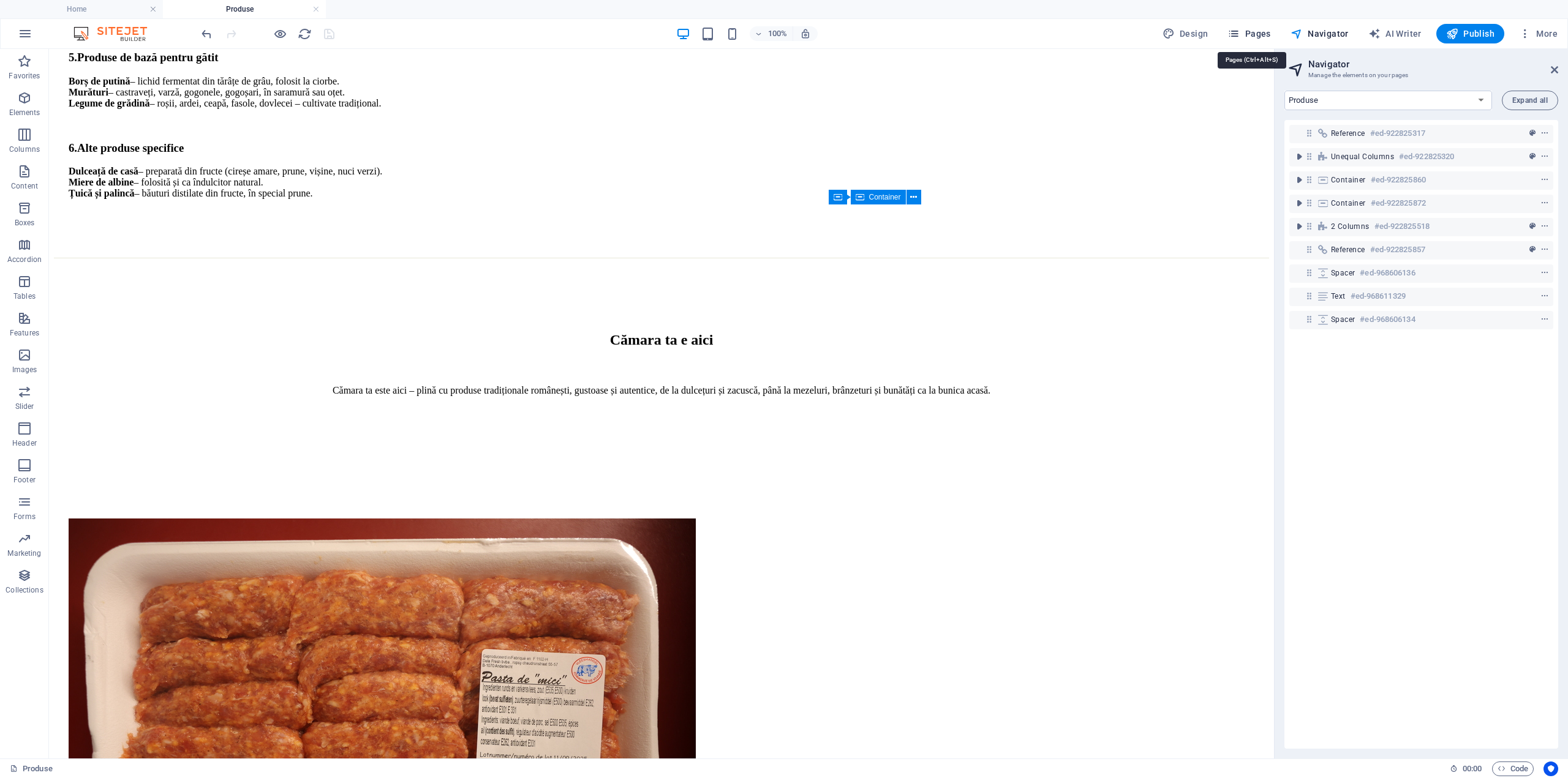
click at [1265, 34] on span "Pages" at bounding box center [1249, 34] width 43 height 12
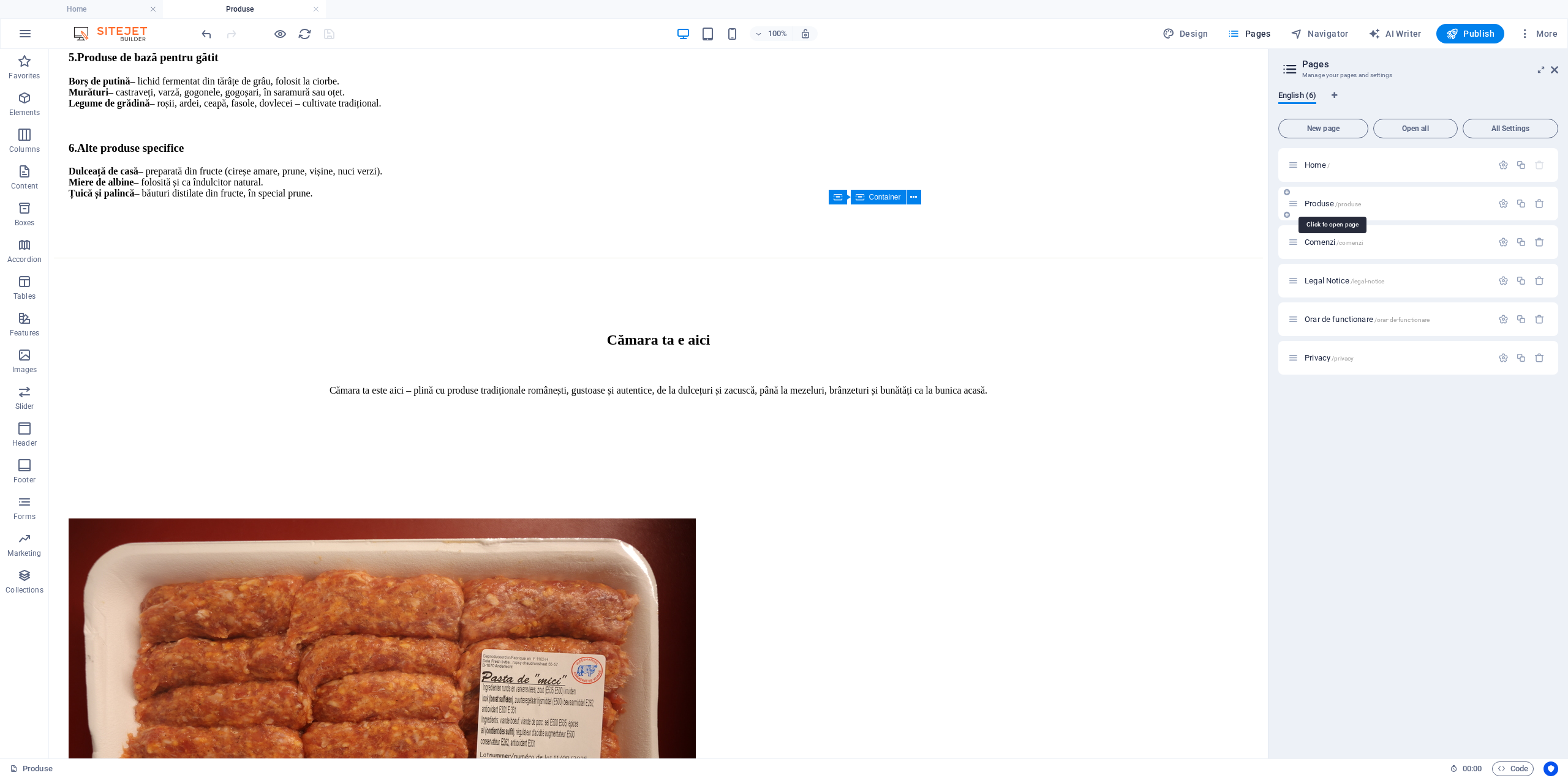
click at [1332, 202] on span "Produse /produse" at bounding box center [1332, 203] width 56 height 9
click at [1330, 246] on div "Comenzi /comenzi" at bounding box center [1390, 242] width 204 height 14
click at [1328, 242] on span "Comenzi /comenzi" at bounding box center [1333, 242] width 58 height 9
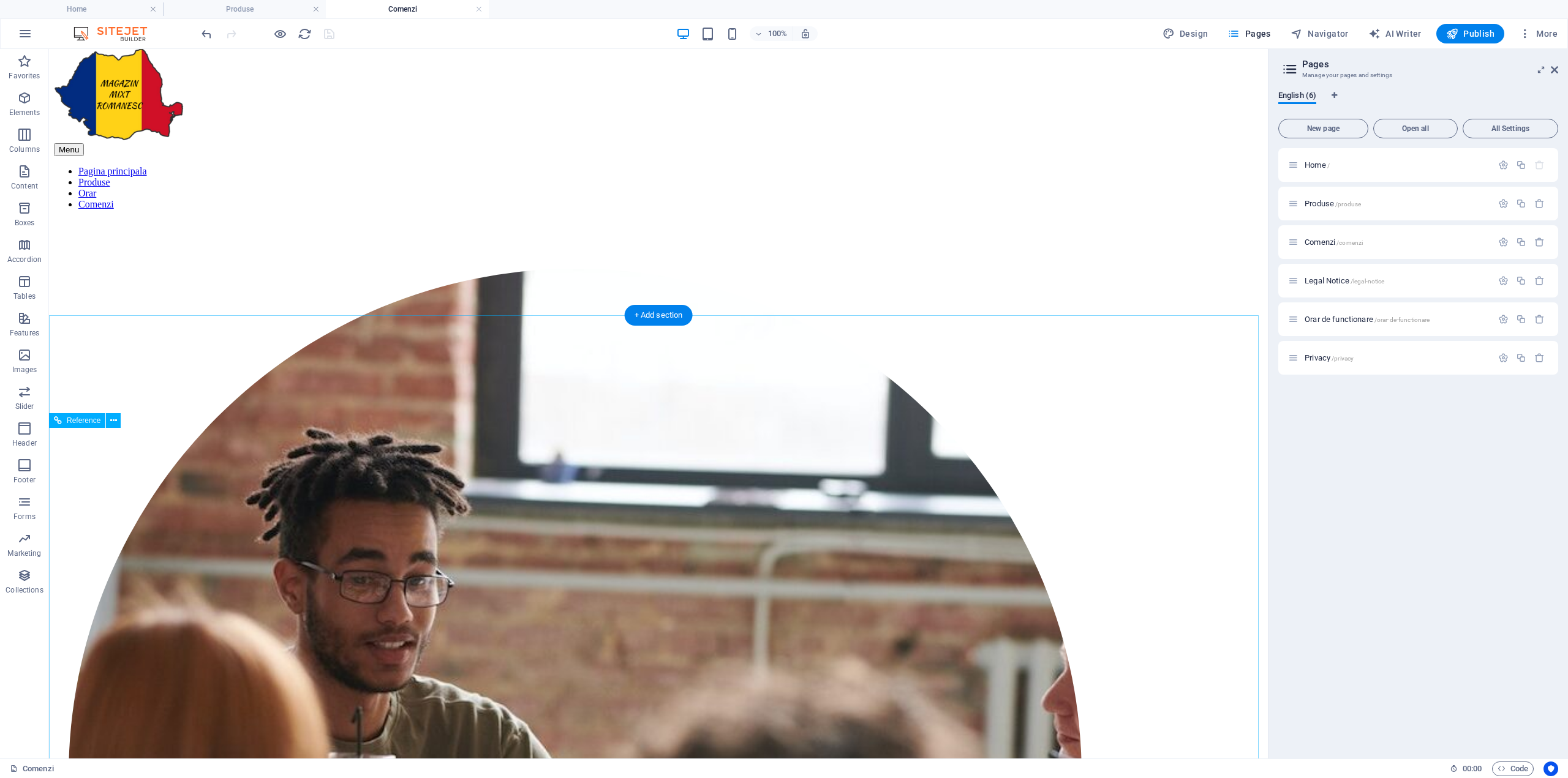
scroll to position [0, 0]
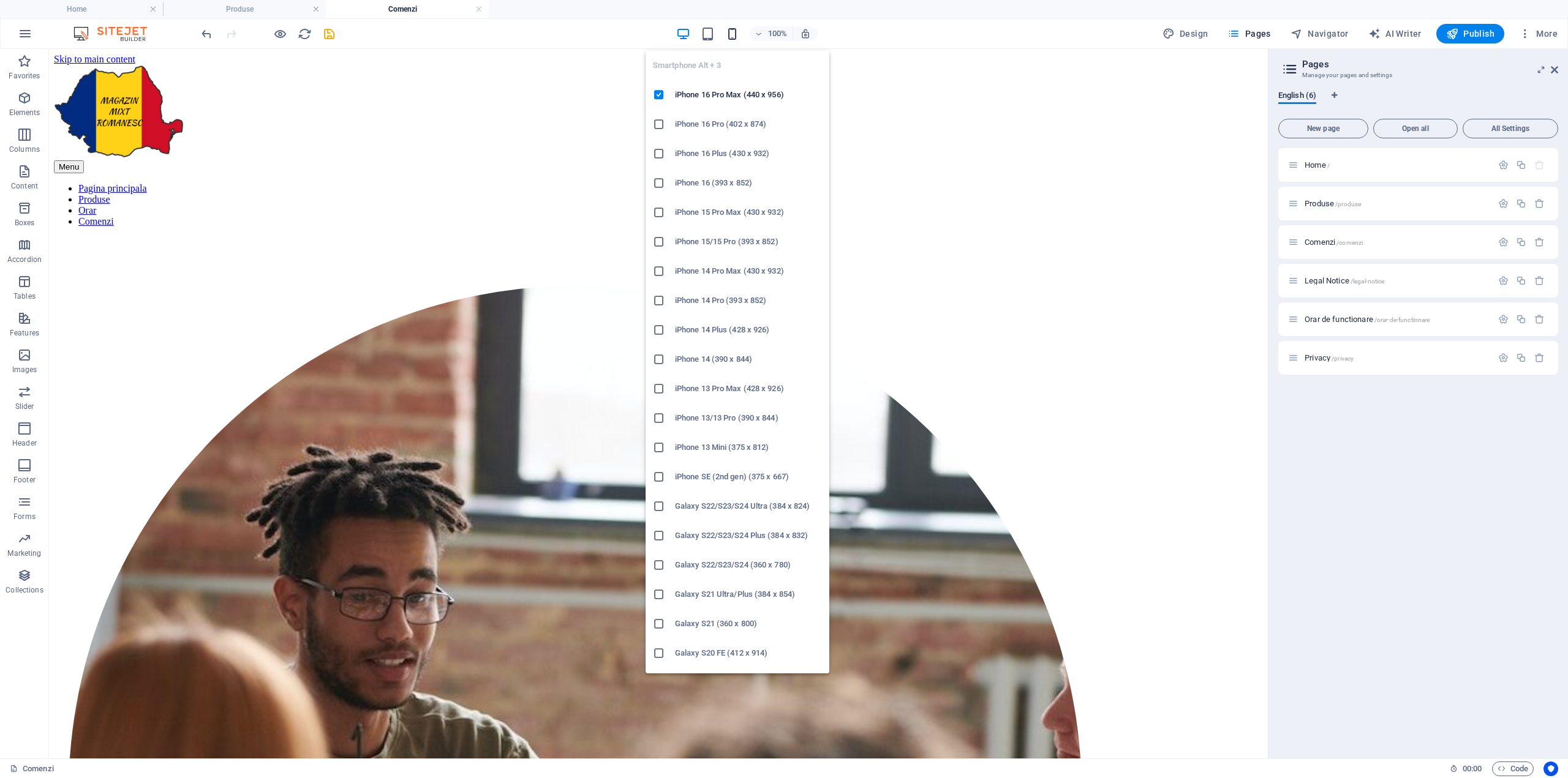
click at [731, 35] on icon "button" at bounding box center [732, 34] width 14 height 14
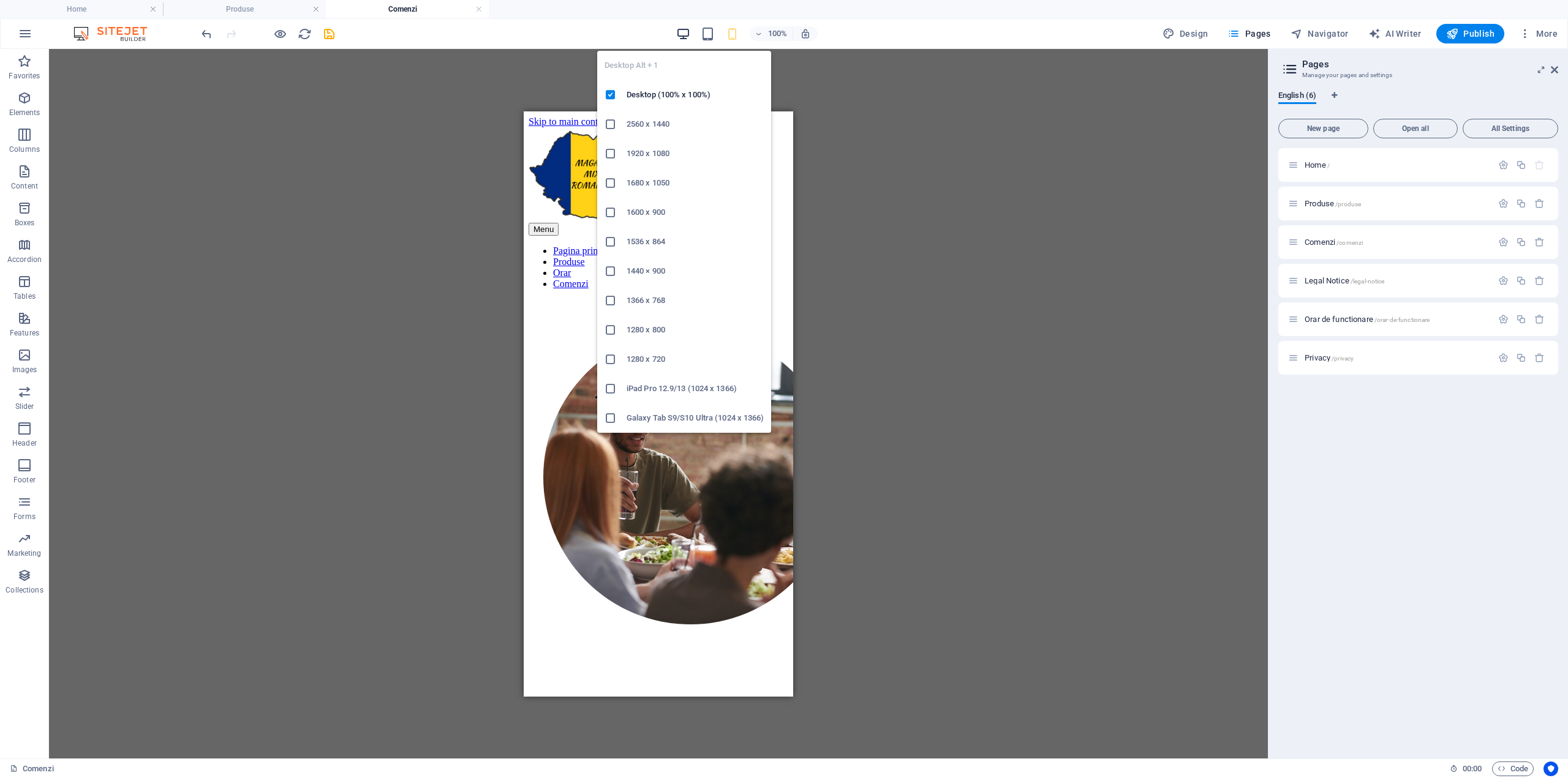
click at [685, 33] on icon "button" at bounding box center [683, 34] width 14 height 14
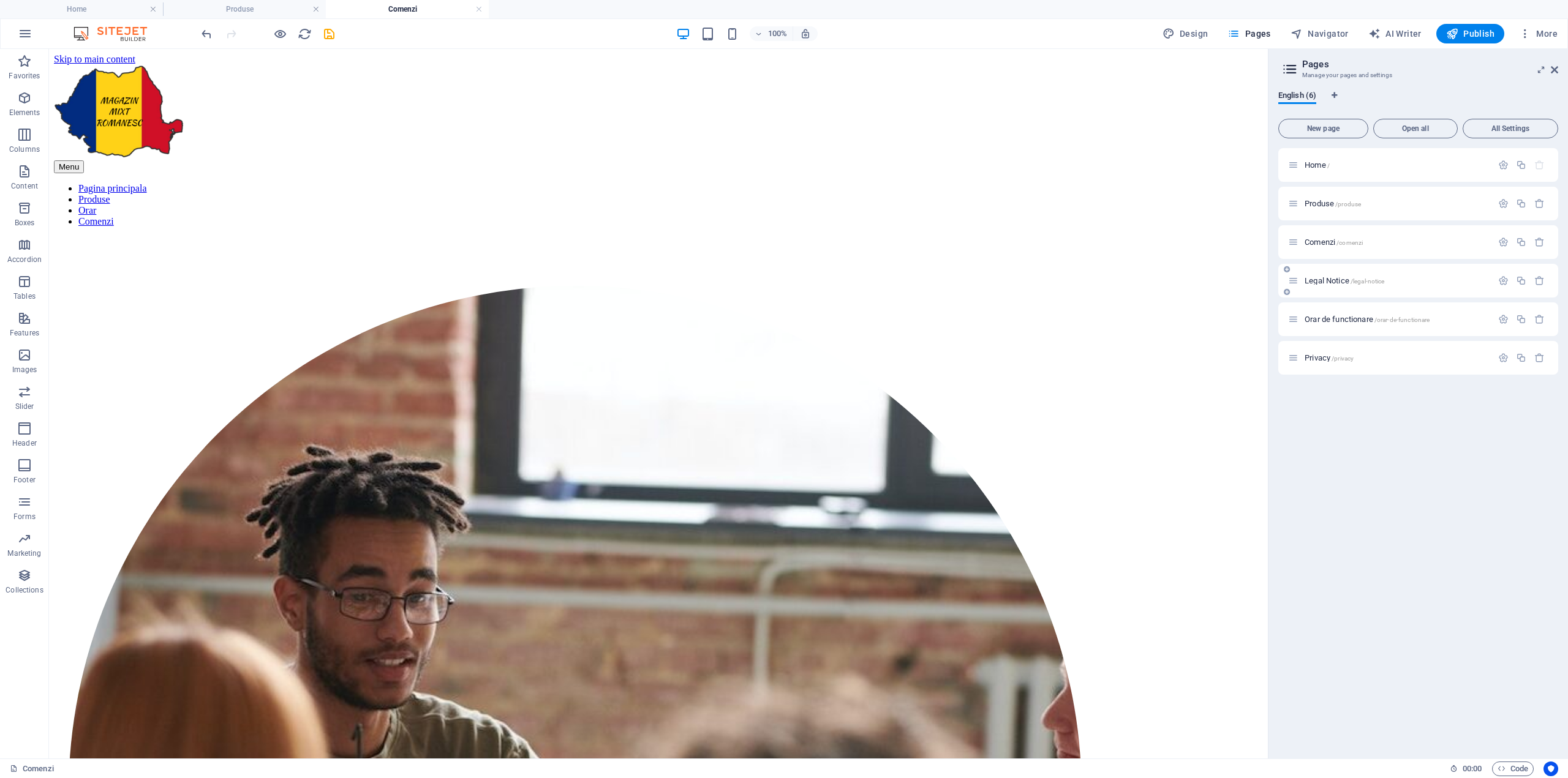
click at [1328, 277] on span "Legal Notice /legal-notice" at bounding box center [1344, 280] width 79 height 9
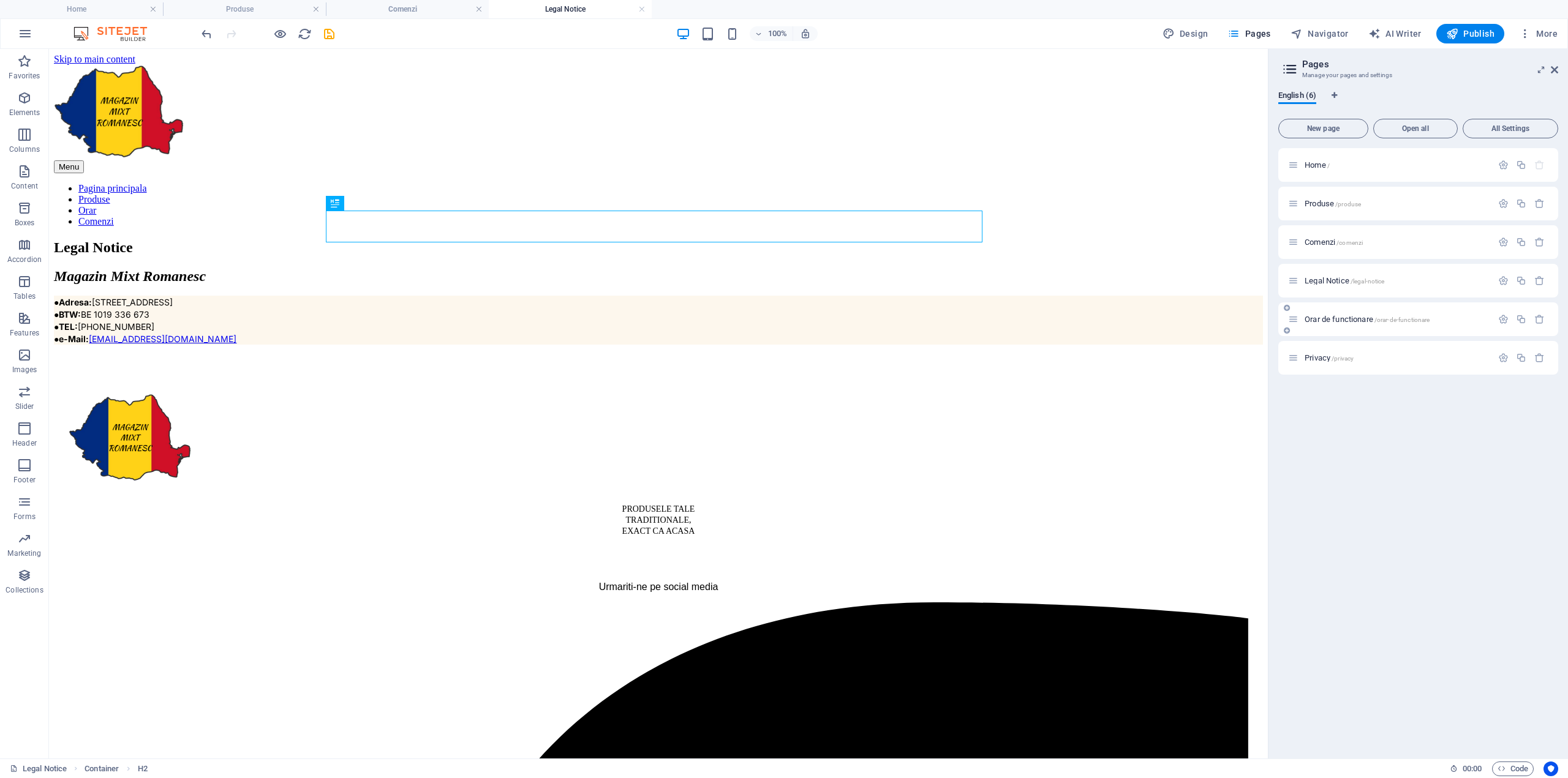
click at [1330, 315] on span "Orar de functionare /orar-de-functionare" at bounding box center [1367, 319] width 125 height 9
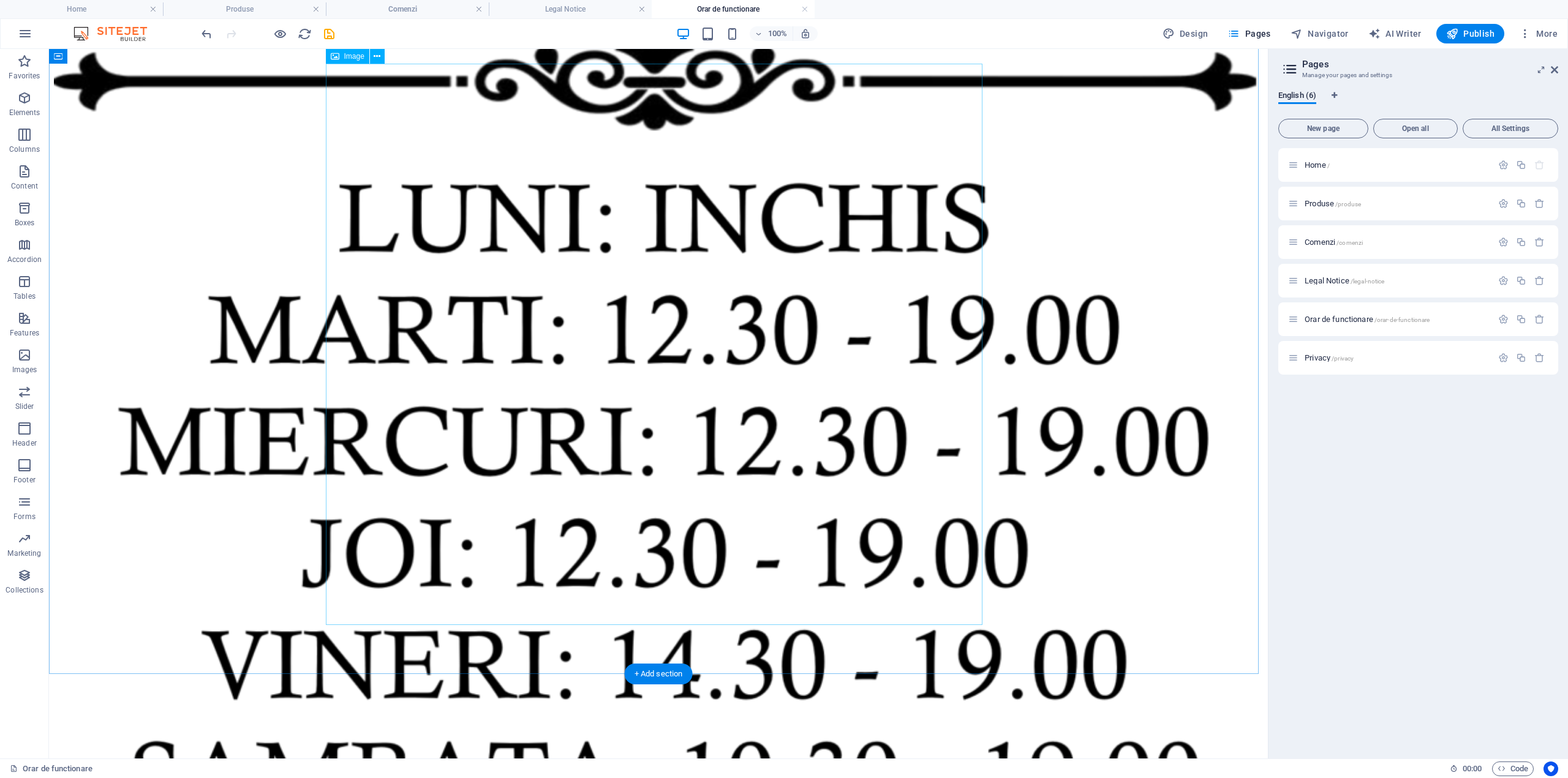
scroll to position [490, 0]
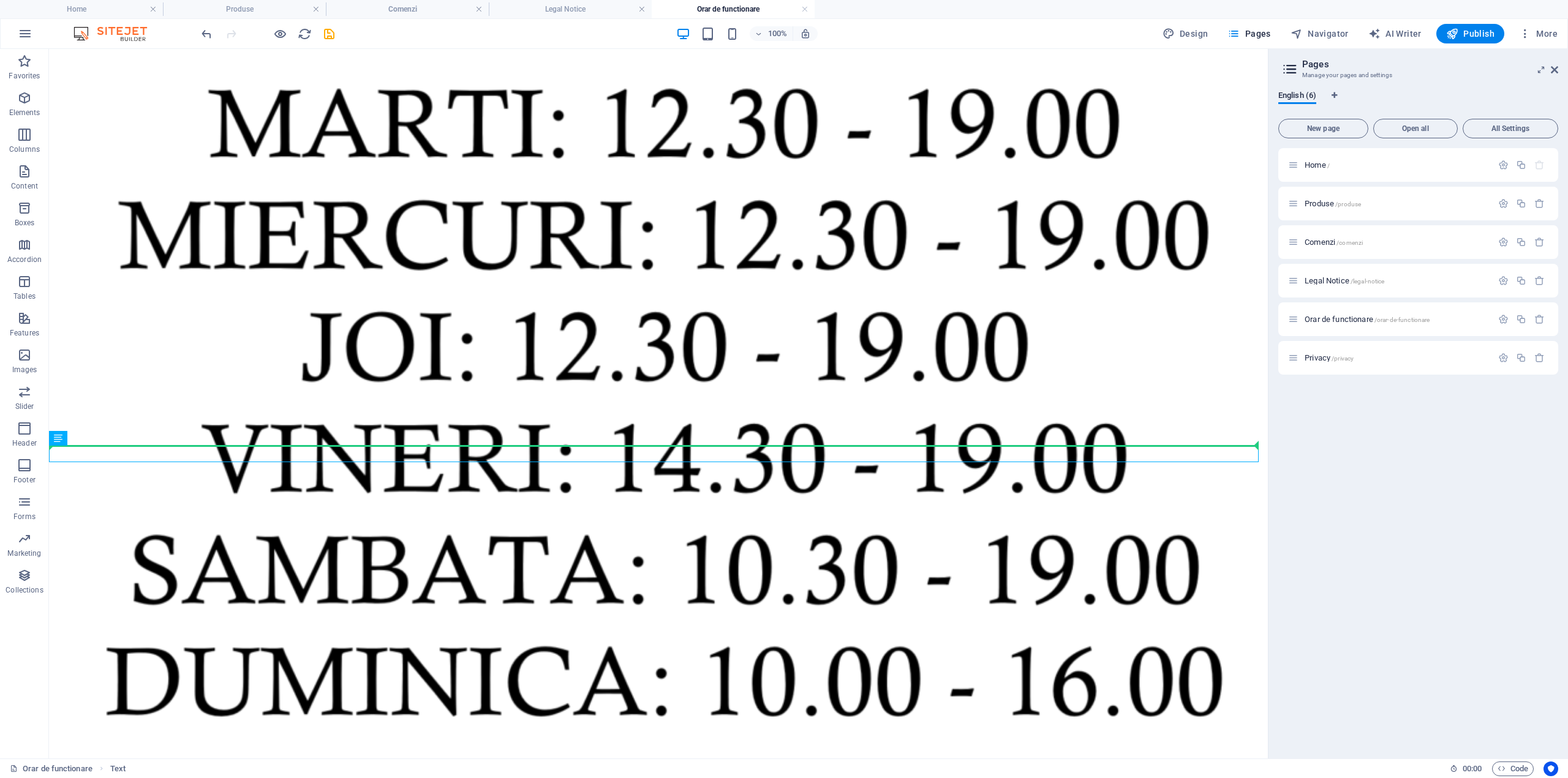
drag, startPoint x: 712, startPoint y: 454, endPoint x: 714, endPoint y: 445, distance: 9.2
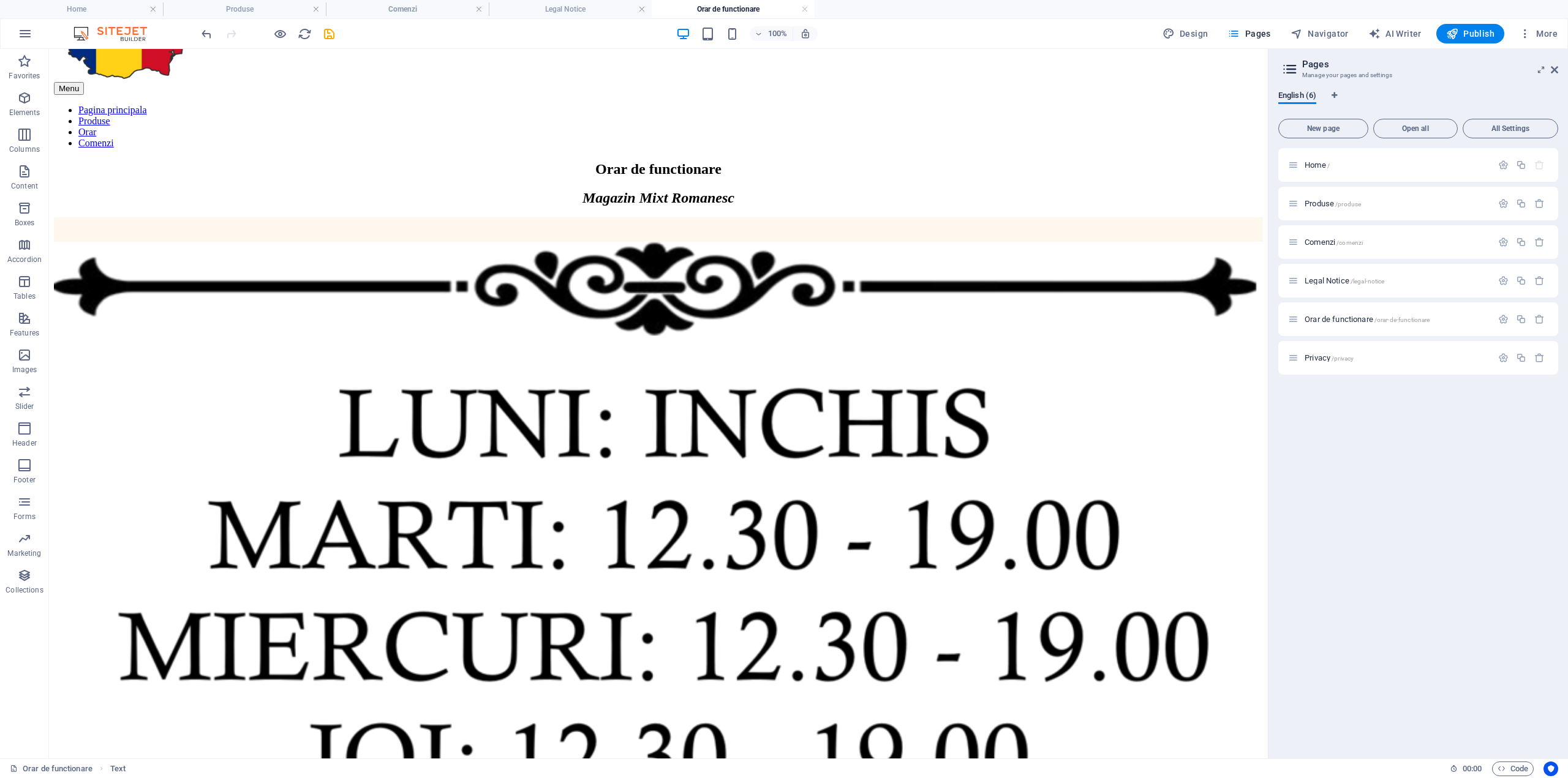
scroll to position [0, 0]
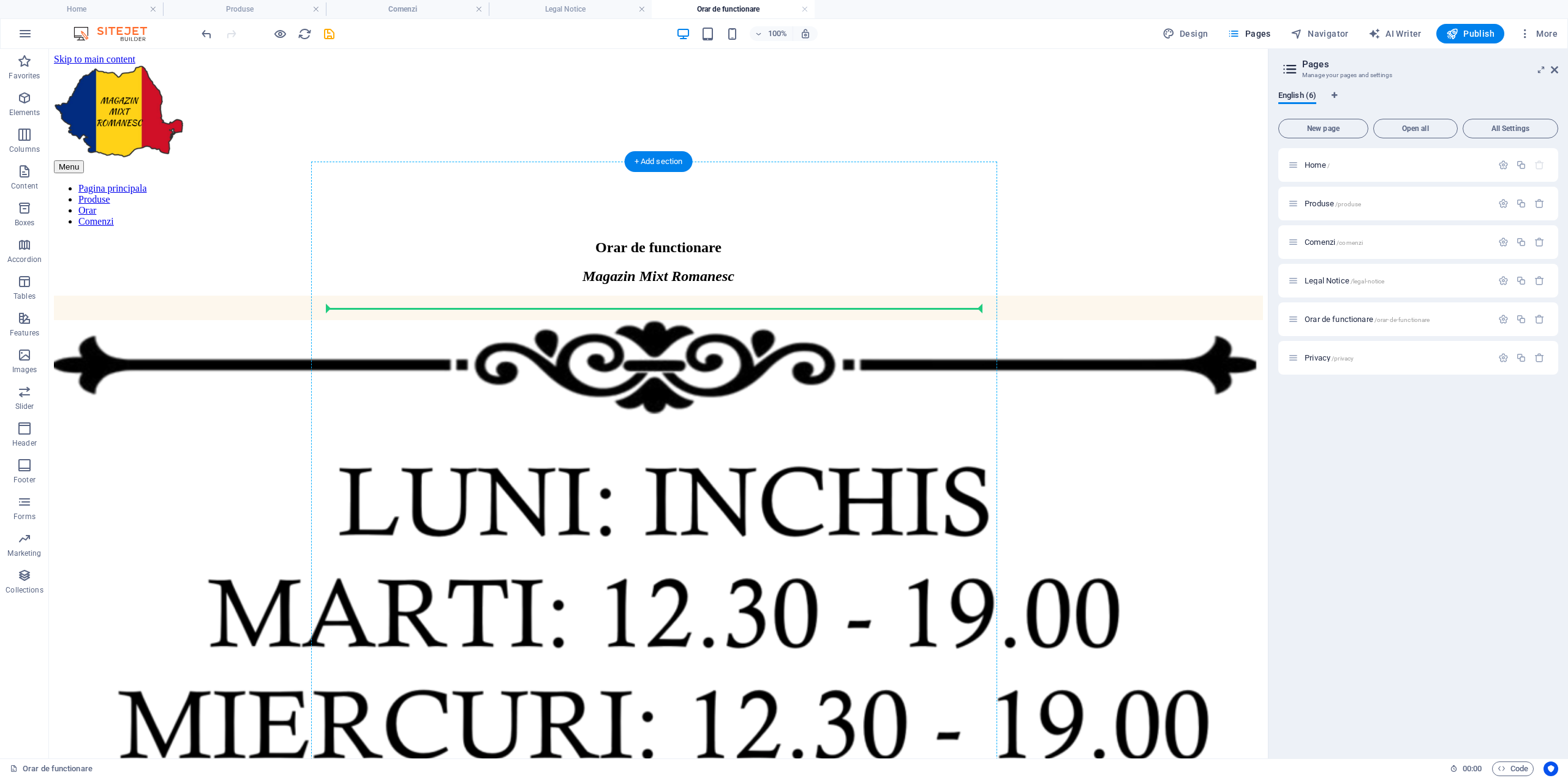
drag, startPoint x: 713, startPoint y: 453, endPoint x: 745, endPoint y: 288, distance: 168.1
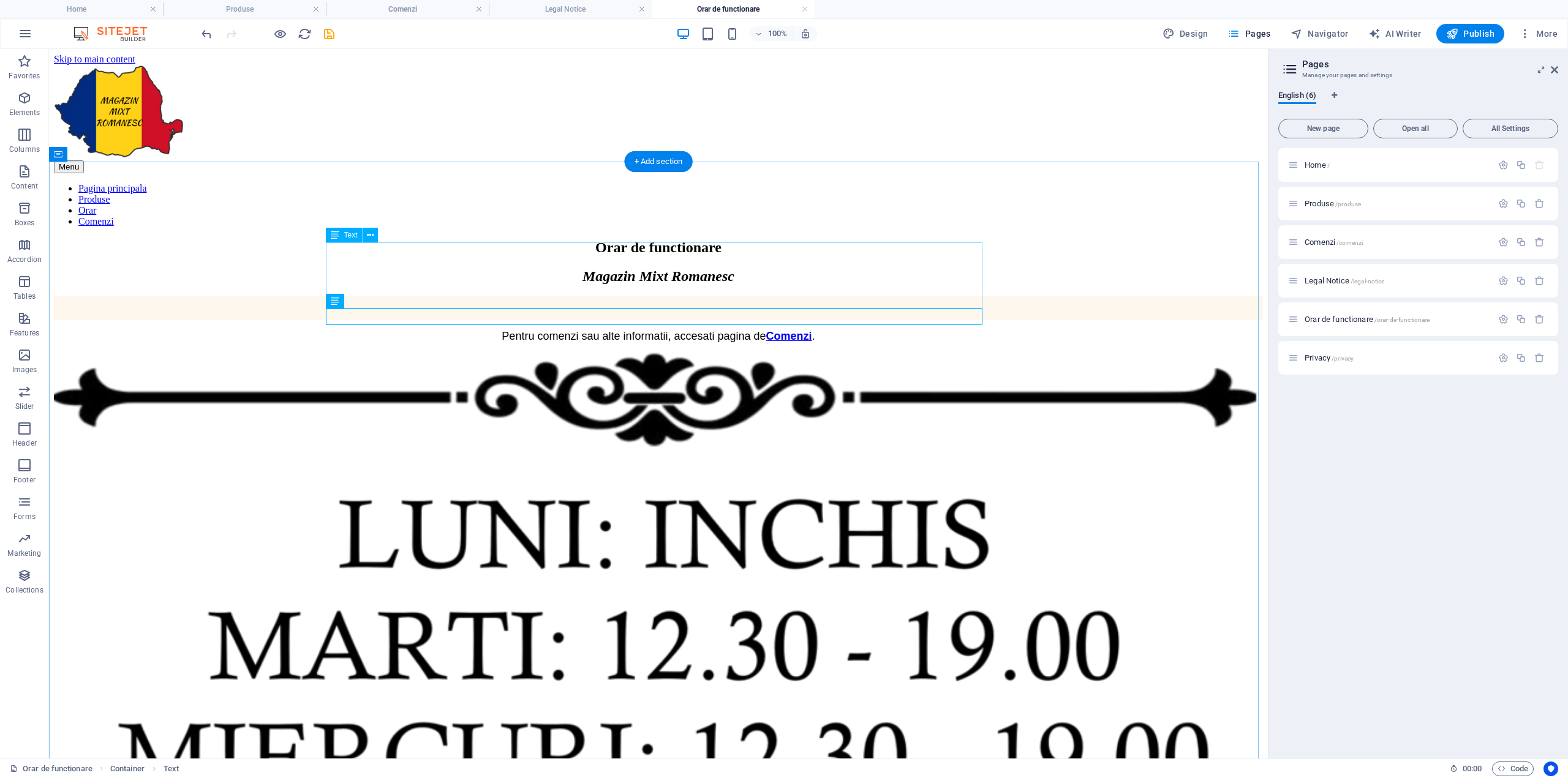
click at [702, 240] on div "Orar de functionare" at bounding box center [658, 248] width 1209 height 16
click at [664, 163] on div "+ Add section" at bounding box center [658, 162] width 68 height 21
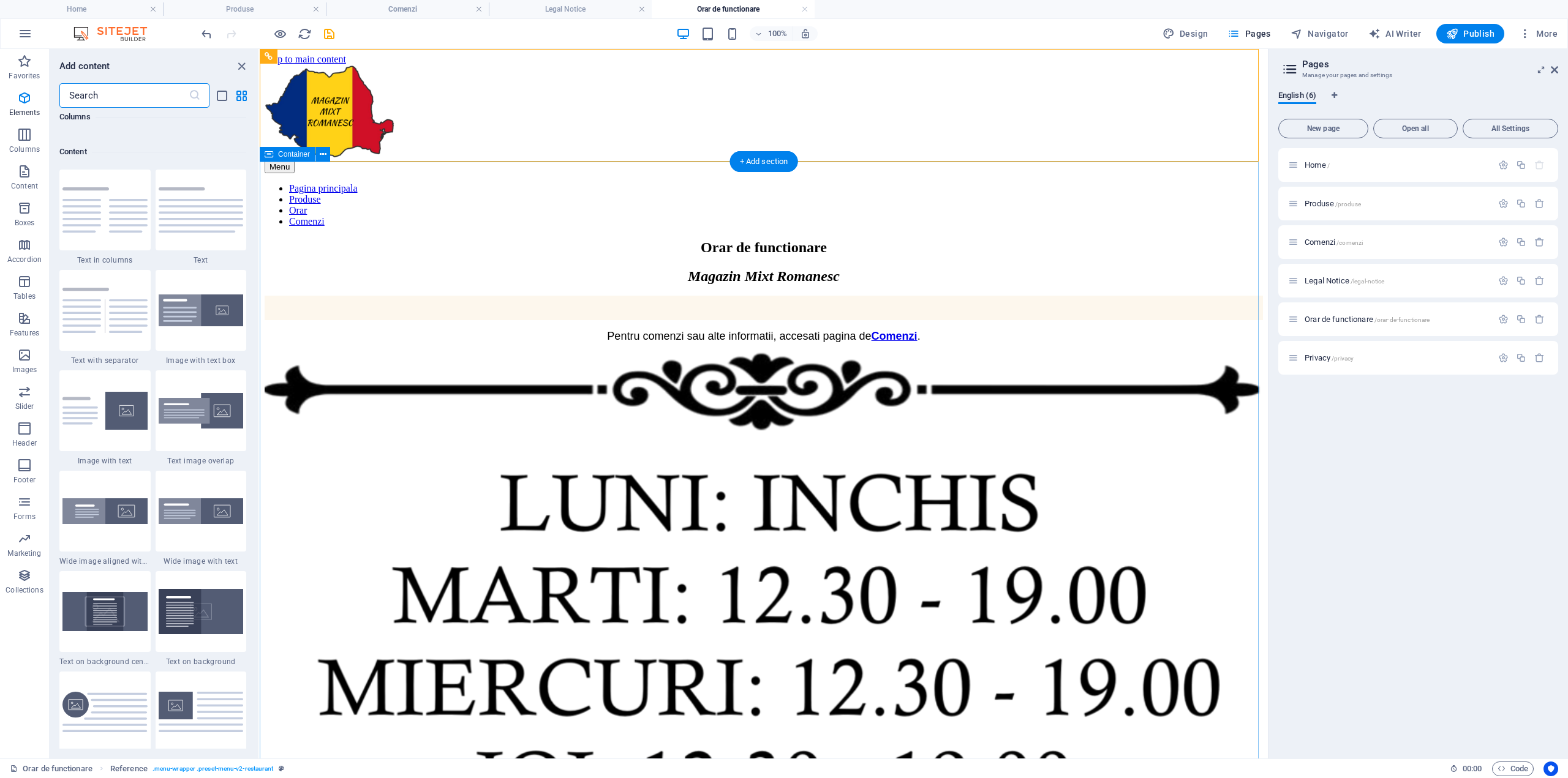
scroll to position [2142, 0]
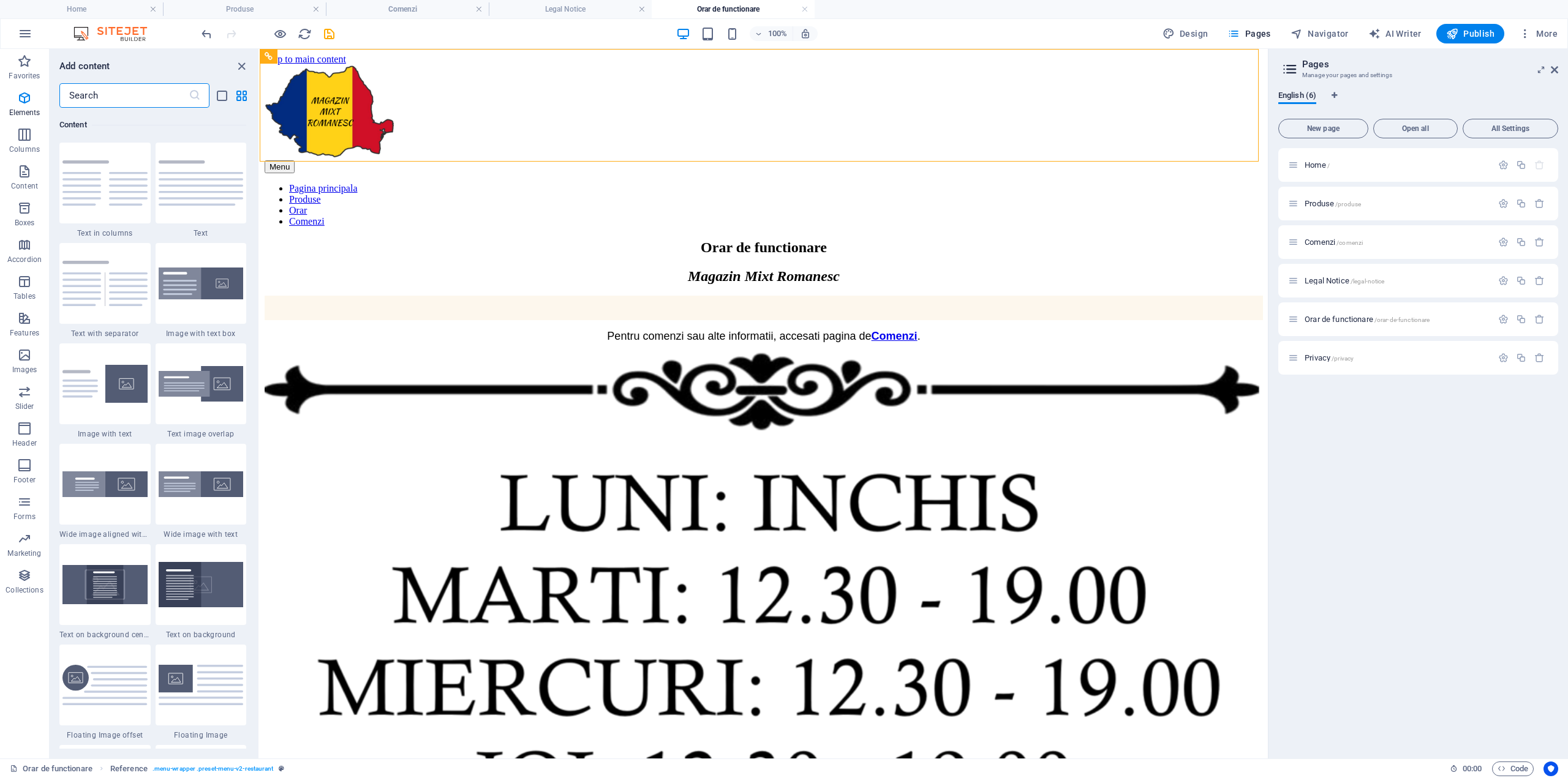
click at [121, 97] on input "text" at bounding box center [124, 96] width 129 height 25
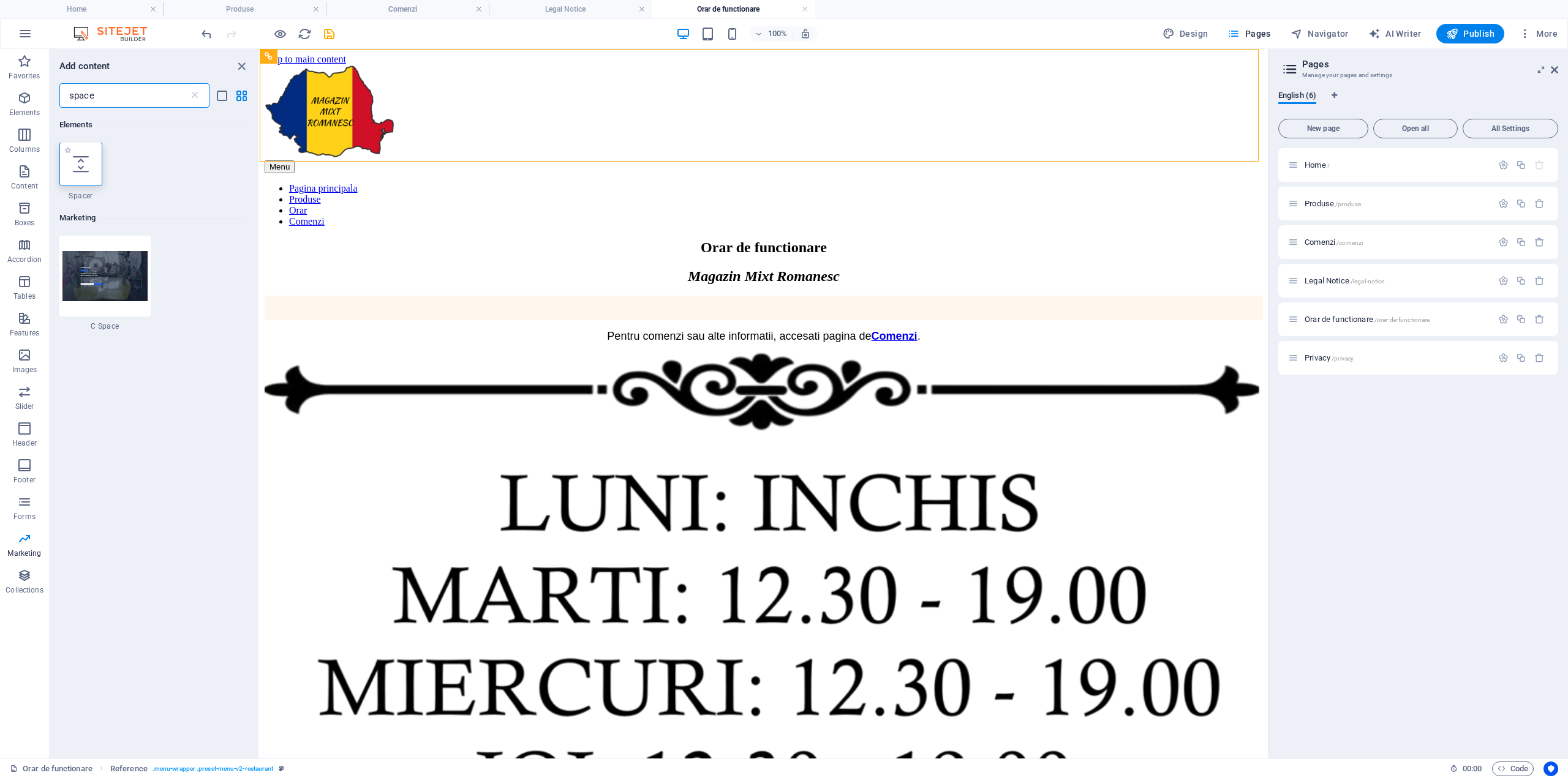
scroll to position [0, 0]
type input "space"
click at [86, 171] on icon at bounding box center [80, 164] width 16 height 16
select select "px"
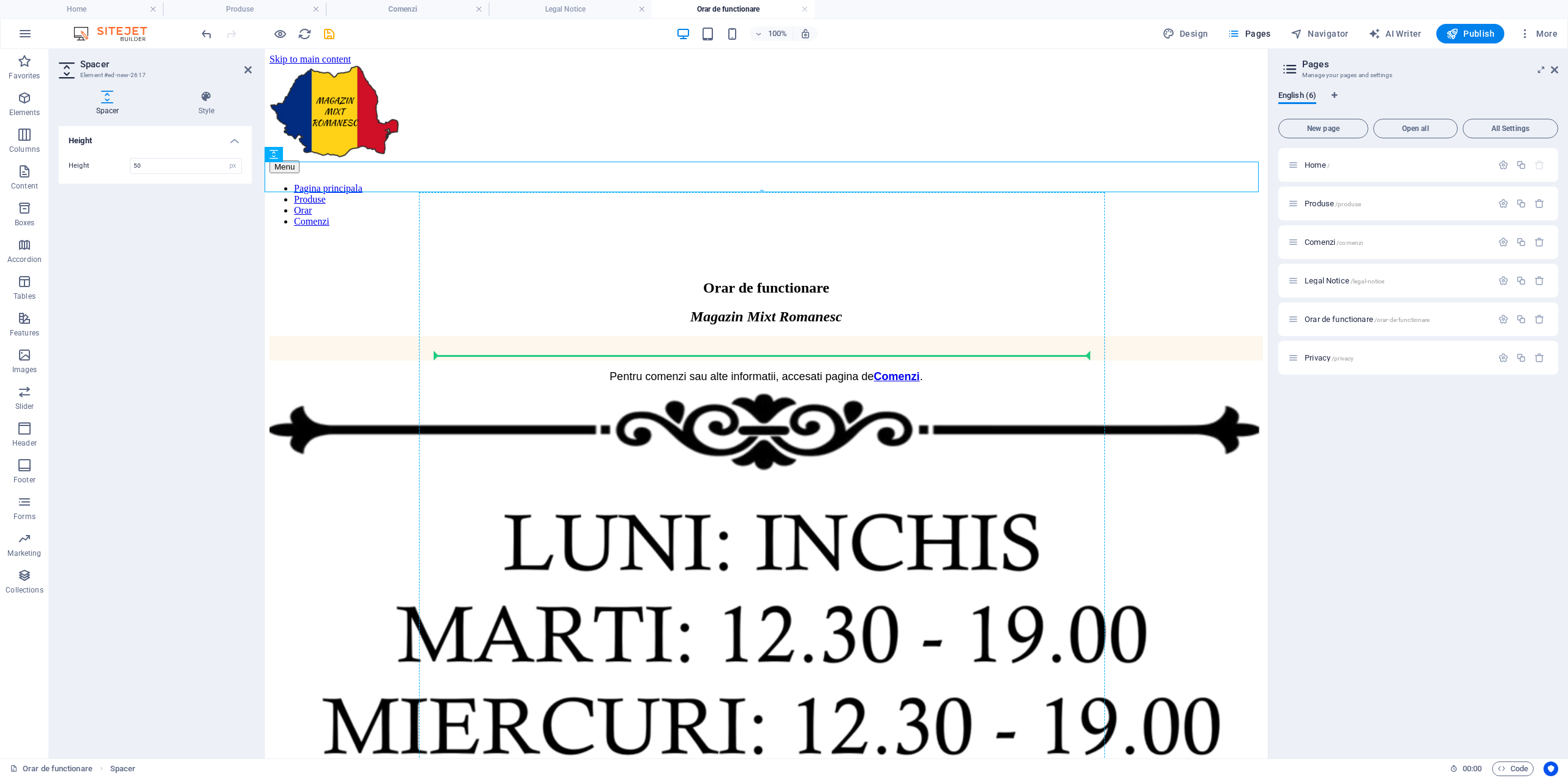
drag, startPoint x: 543, startPoint y: 181, endPoint x: 578, endPoint y: 353, distance: 175.5
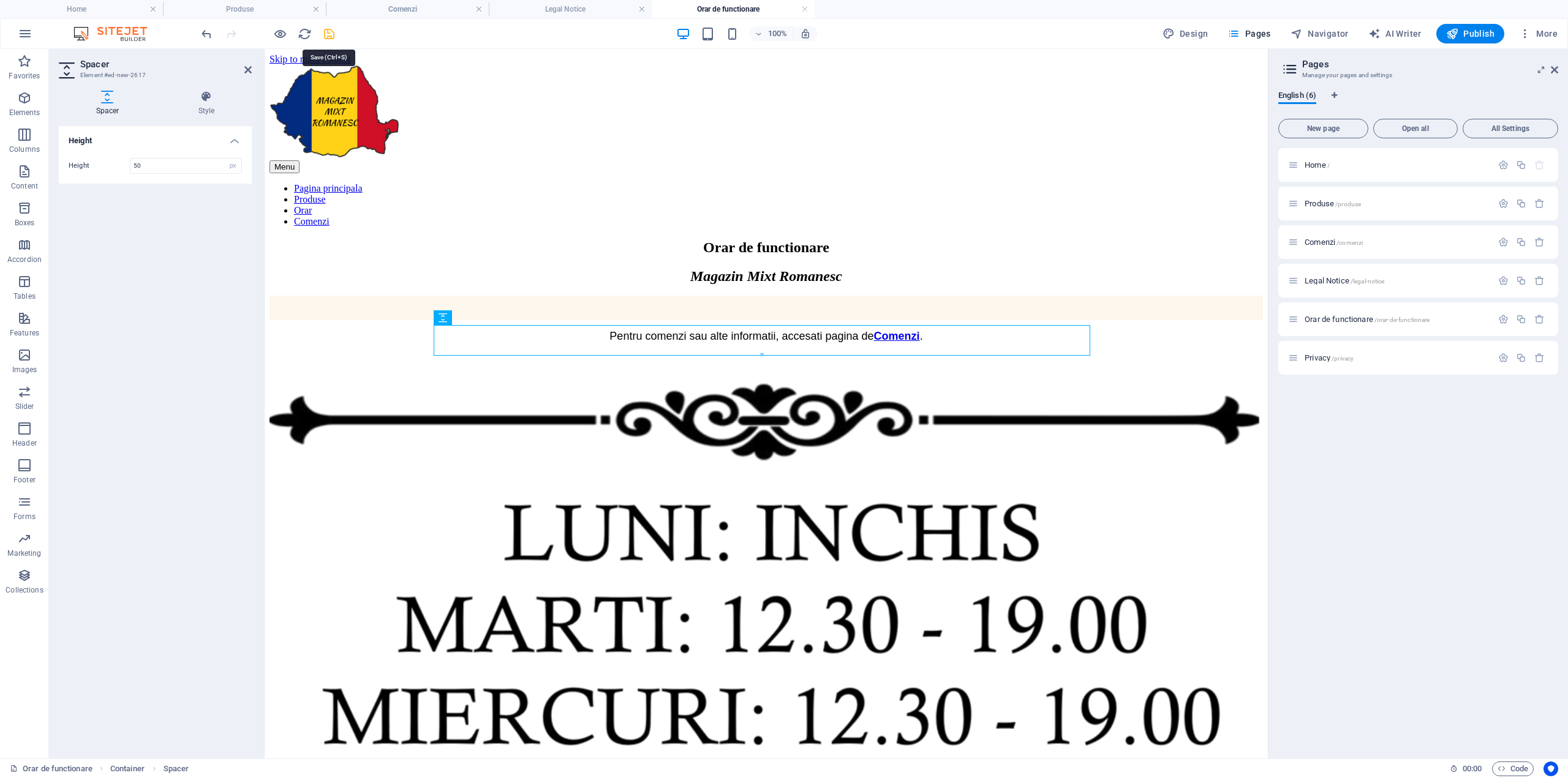
click at [327, 32] on icon "save" at bounding box center [329, 34] width 14 height 14
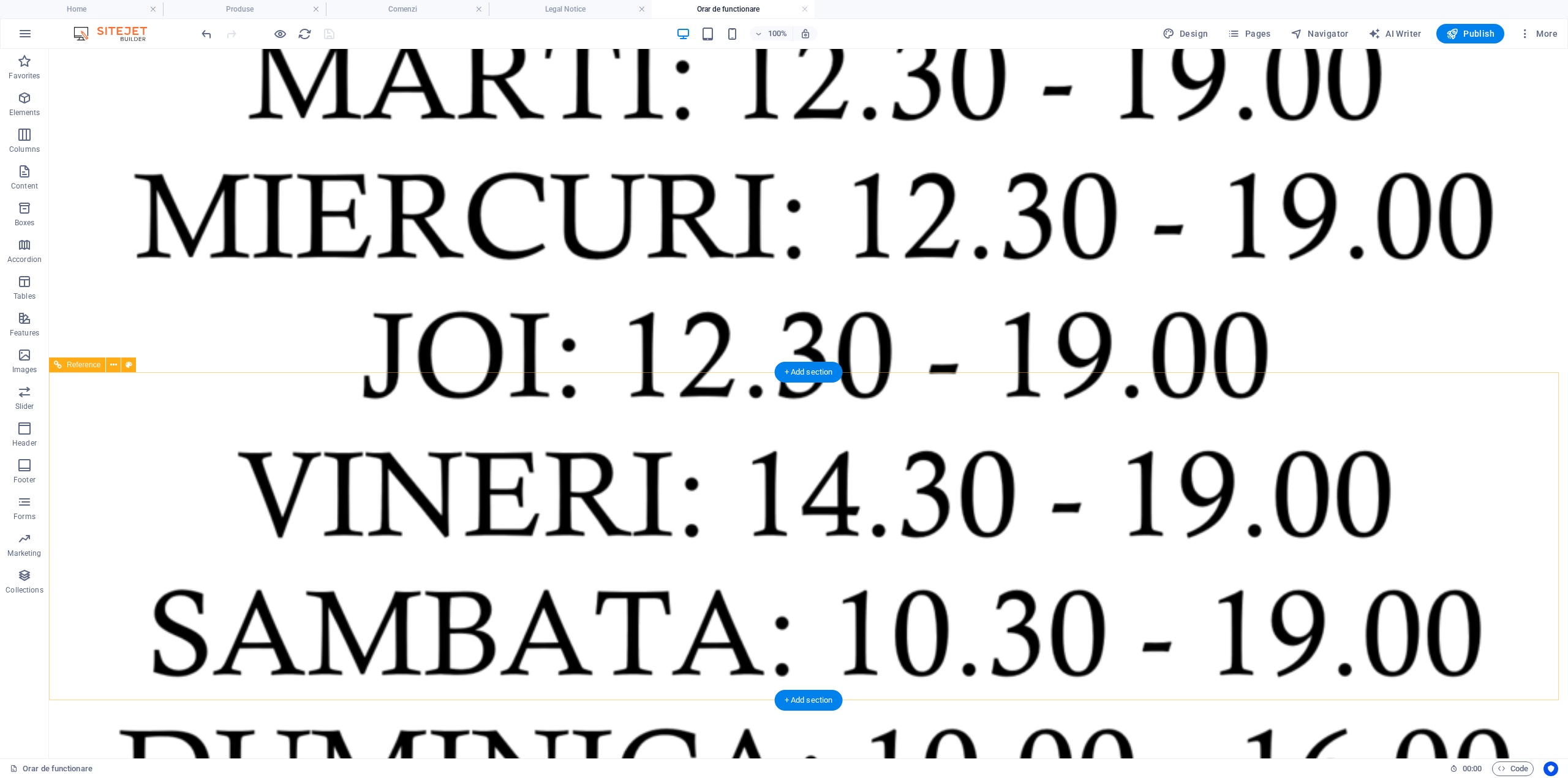
scroll to position [673, 0]
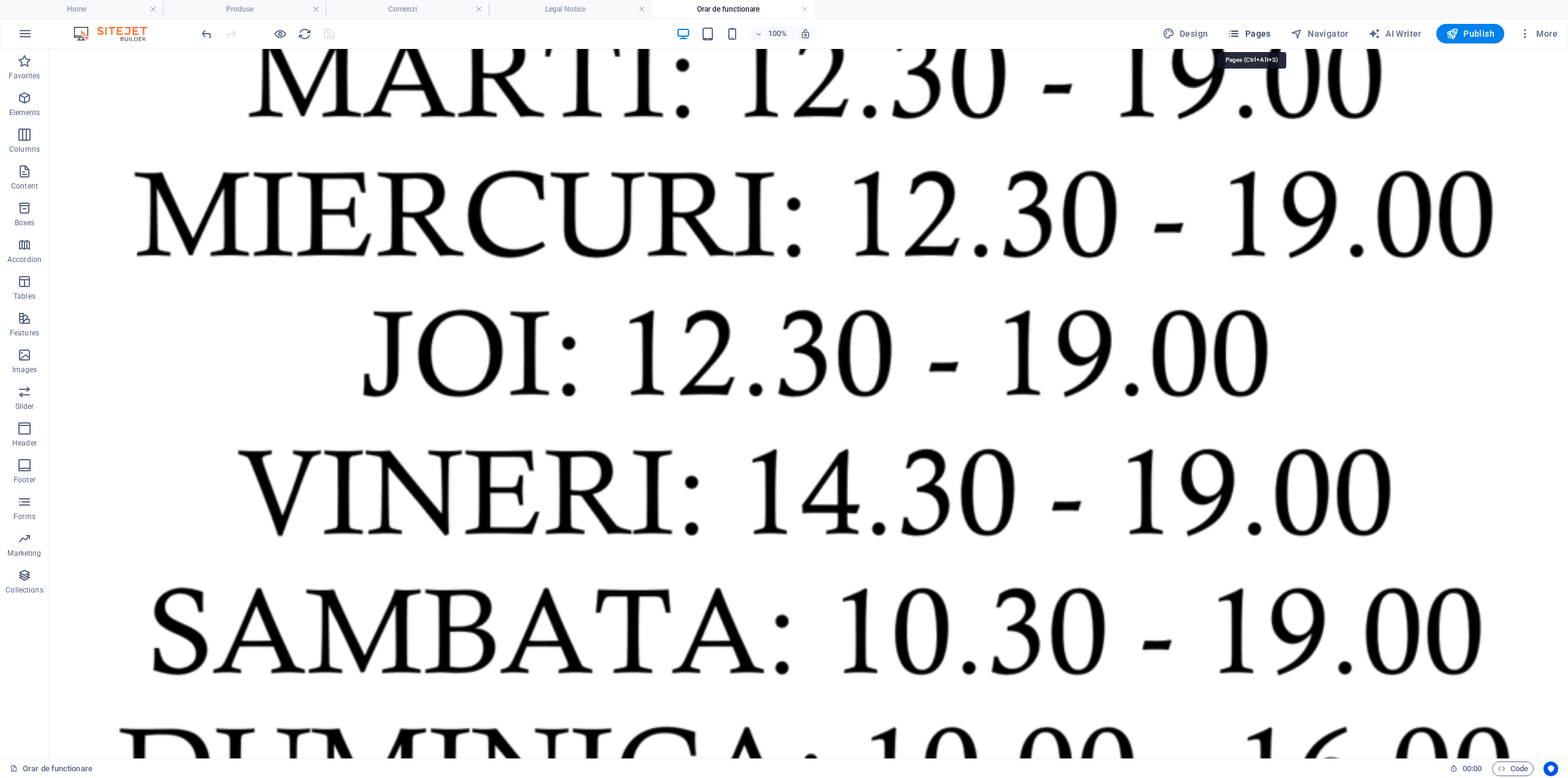
click at [1247, 29] on span "Pages" at bounding box center [1249, 34] width 43 height 12
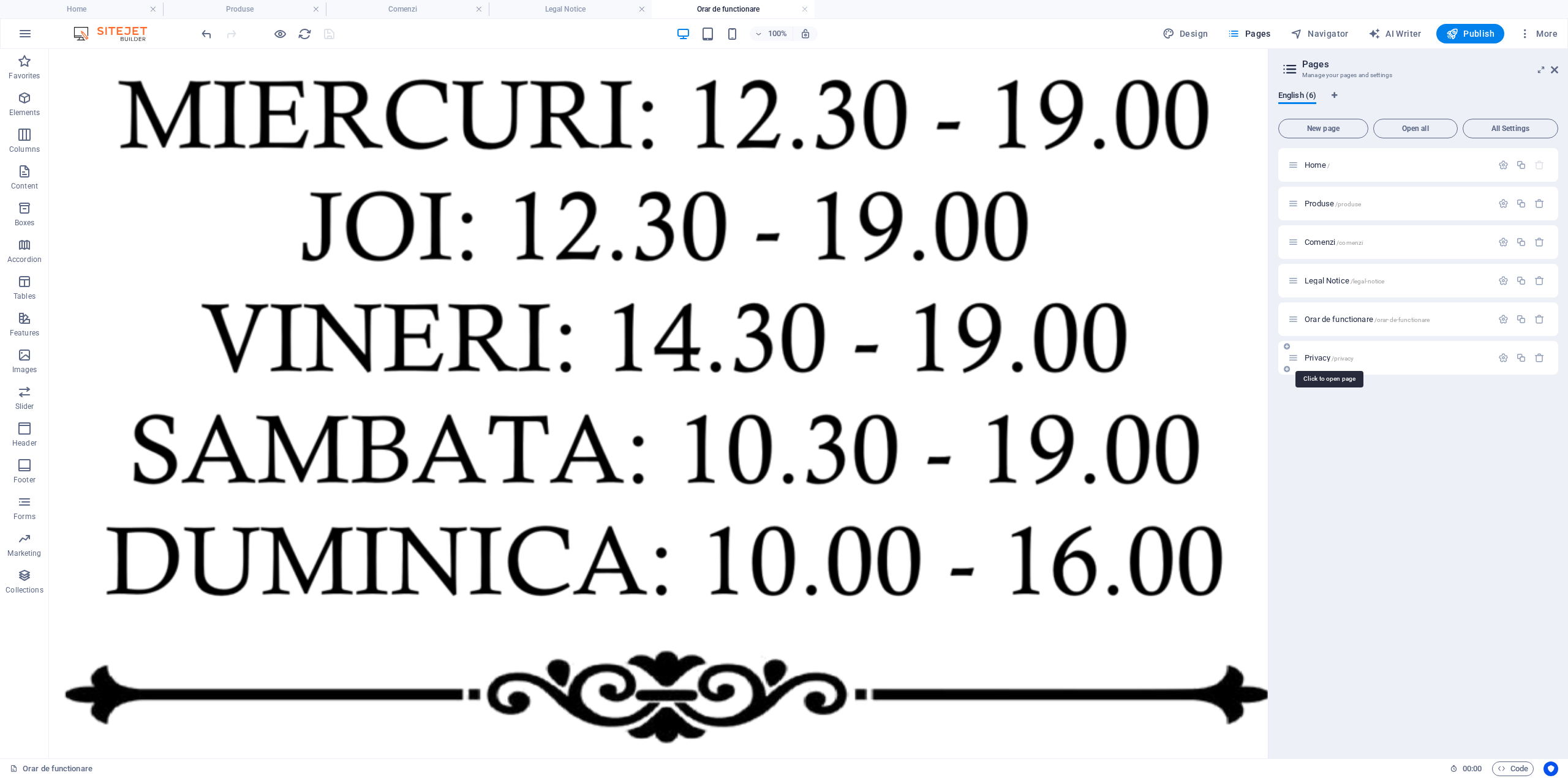
click at [1321, 355] on span "Privacy /privacy" at bounding box center [1329, 357] width 49 height 9
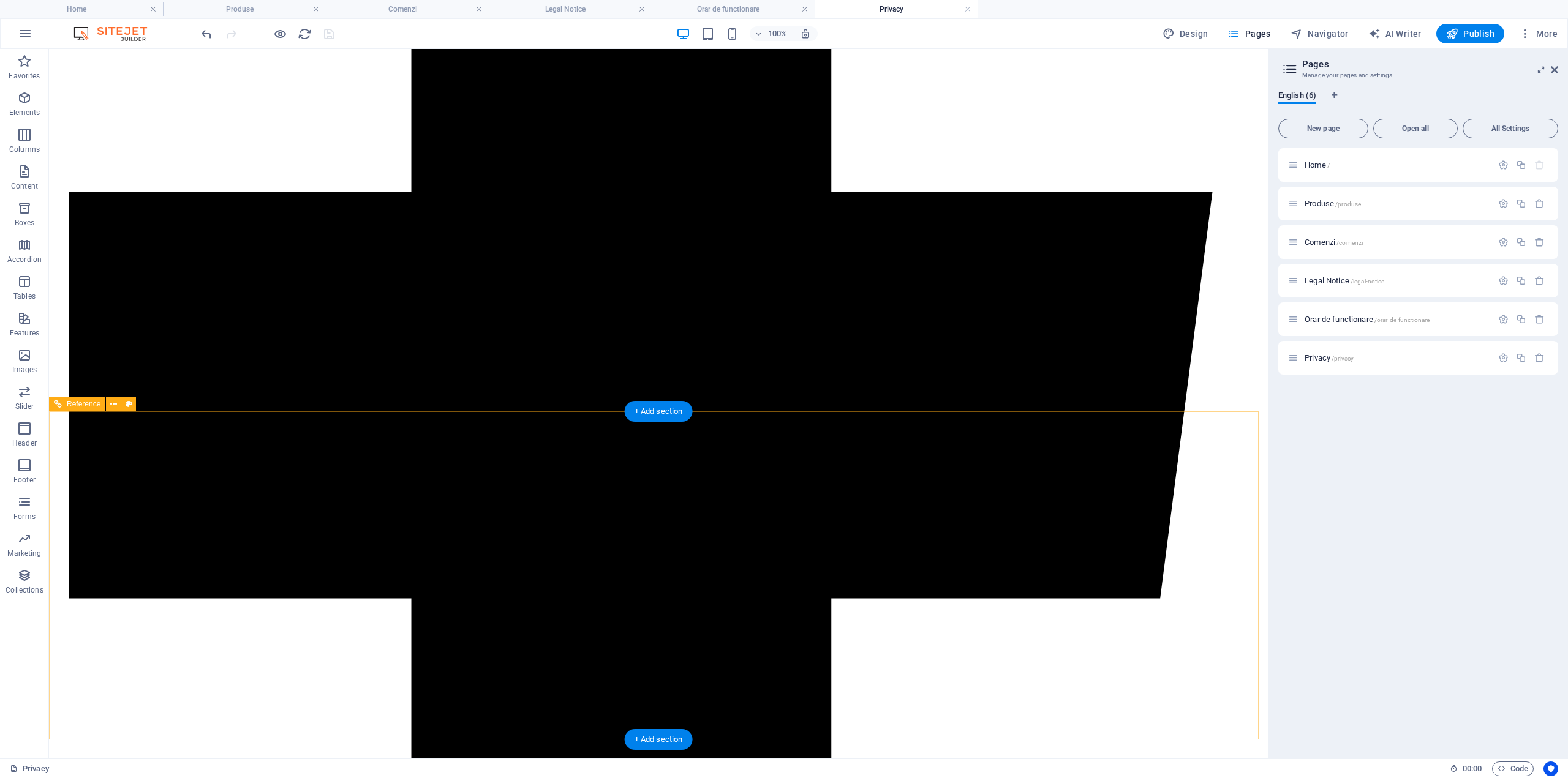
scroll to position [3302, 0]
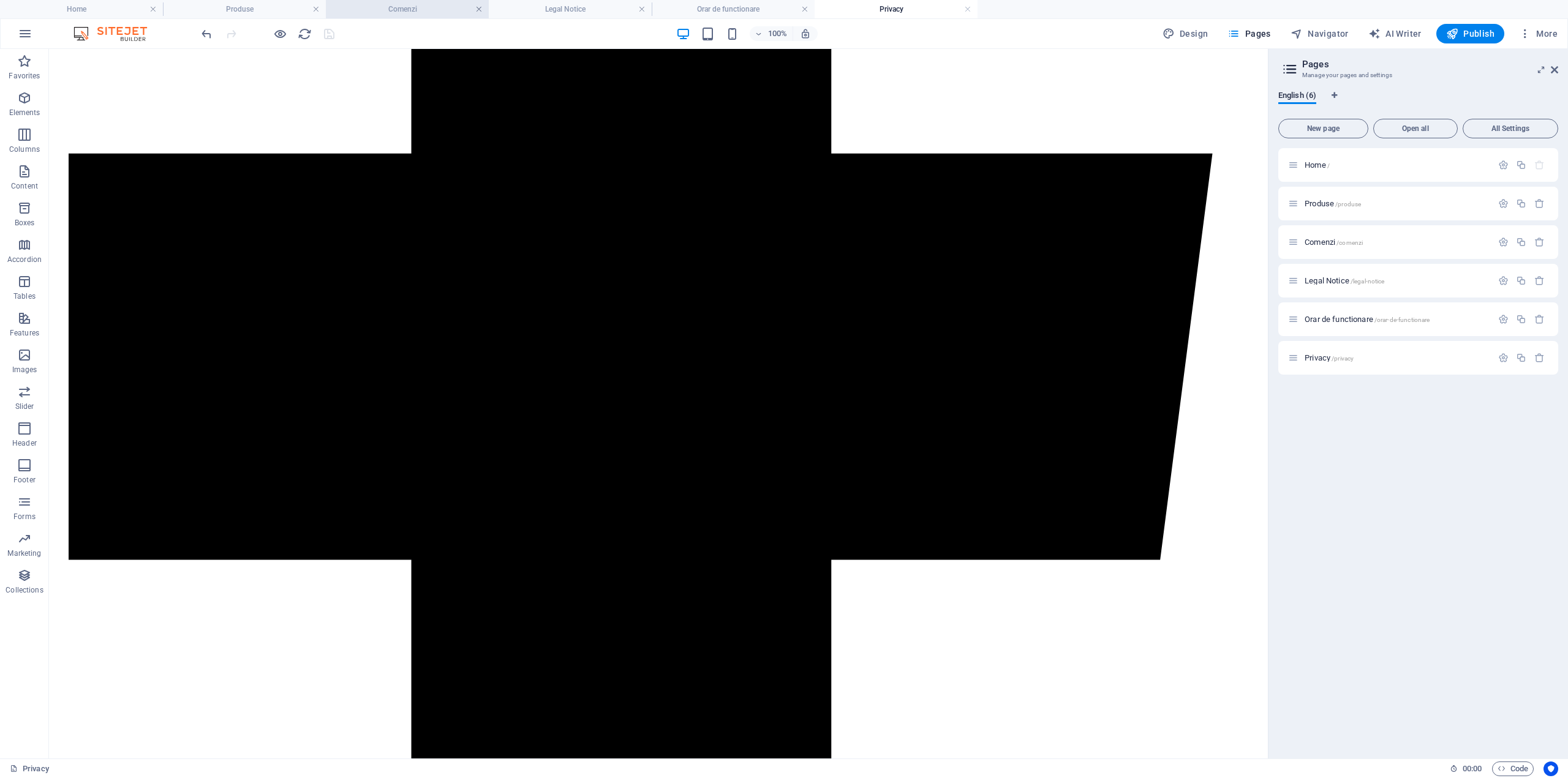
click at [313, 10] on link at bounding box center [316, 9] width 8 height 12
click at [316, 9] on link at bounding box center [316, 9] width 8 height 12
click at [315, 7] on link at bounding box center [316, 9] width 8 height 12
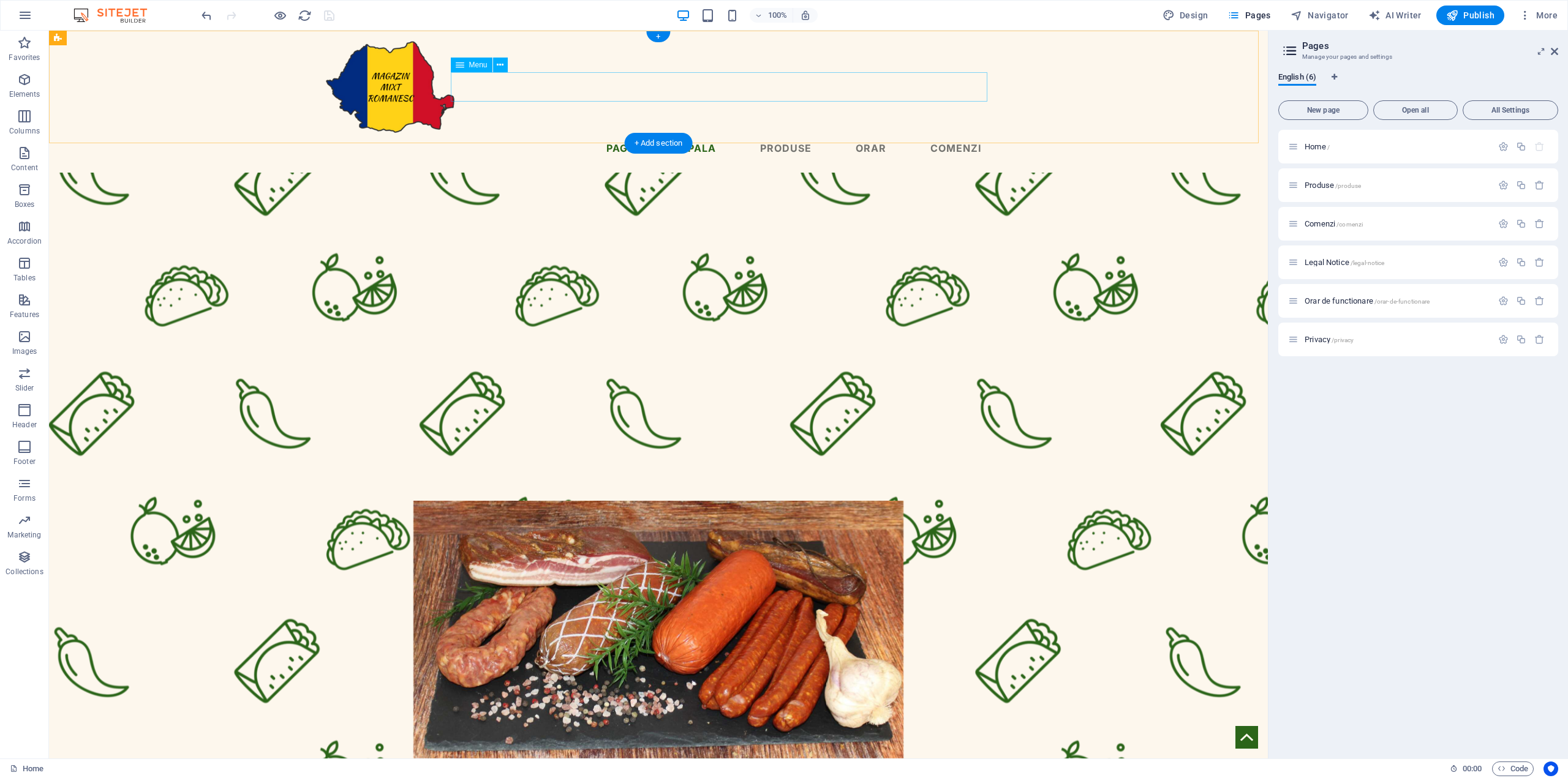
click at [654, 134] on nav "Pagina principala Produse Orar Comenzi" at bounding box center [658, 148] width 667 height 29
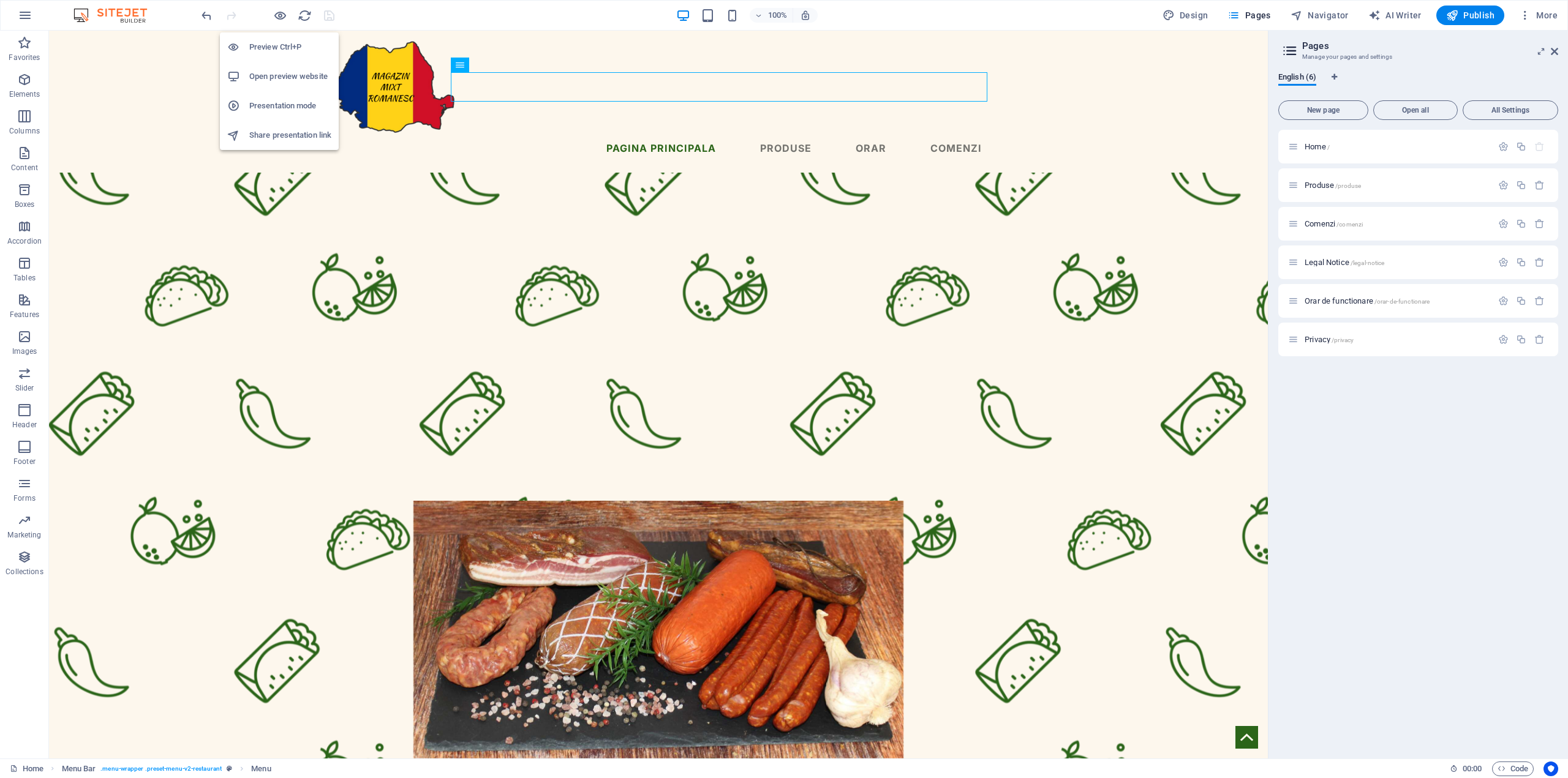
click at [280, 72] on h6 "Open preview website" at bounding box center [290, 76] width 82 height 14
